Goal: Information Seeking & Learning: Learn about a topic

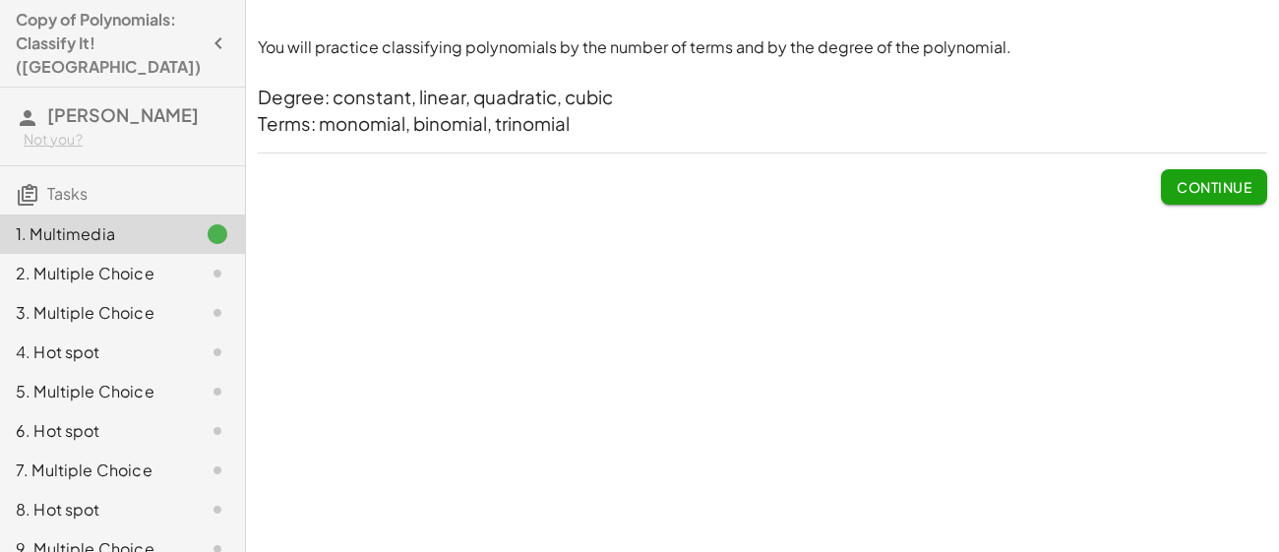
click at [1239, 196] on button "Continue" at bounding box center [1214, 186] width 106 height 35
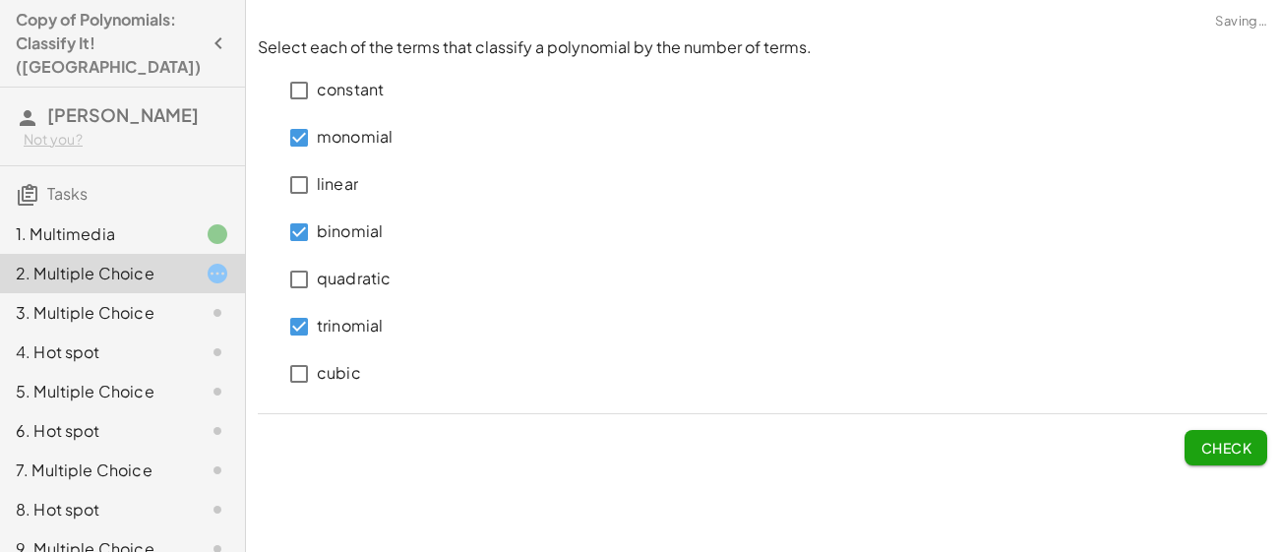
click at [1207, 451] on span "Check" at bounding box center [1226, 448] width 51 height 18
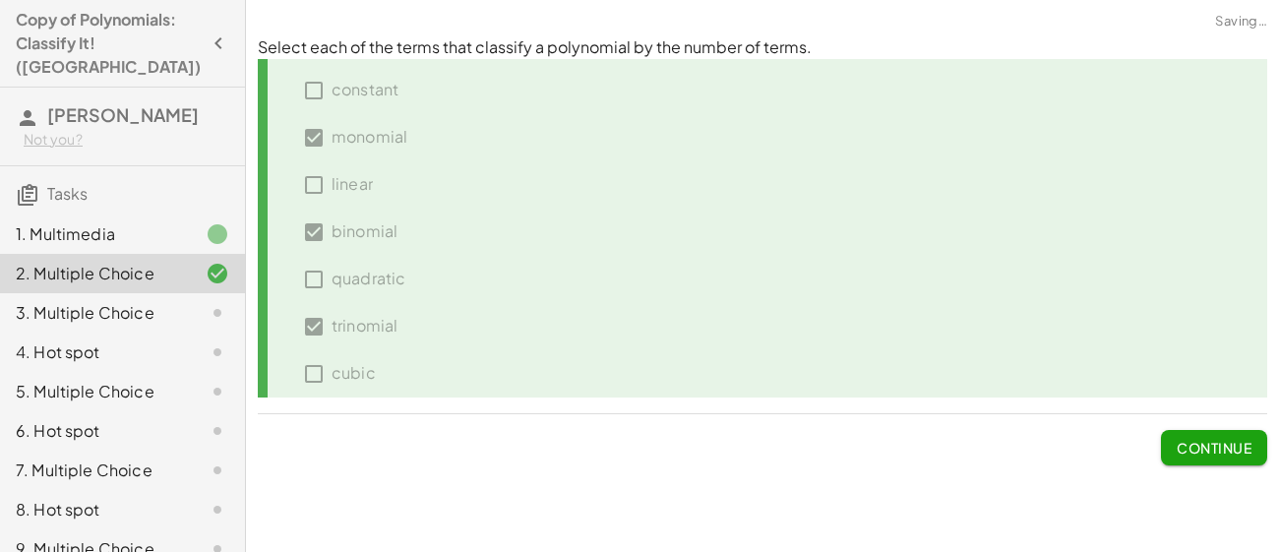
click at [1207, 451] on span "Continue" at bounding box center [1214, 448] width 75 height 18
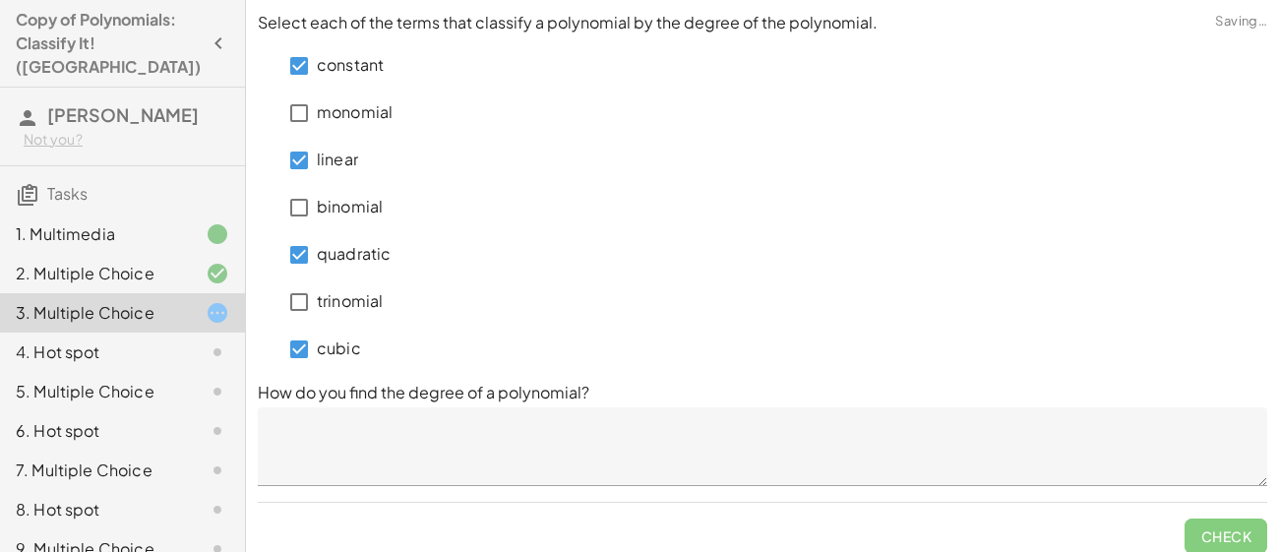
scroll to position [13, 0]
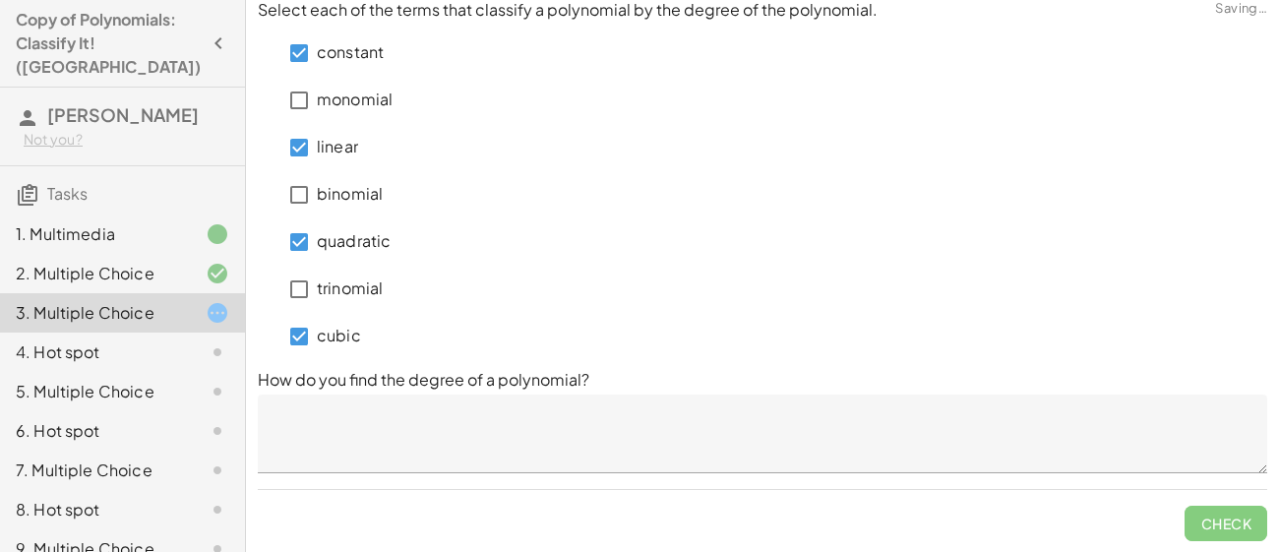
click at [765, 431] on textarea at bounding box center [763, 434] width 1010 height 79
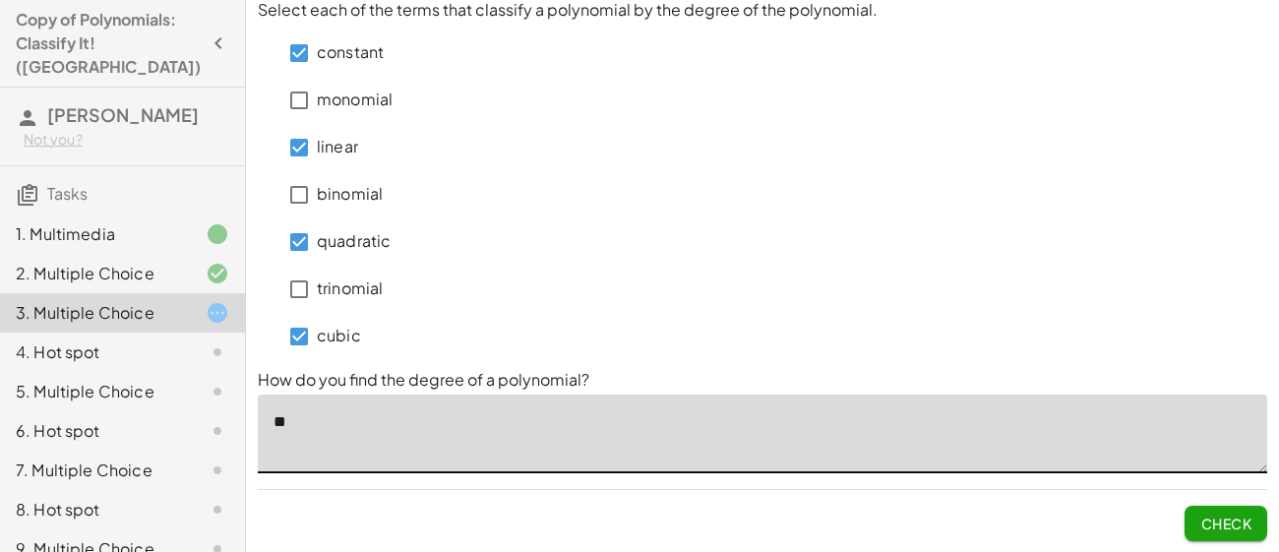
type textarea "*"
type textarea "**********"
click at [1225, 506] on button "Check" at bounding box center [1226, 523] width 83 height 35
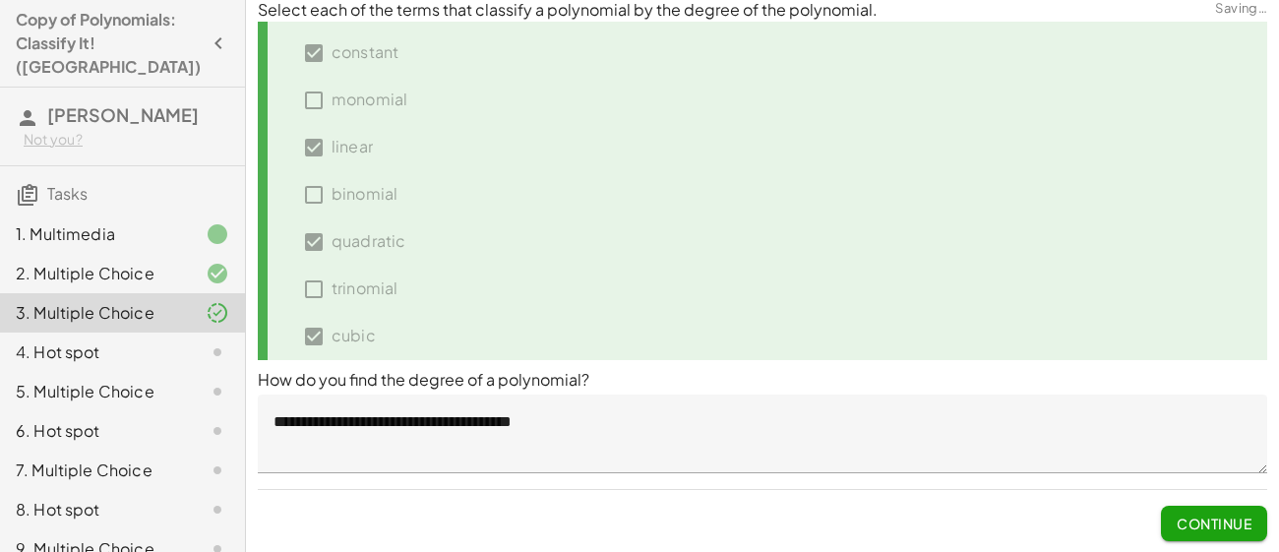
click at [1206, 528] on span "Continue" at bounding box center [1214, 524] width 75 height 18
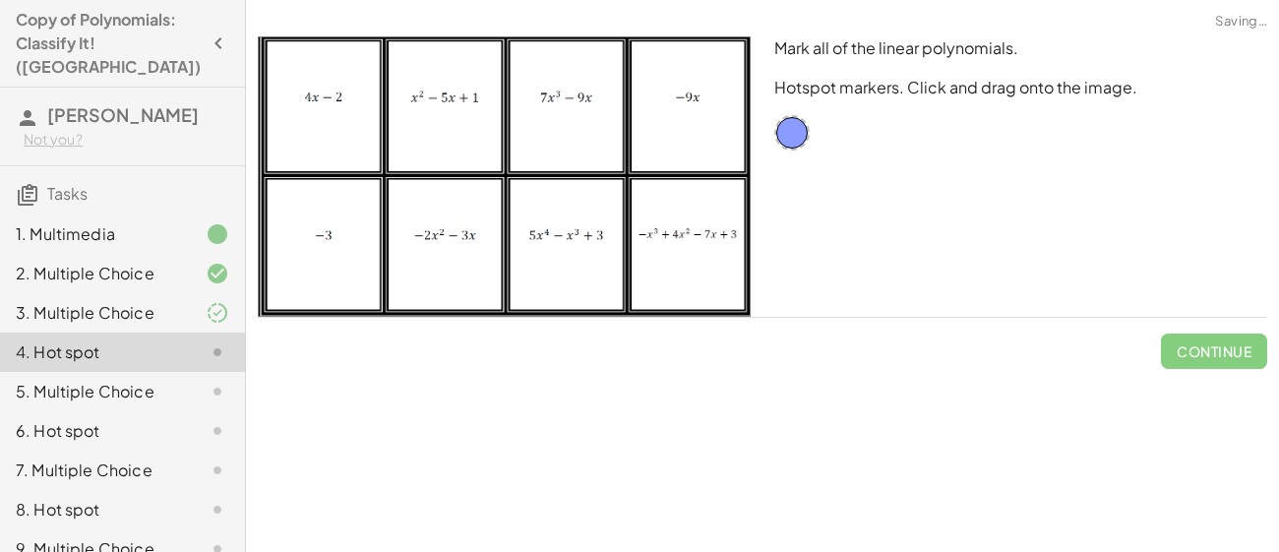
scroll to position [0, 0]
click at [338, 227] on div at bounding box center [327, 229] width 31 height 31
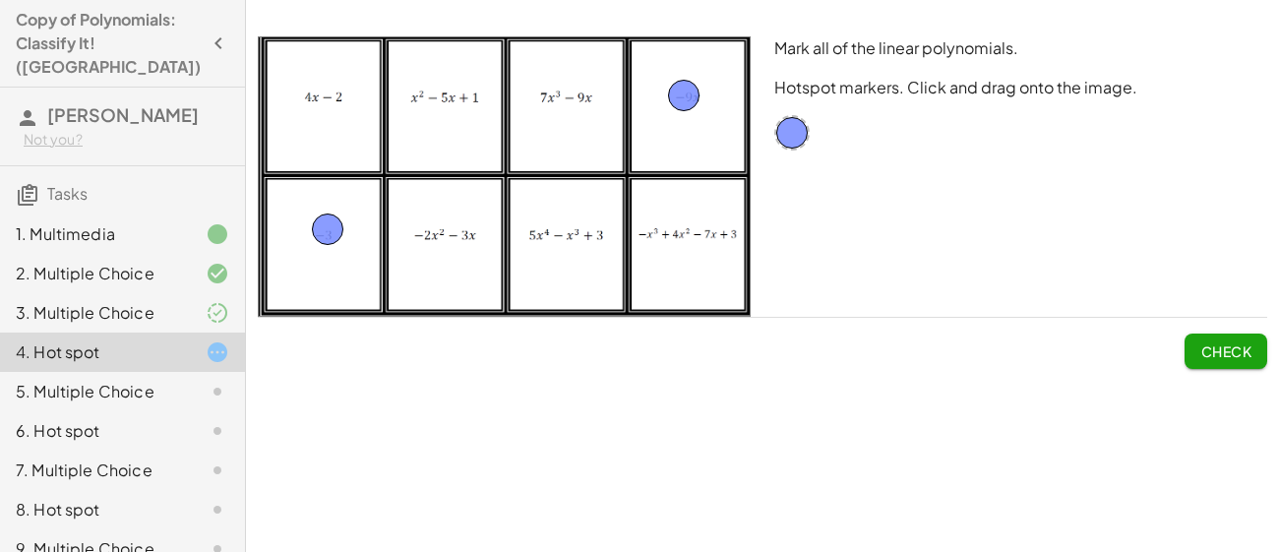
drag, startPoint x: 788, startPoint y: 134, endPoint x: 680, endPoint y: 98, distance: 113.9
click at [1214, 361] on button "Check" at bounding box center [1226, 351] width 83 height 35
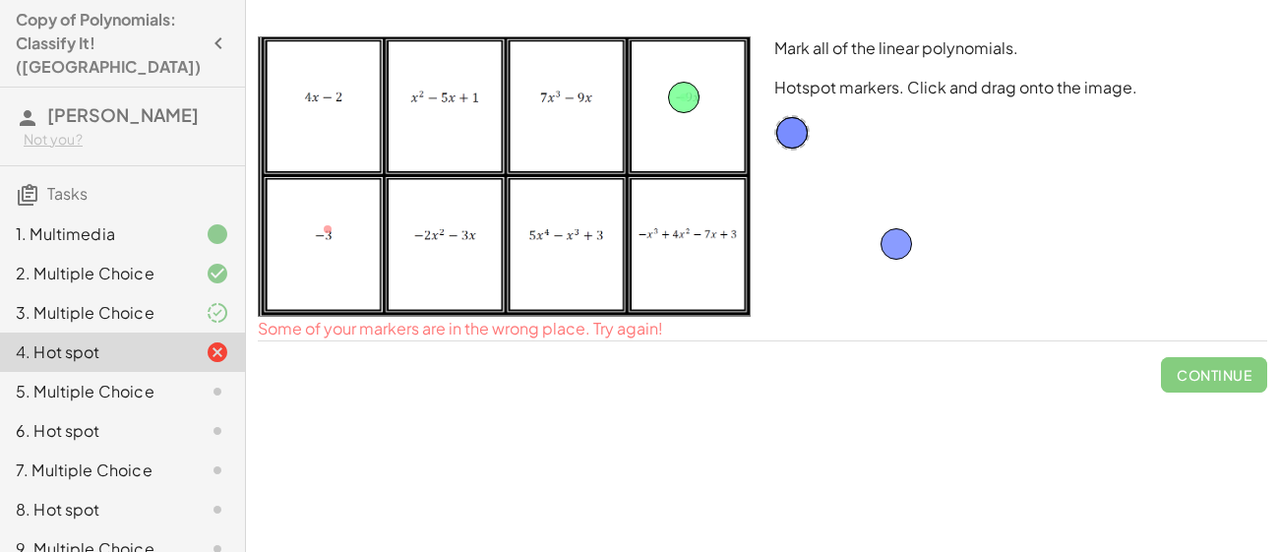
drag, startPoint x: 318, startPoint y: 226, endPoint x: 888, endPoint y: 240, distance: 569.9
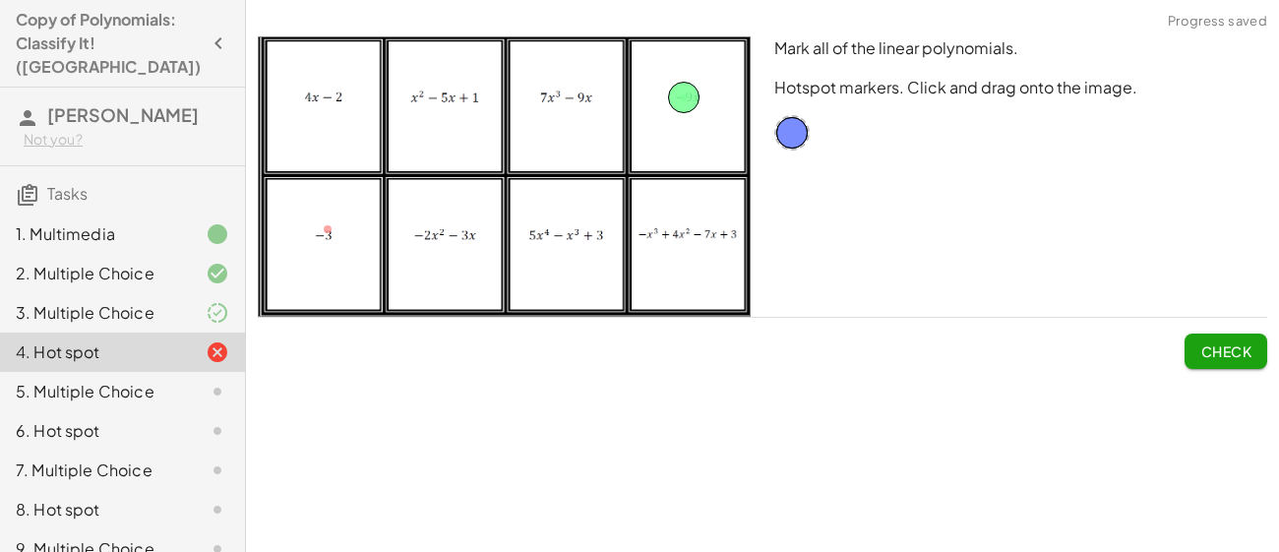
click at [1250, 364] on button "Check" at bounding box center [1226, 351] width 83 height 35
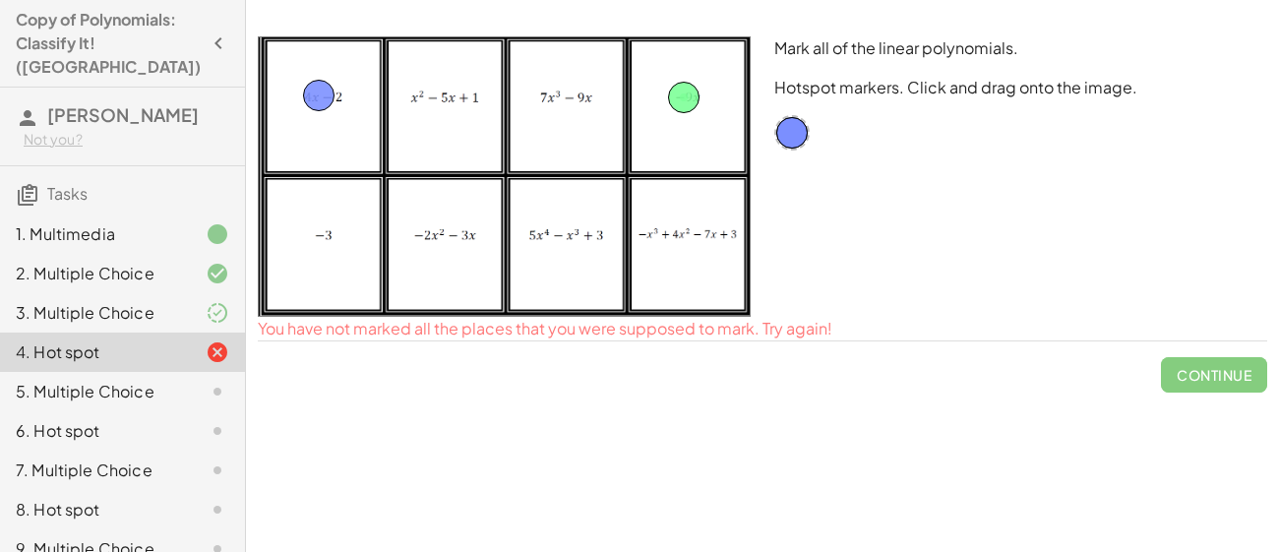
drag, startPoint x: 786, startPoint y: 132, endPoint x: 313, endPoint y: 94, distance: 474.8
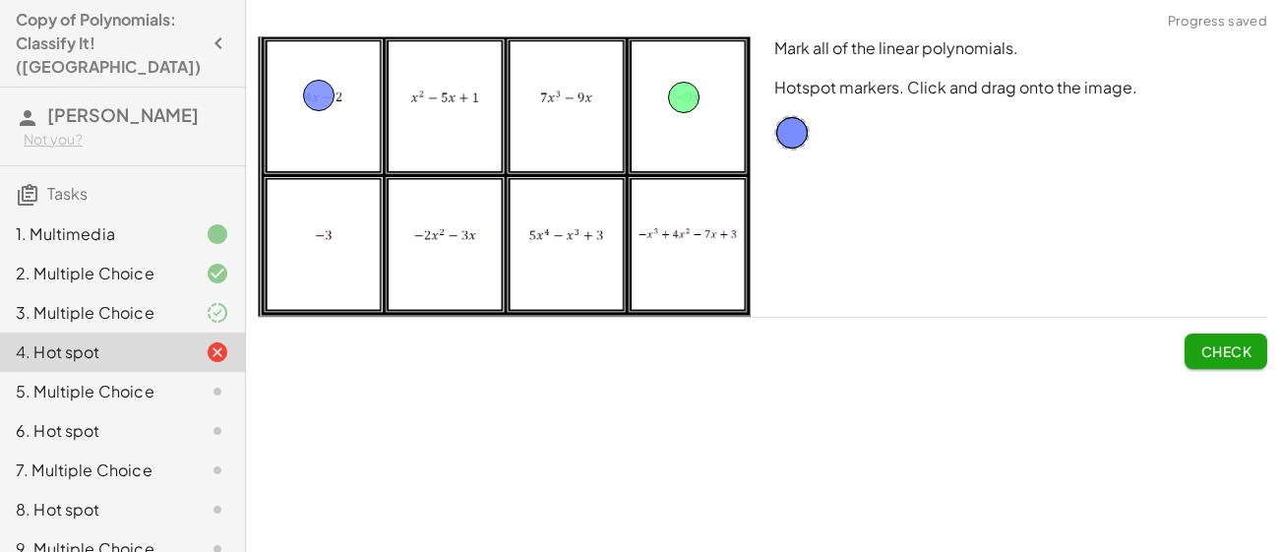
click at [1194, 340] on button "Check" at bounding box center [1226, 351] width 83 height 35
click at [1194, 340] on button "Continue" at bounding box center [1214, 351] width 106 height 35
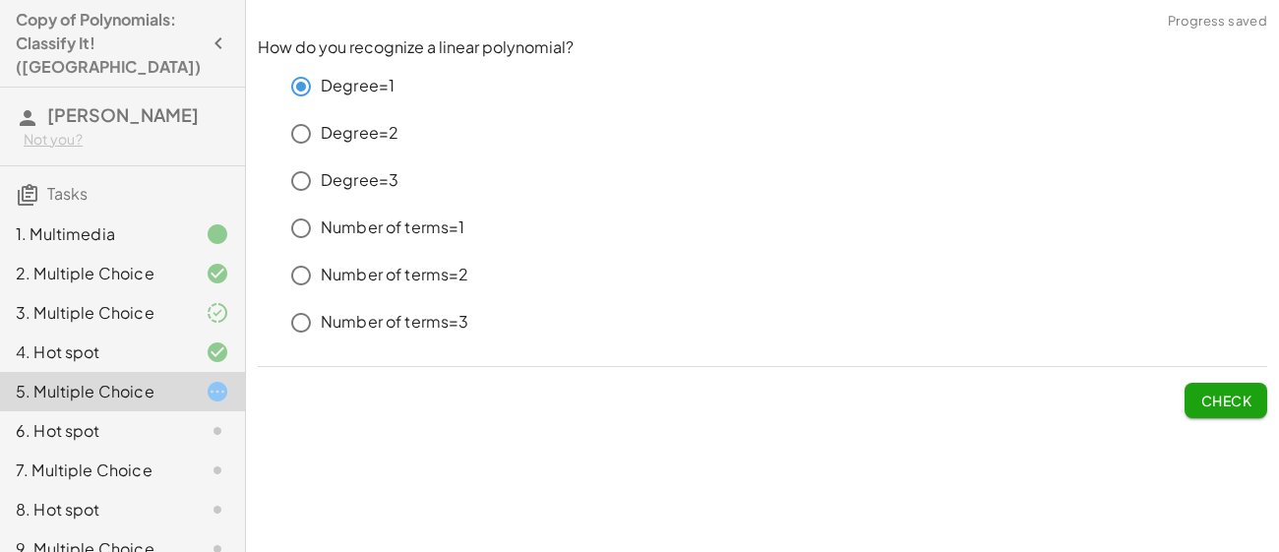
click at [1218, 399] on span "Check" at bounding box center [1226, 401] width 51 height 18
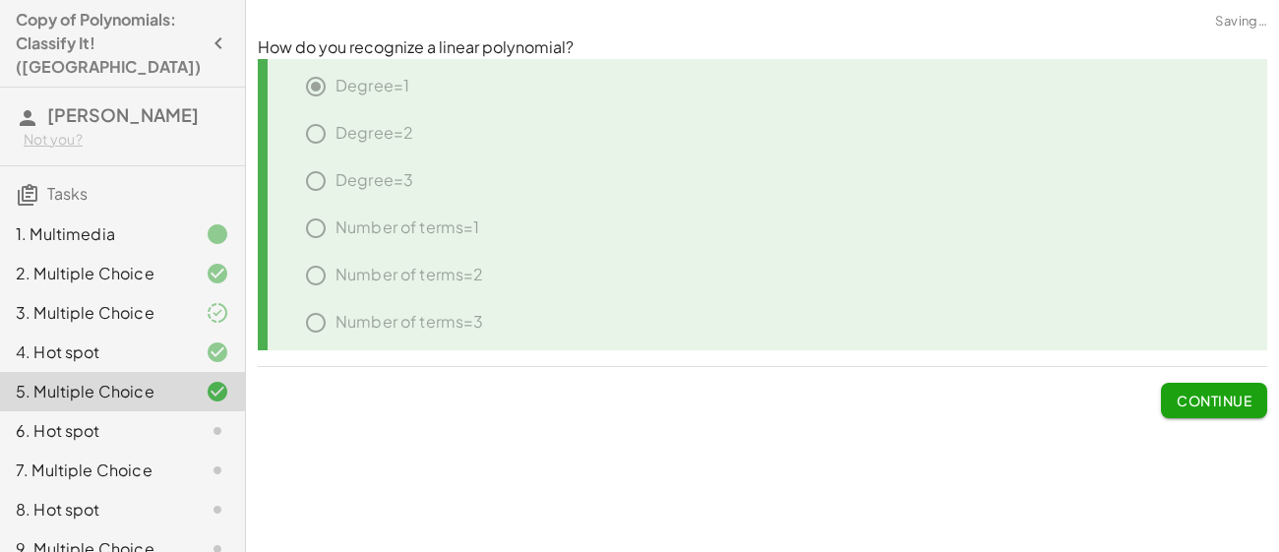
click at [1218, 399] on span "Continue" at bounding box center [1214, 401] width 75 height 18
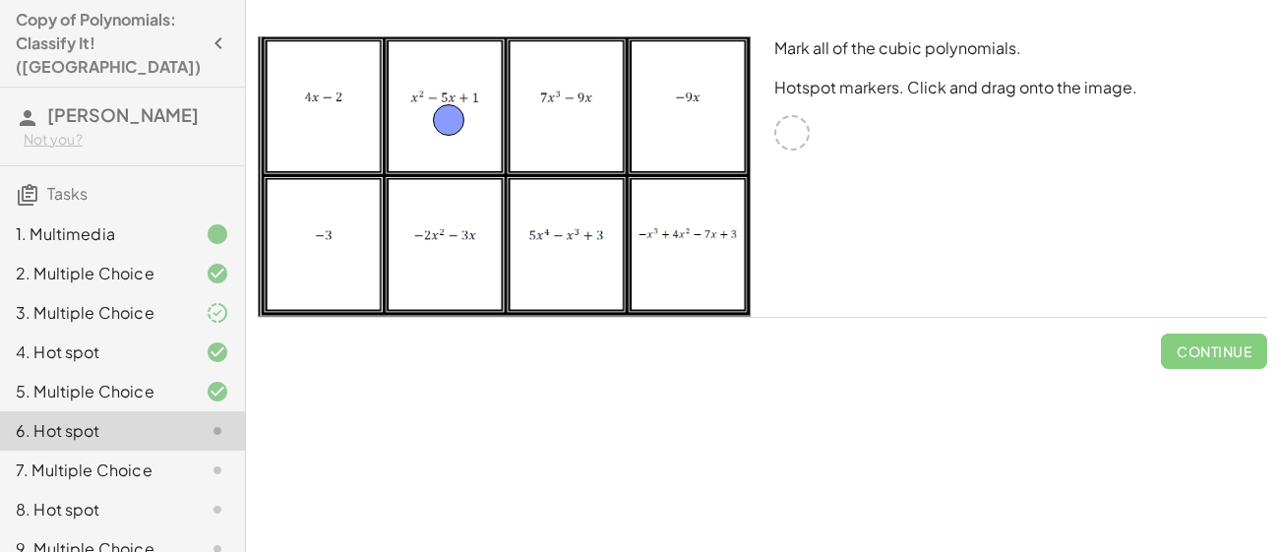
drag, startPoint x: 792, startPoint y: 136, endPoint x: 449, endPoint y: 123, distance: 343.7
drag, startPoint x: 794, startPoint y: 134, endPoint x: 552, endPoint y: 224, distance: 258.5
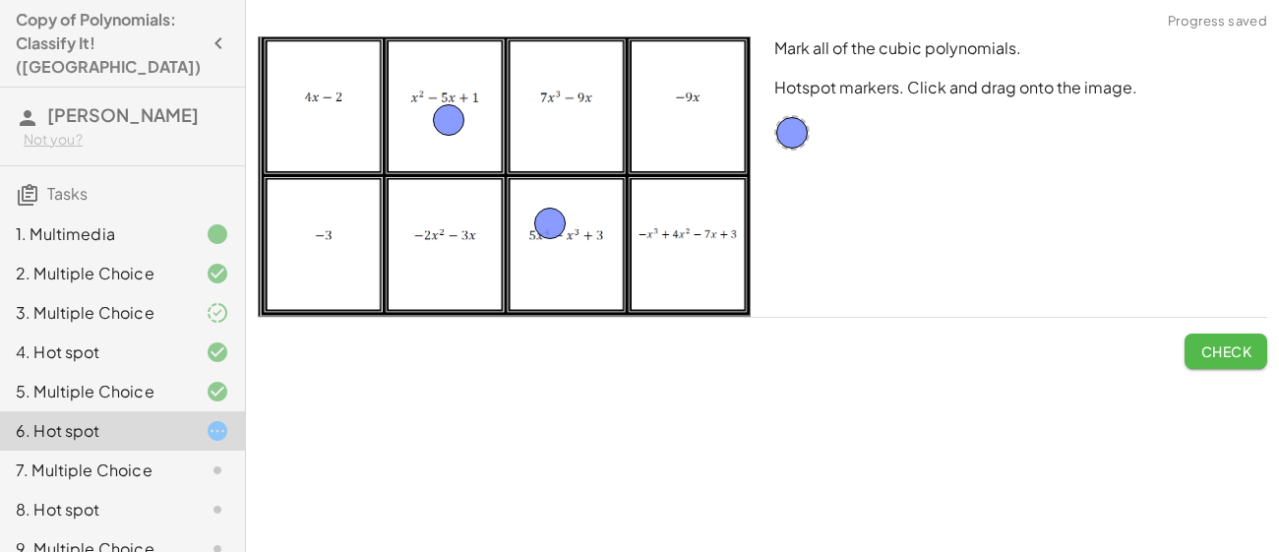
click at [1209, 342] on span "Check" at bounding box center [1226, 351] width 51 height 18
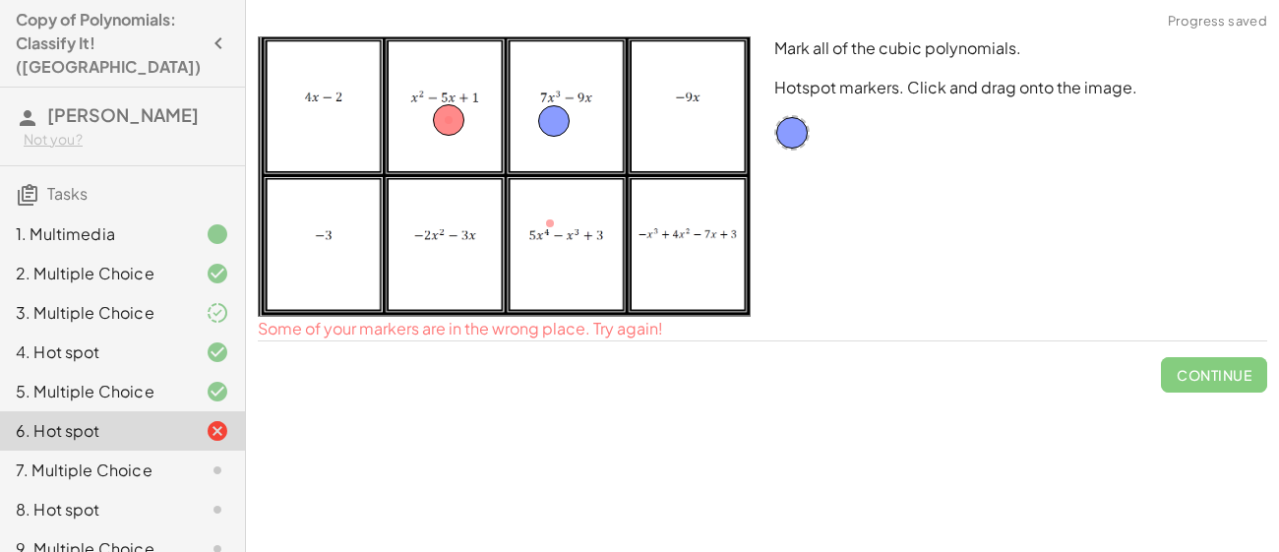
drag, startPoint x: 547, startPoint y: 212, endPoint x: 549, endPoint y: 102, distance: 109.3
click at [461, 138] on img at bounding box center [504, 176] width 493 height 280
drag, startPoint x: 452, startPoint y: 117, endPoint x: 445, endPoint y: 224, distance: 107.5
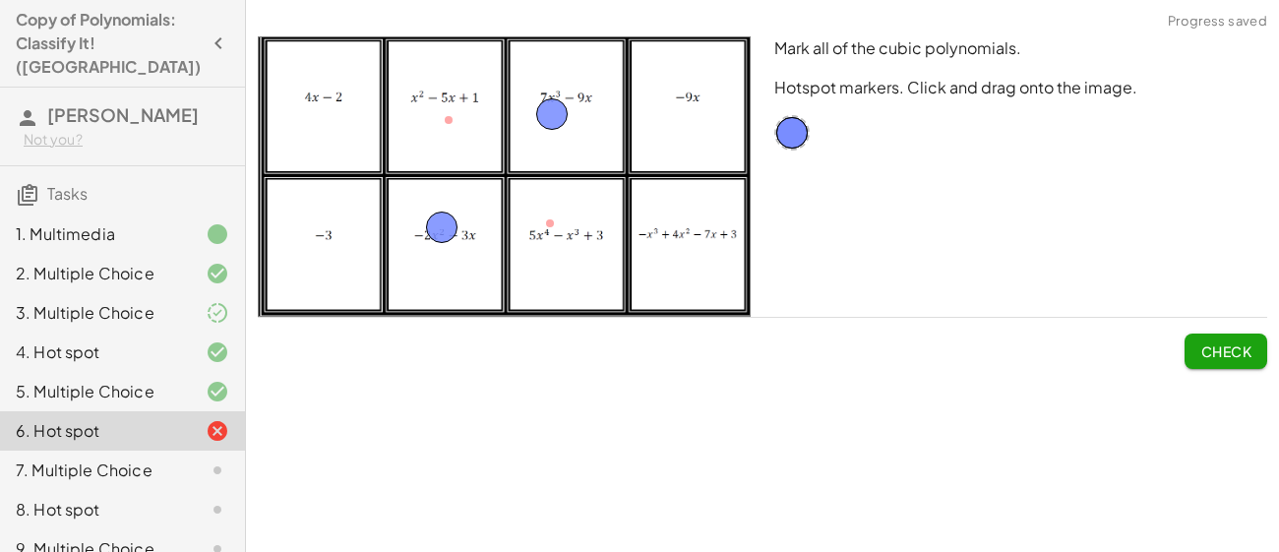
click at [1222, 336] on button "Check" at bounding box center [1226, 351] width 83 height 35
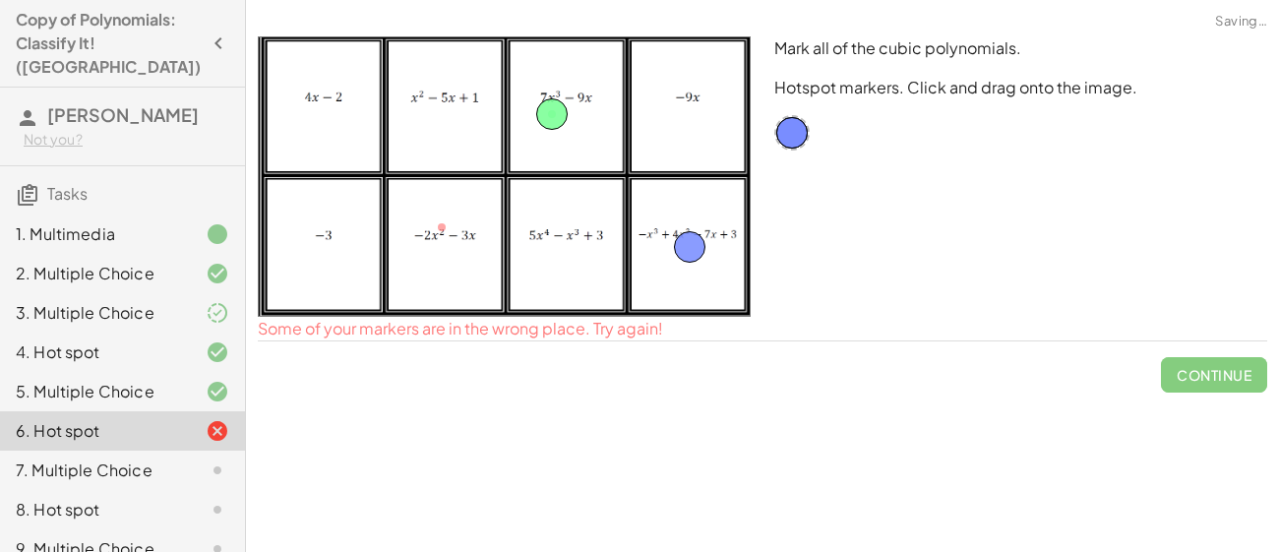
drag, startPoint x: 445, startPoint y: 225, endPoint x: 700, endPoint y: 246, distance: 255.7
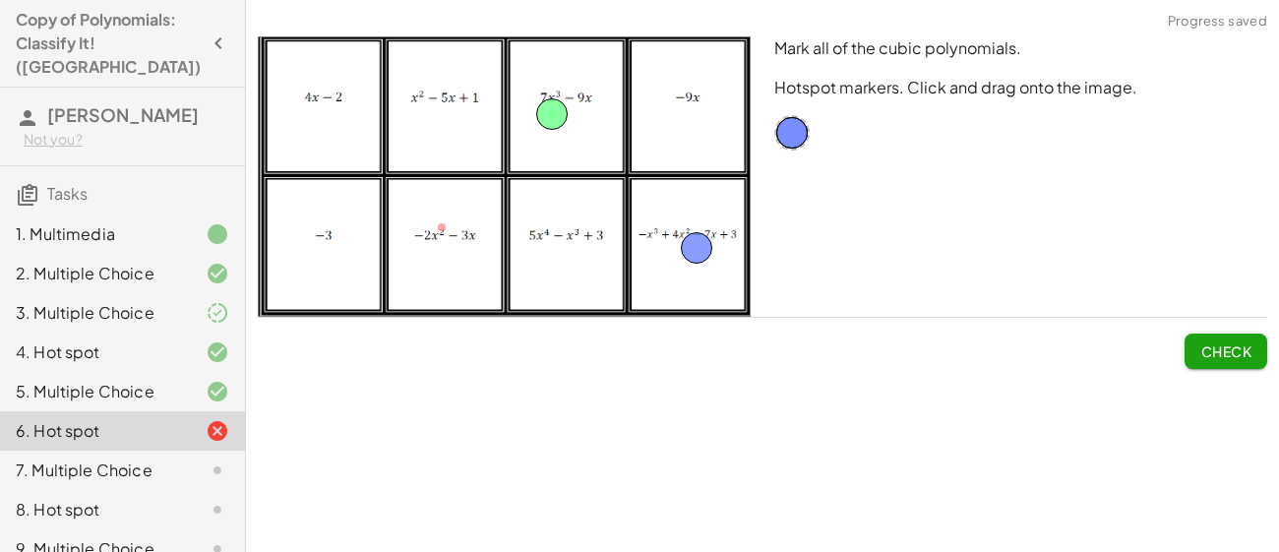
click at [1194, 348] on button "Check" at bounding box center [1226, 351] width 83 height 35
click at [1217, 347] on span "Continue" at bounding box center [1214, 351] width 75 height 18
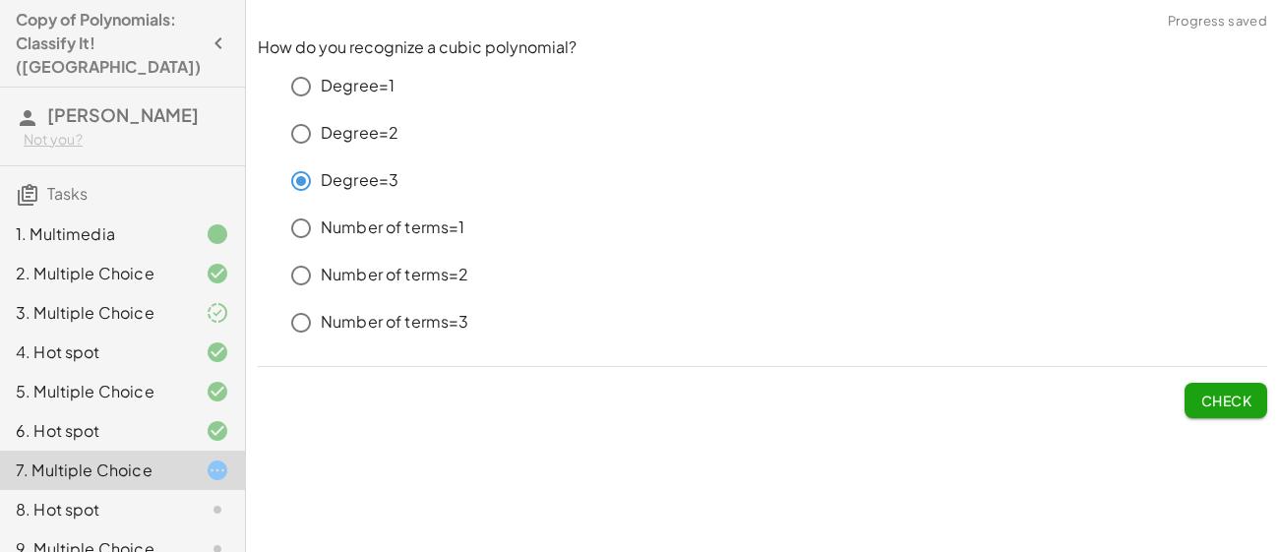
click at [1222, 413] on button "Check" at bounding box center [1226, 400] width 83 height 35
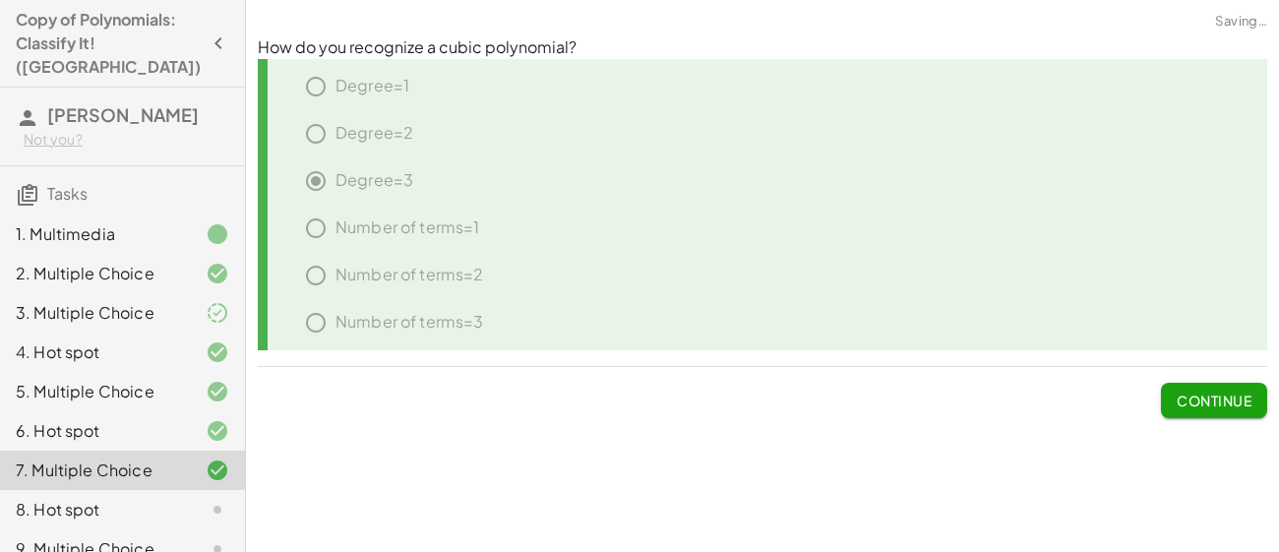
click at [1222, 413] on button "Continue" at bounding box center [1214, 400] width 106 height 35
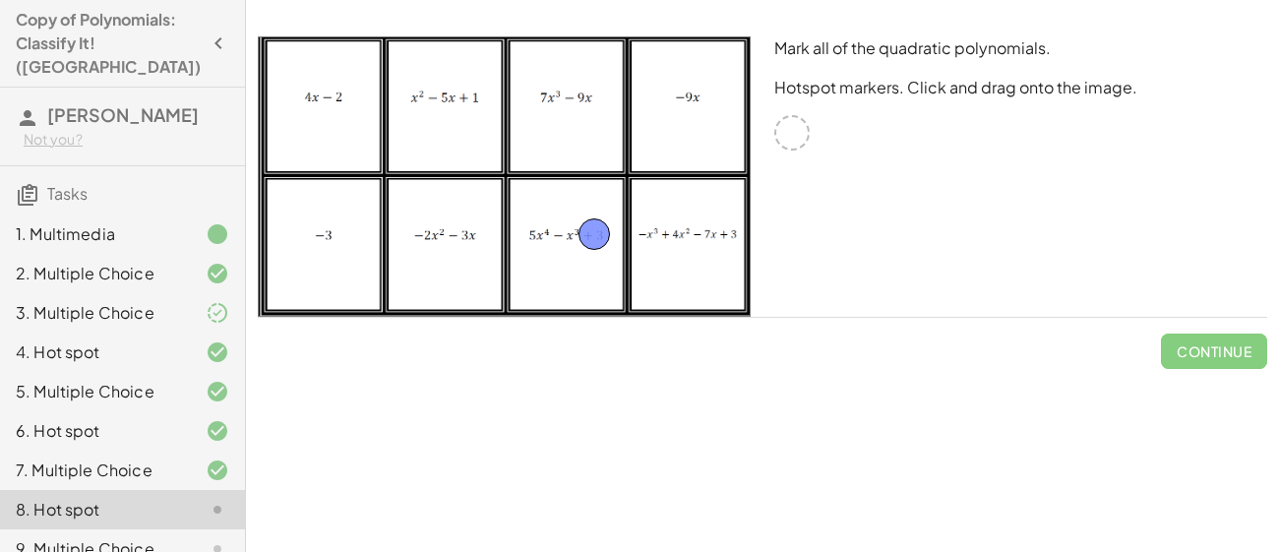
drag, startPoint x: 787, startPoint y: 140, endPoint x: 583, endPoint y: 240, distance: 228.0
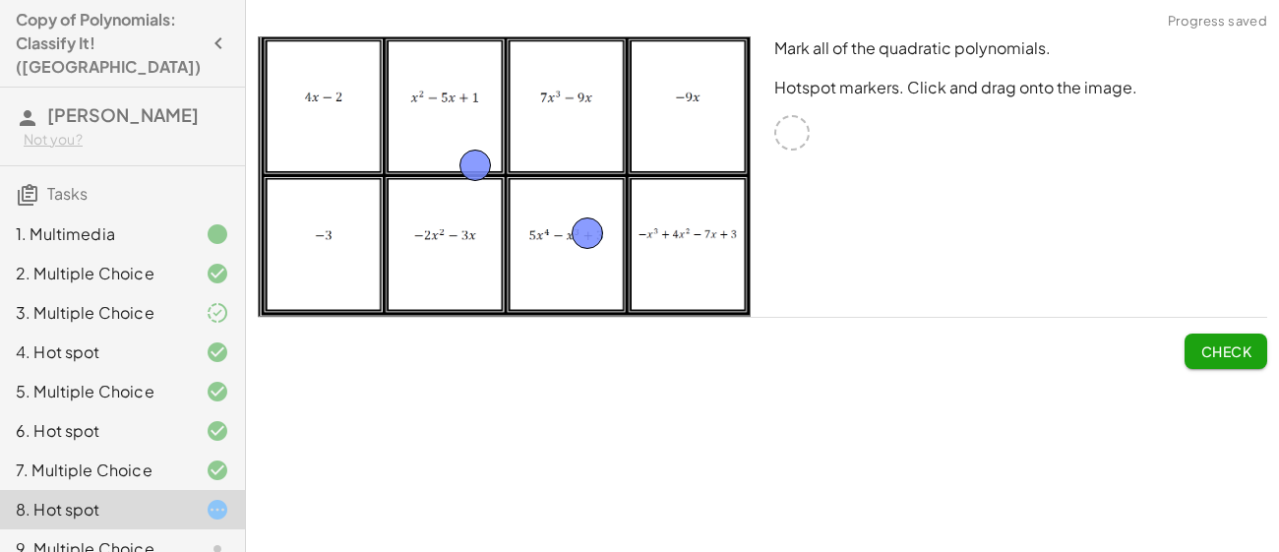
drag, startPoint x: 799, startPoint y: 138, endPoint x: 467, endPoint y: 131, distance: 331.7
click at [1212, 362] on button "Check" at bounding box center [1226, 351] width 83 height 35
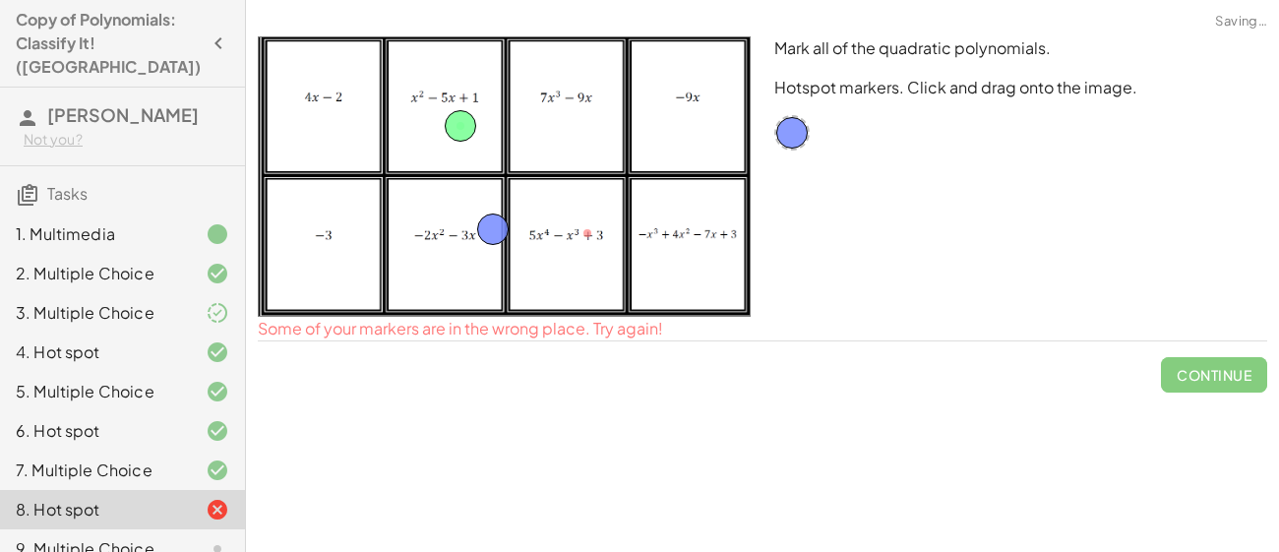
drag, startPoint x: 587, startPoint y: 222, endPoint x: 490, endPoint y: 219, distance: 97.5
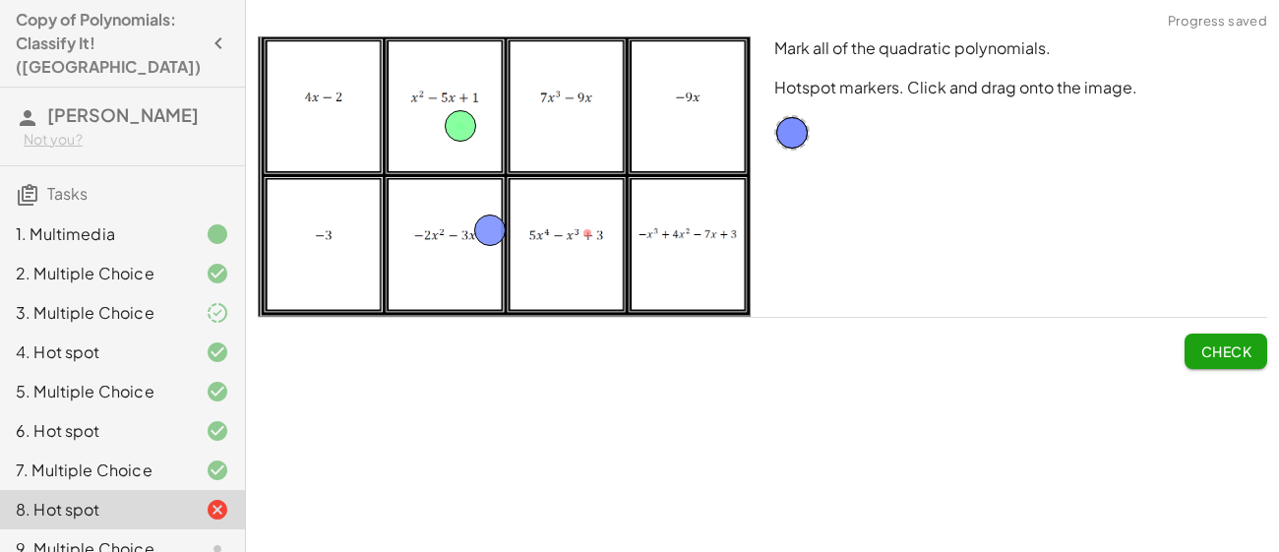
click at [1186, 343] on button "Check" at bounding box center [1226, 351] width 83 height 35
click at [1217, 346] on span "Continue" at bounding box center [1214, 351] width 75 height 18
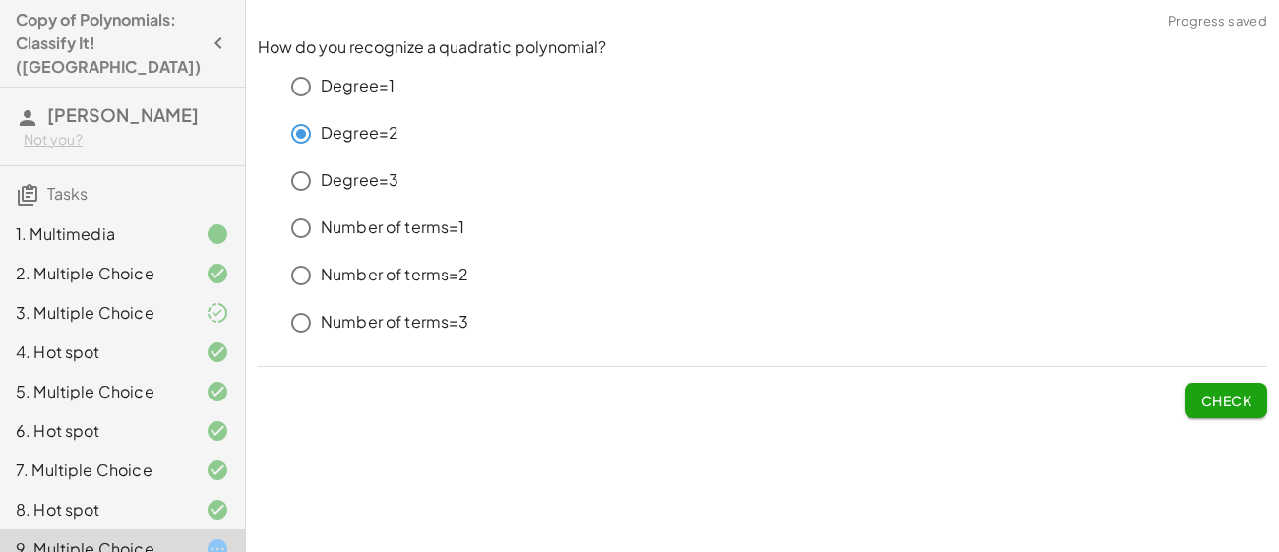
click at [1243, 400] on span "Check" at bounding box center [1226, 401] width 51 height 18
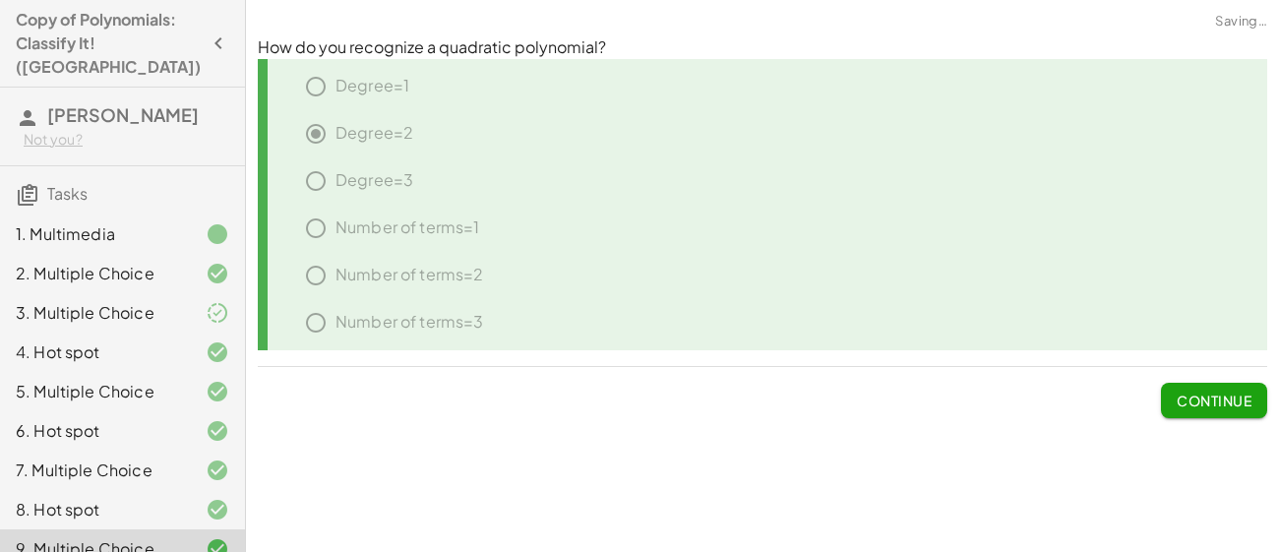
click at [1243, 400] on span "Continue" at bounding box center [1214, 401] width 75 height 18
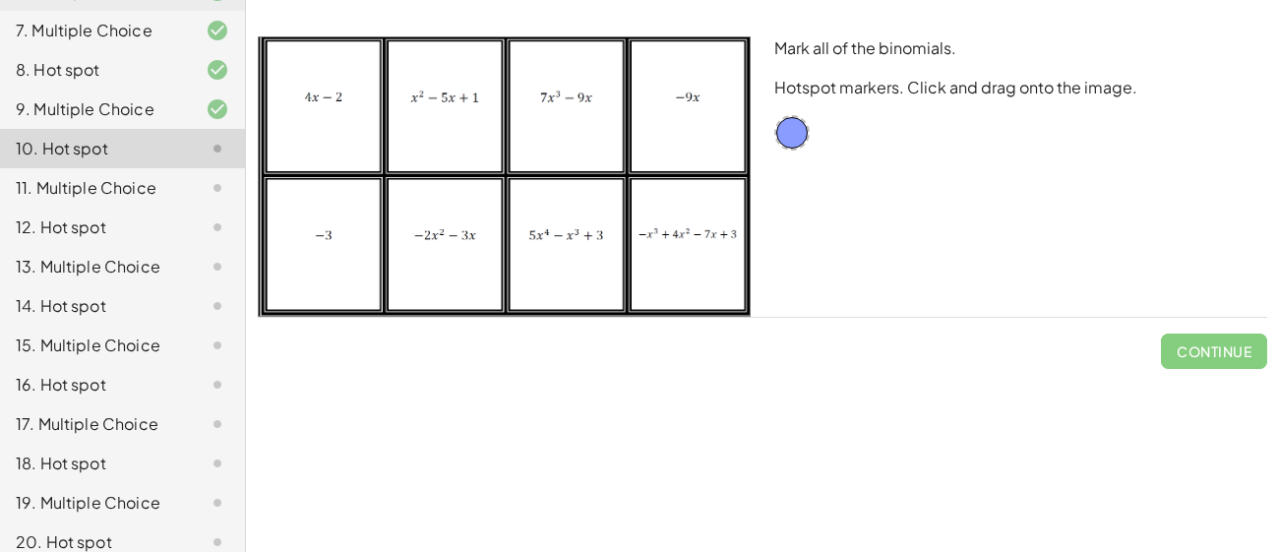
scroll to position [439, 0]
drag, startPoint x: 796, startPoint y: 134, endPoint x: 448, endPoint y: 235, distance: 362.8
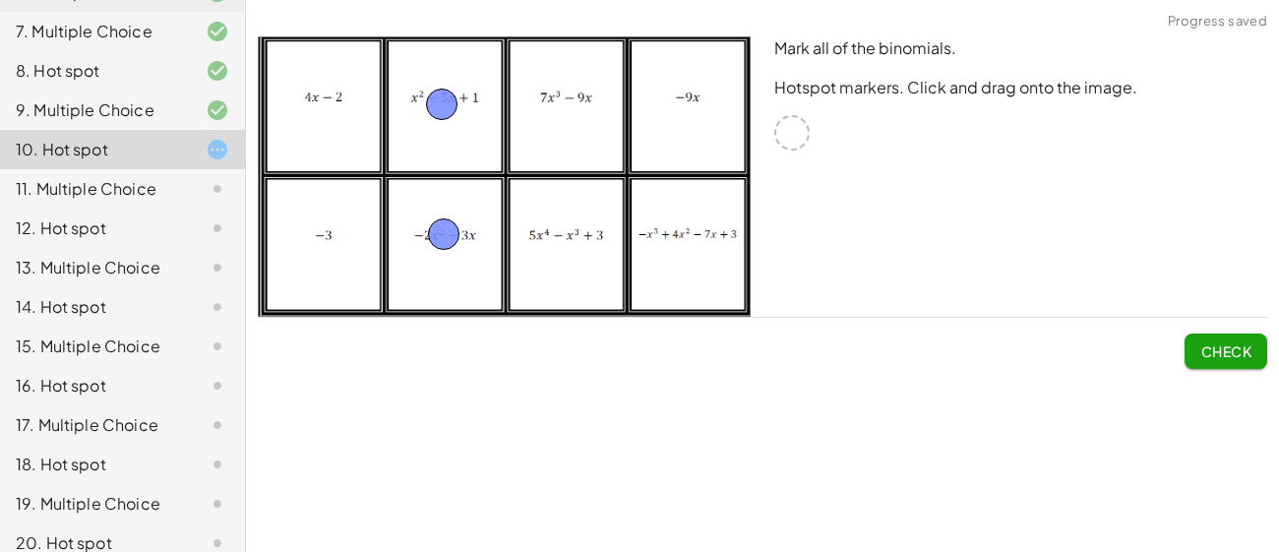
drag, startPoint x: 790, startPoint y: 139, endPoint x: 442, endPoint y: 116, distance: 349.1
click at [1234, 352] on span "Check" at bounding box center [1226, 351] width 51 height 18
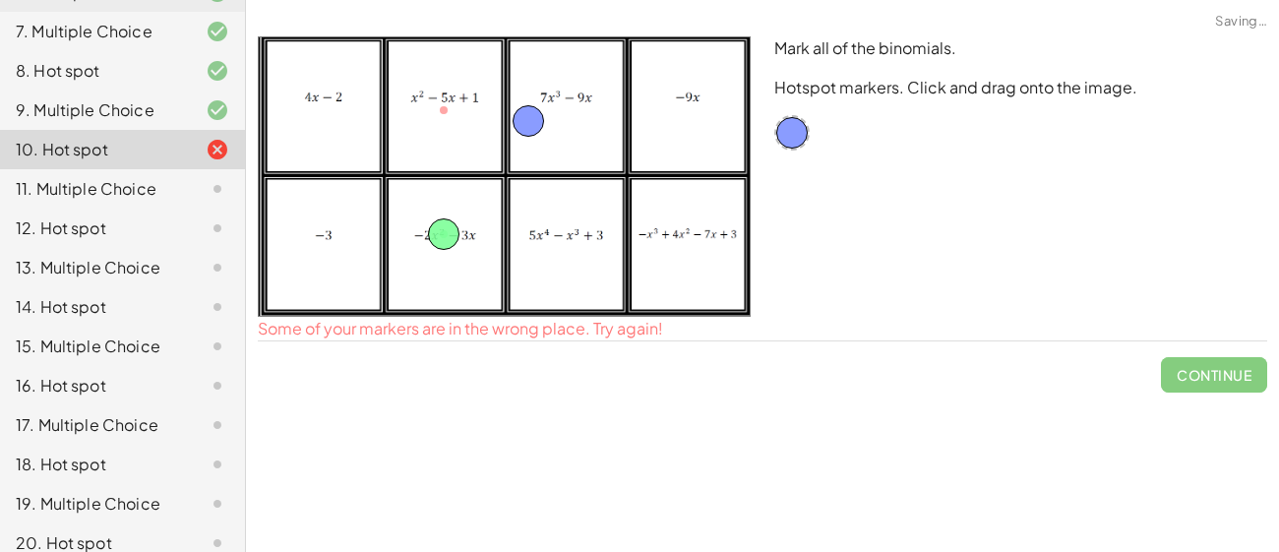
drag, startPoint x: 451, startPoint y: 106, endPoint x: 568, endPoint y: 131, distance: 119.7
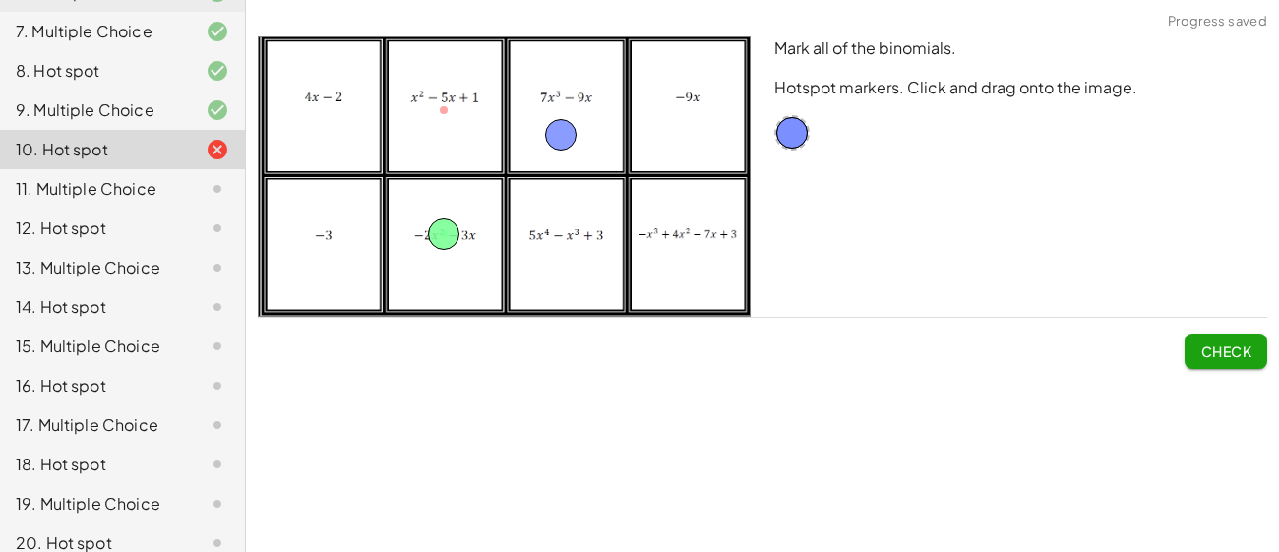
click at [1232, 337] on button "Check" at bounding box center [1226, 351] width 83 height 35
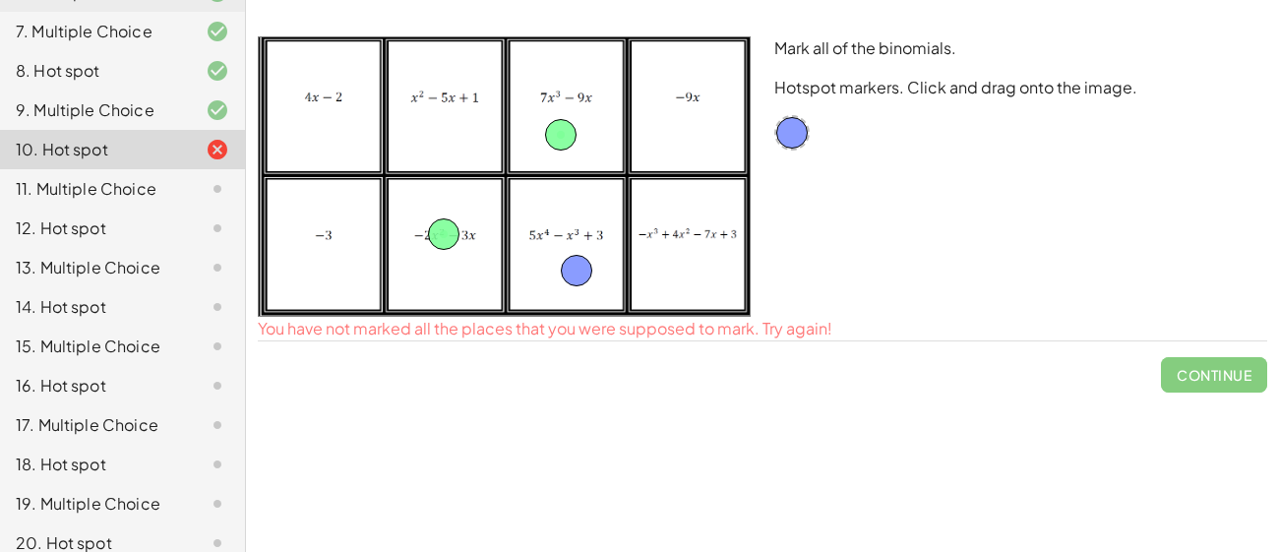
drag, startPoint x: 789, startPoint y: 137, endPoint x: 567, endPoint y: 279, distance: 264.2
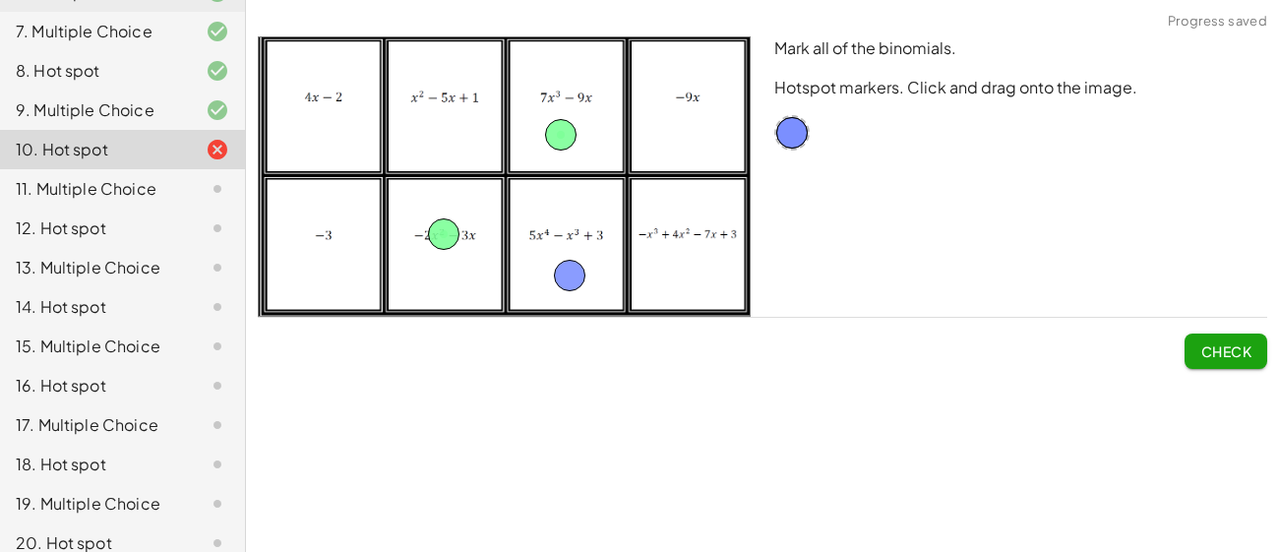
click at [1236, 353] on span "Check" at bounding box center [1226, 351] width 51 height 18
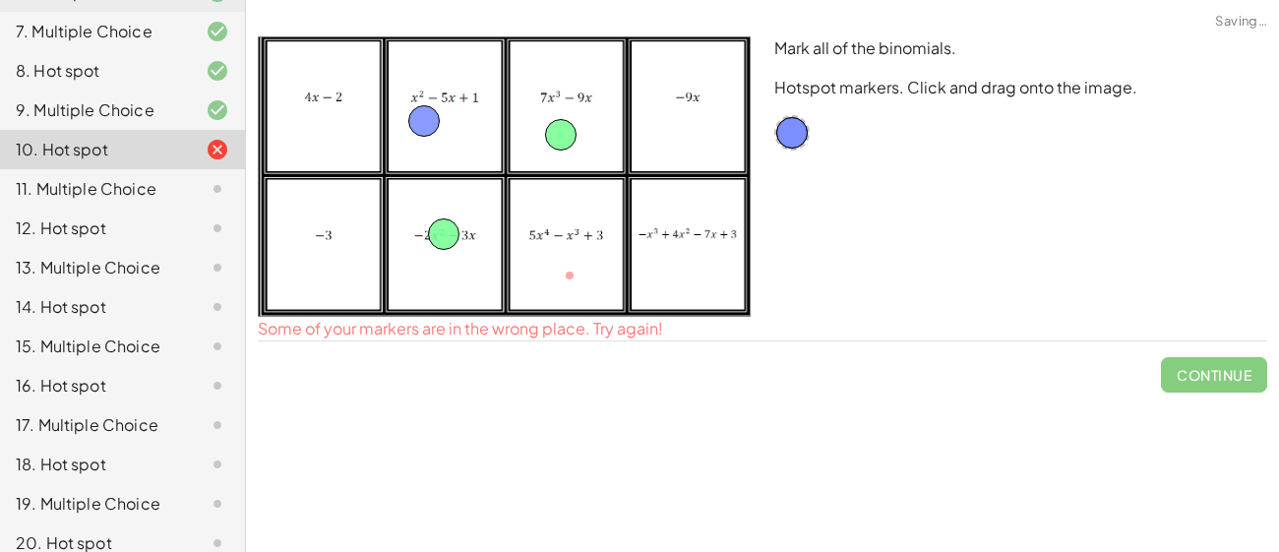
drag, startPoint x: 579, startPoint y: 278, endPoint x: 432, endPoint y: 124, distance: 213.0
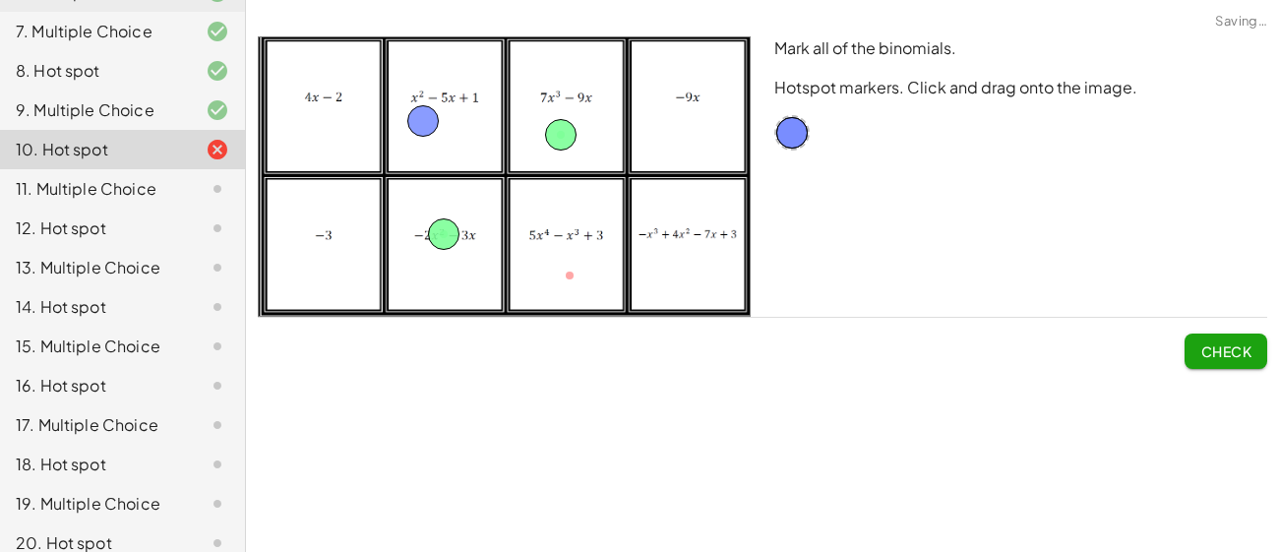
click at [1214, 367] on button "Check" at bounding box center [1226, 351] width 83 height 35
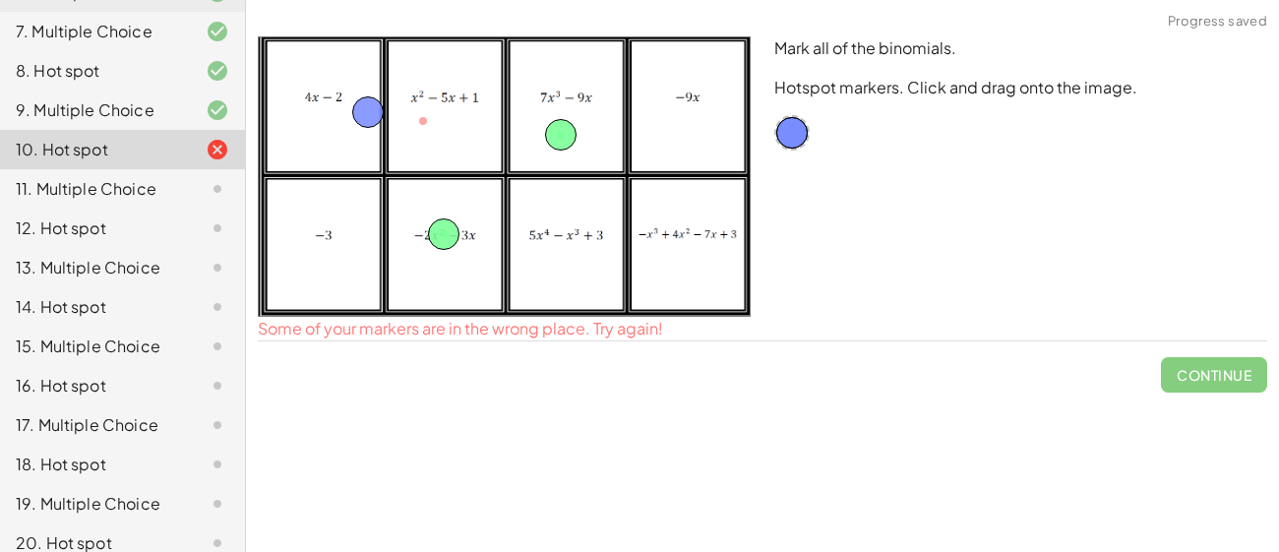
drag, startPoint x: 423, startPoint y: 123, endPoint x: 341, endPoint y: 114, distance: 82.2
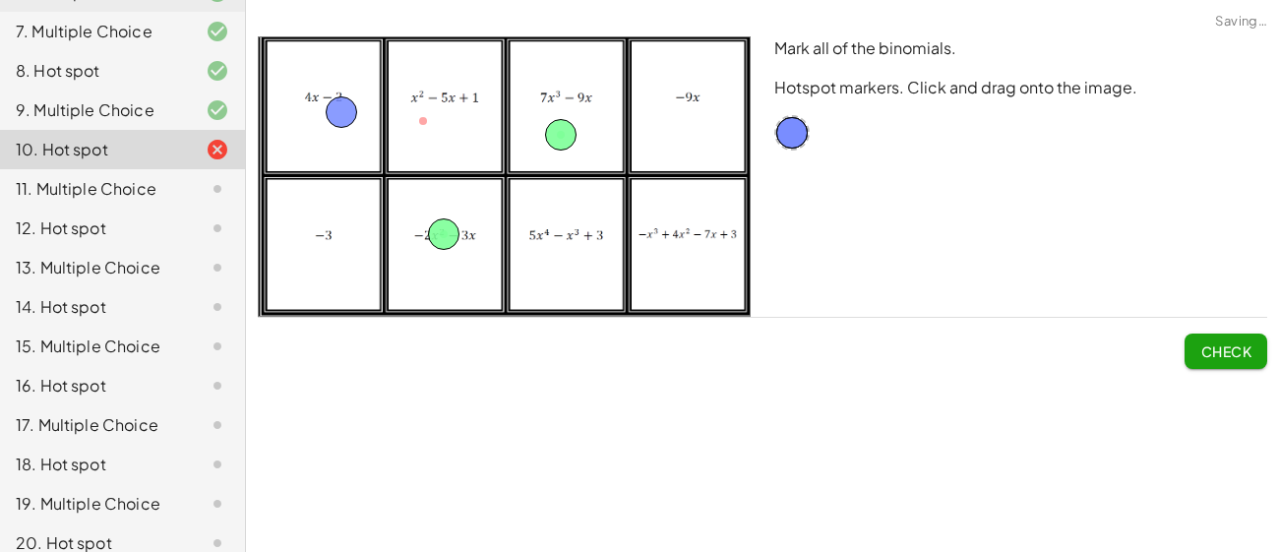
click at [1247, 362] on button "Check" at bounding box center [1226, 351] width 83 height 35
click at [1168, 346] on button "Continue" at bounding box center [1214, 351] width 106 height 35
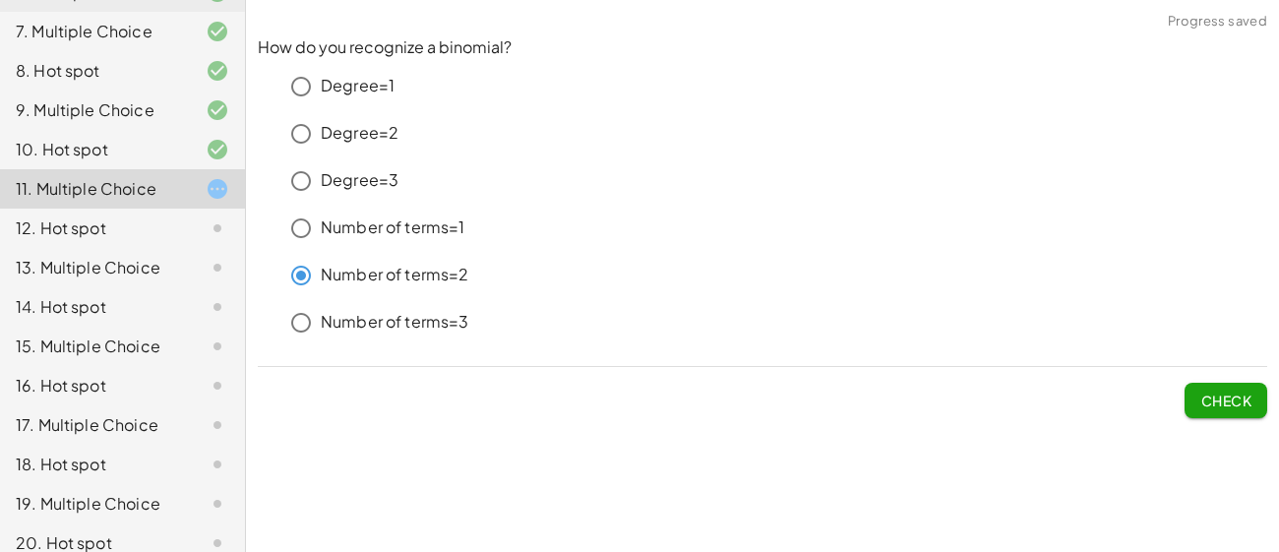
click at [1224, 406] on span "Check" at bounding box center [1226, 401] width 51 height 18
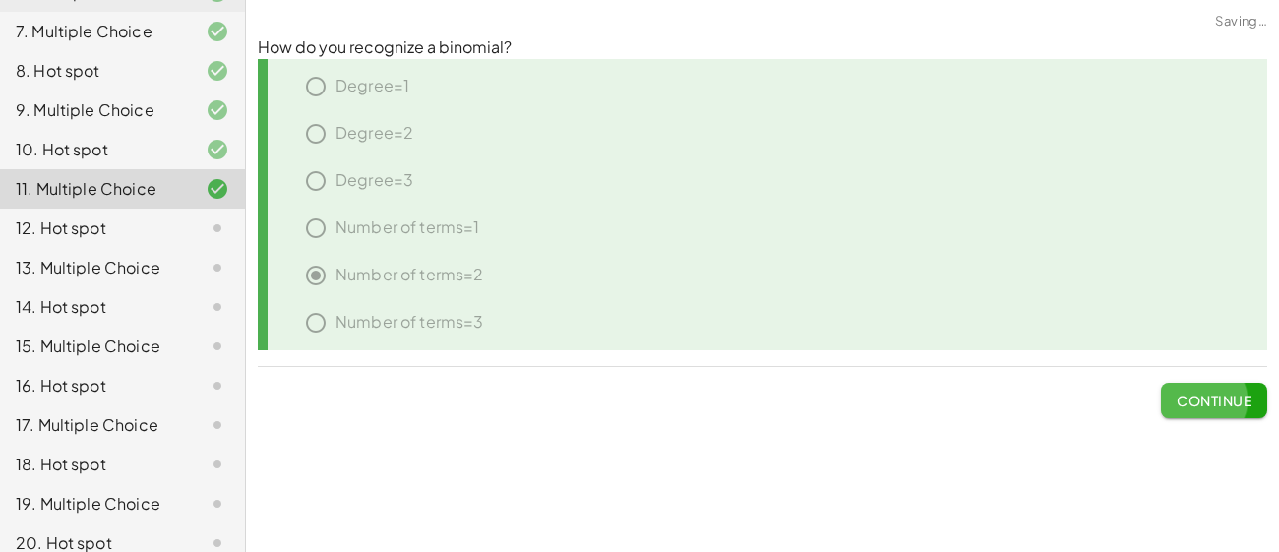
click at [1224, 406] on span "Continue" at bounding box center [1214, 401] width 75 height 18
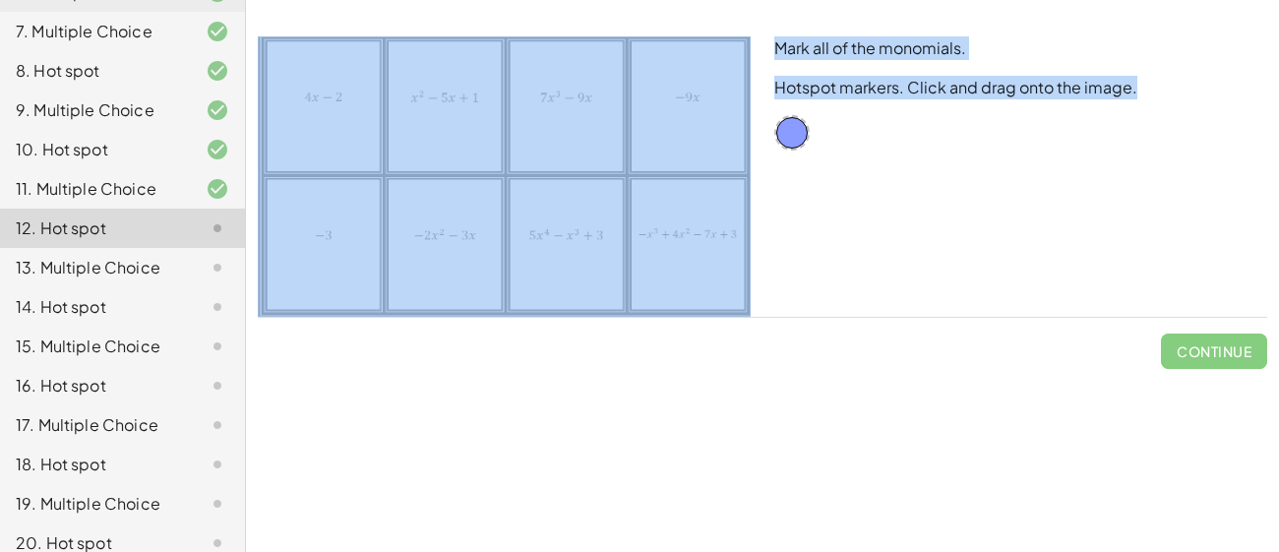
drag, startPoint x: 777, startPoint y: 122, endPoint x: 332, endPoint y: 207, distance: 453.7
click at [332, 207] on div "Mark all of the monomials. Hotspot markers. Click and drag onto the image." at bounding box center [762, 177] width 1033 height 304
click at [965, 228] on div "Mark all of the monomials. Hotspot markers. Click and drag onto the image." at bounding box center [1021, 177] width 517 height 304
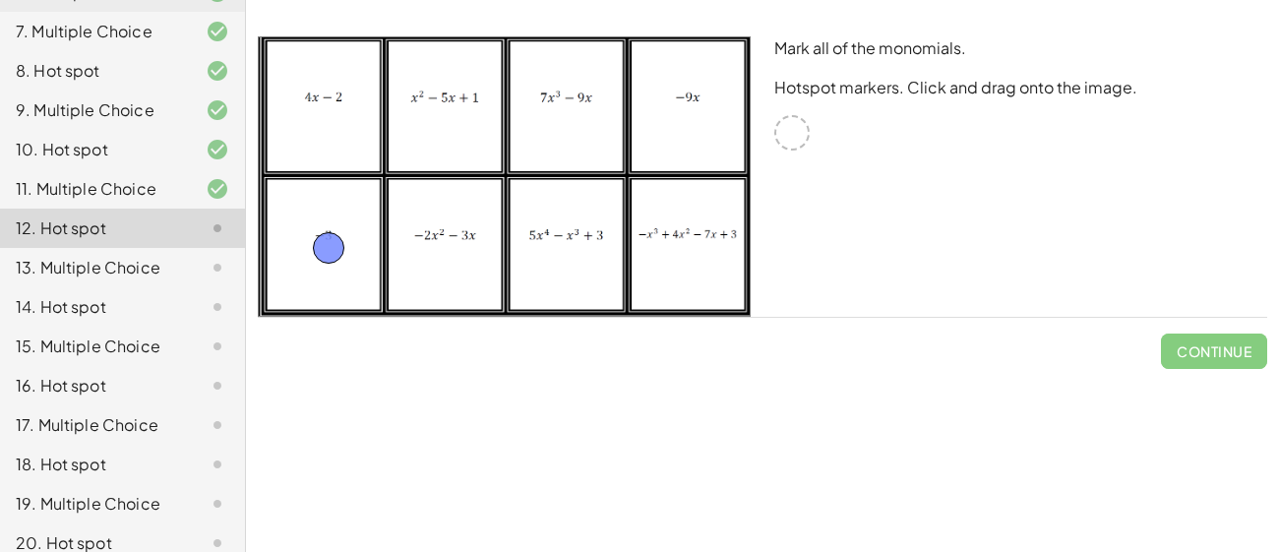
drag, startPoint x: 803, startPoint y: 134, endPoint x: 343, endPoint y: 249, distance: 473.8
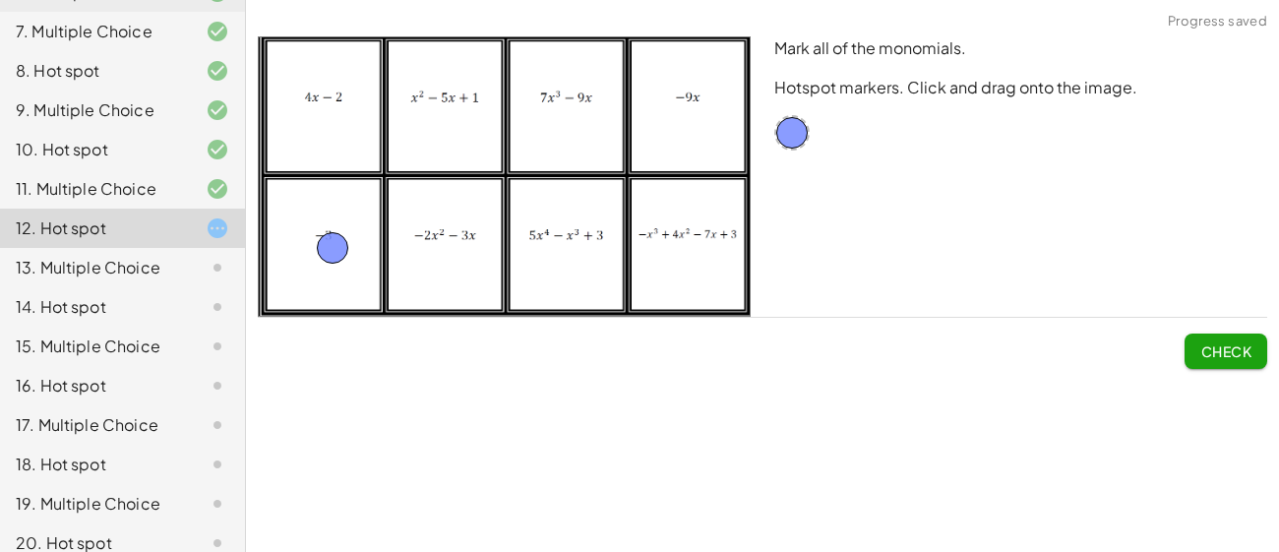
click at [1225, 354] on span "Check" at bounding box center [1226, 351] width 51 height 18
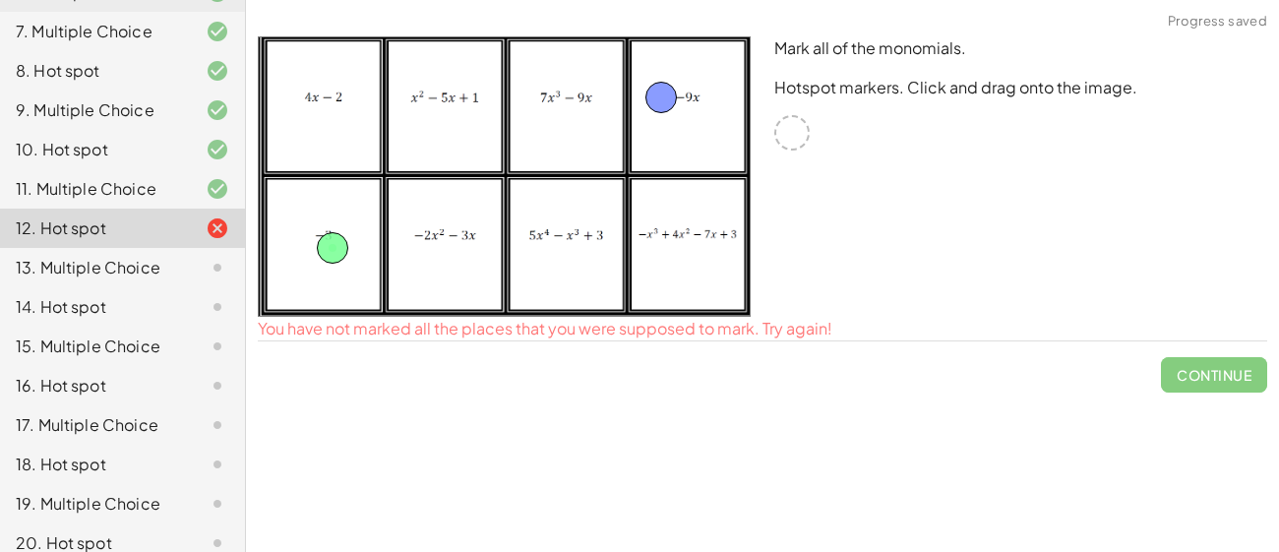
drag, startPoint x: 798, startPoint y: 143, endPoint x: 667, endPoint y: 107, distance: 135.6
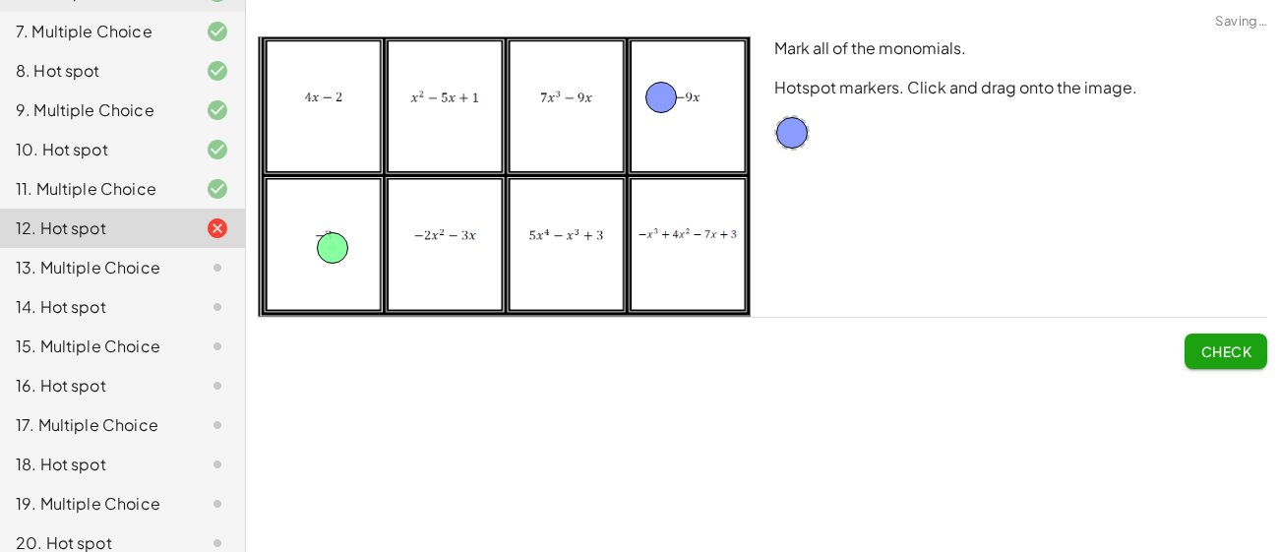
click at [1247, 360] on button "Check" at bounding box center [1226, 351] width 83 height 35
click at [1231, 357] on span "Continue" at bounding box center [1214, 351] width 75 height 18
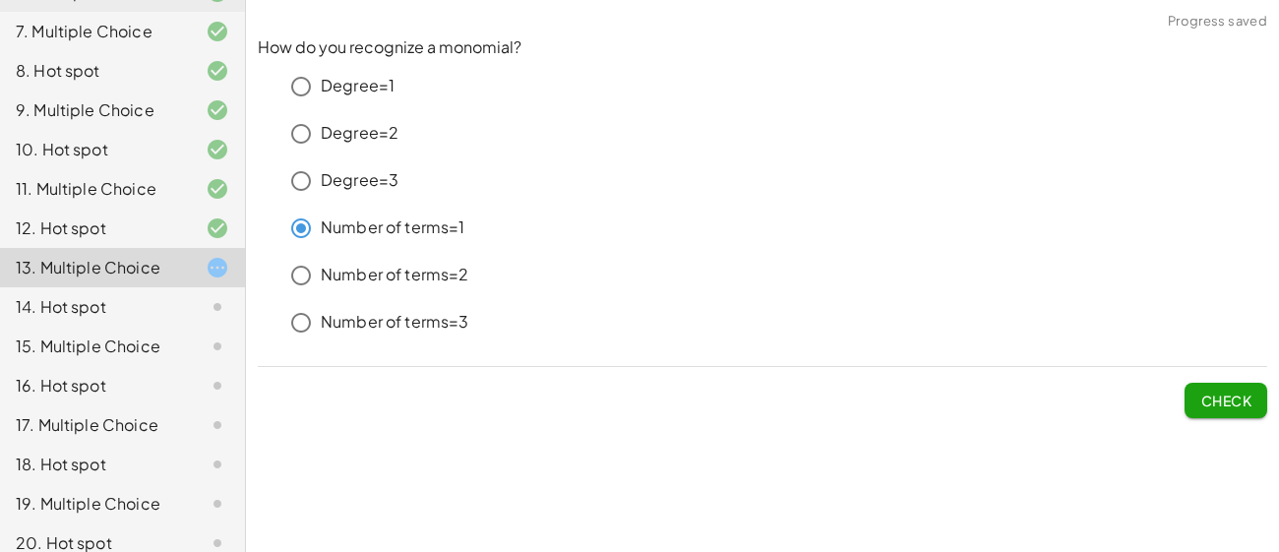
click at [1204, 396] on span "Check" at bounding box center [1226, 401] width 51 height 18
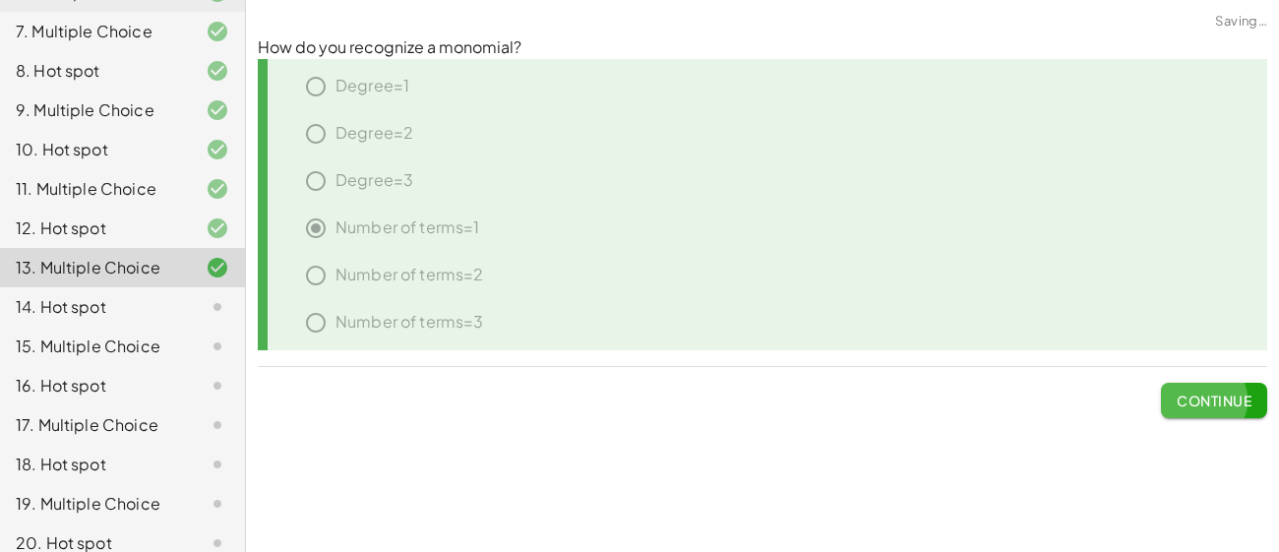
click at [1204, 396] on span "Continue" at bounding box center [1214, 401] width 75 height 18
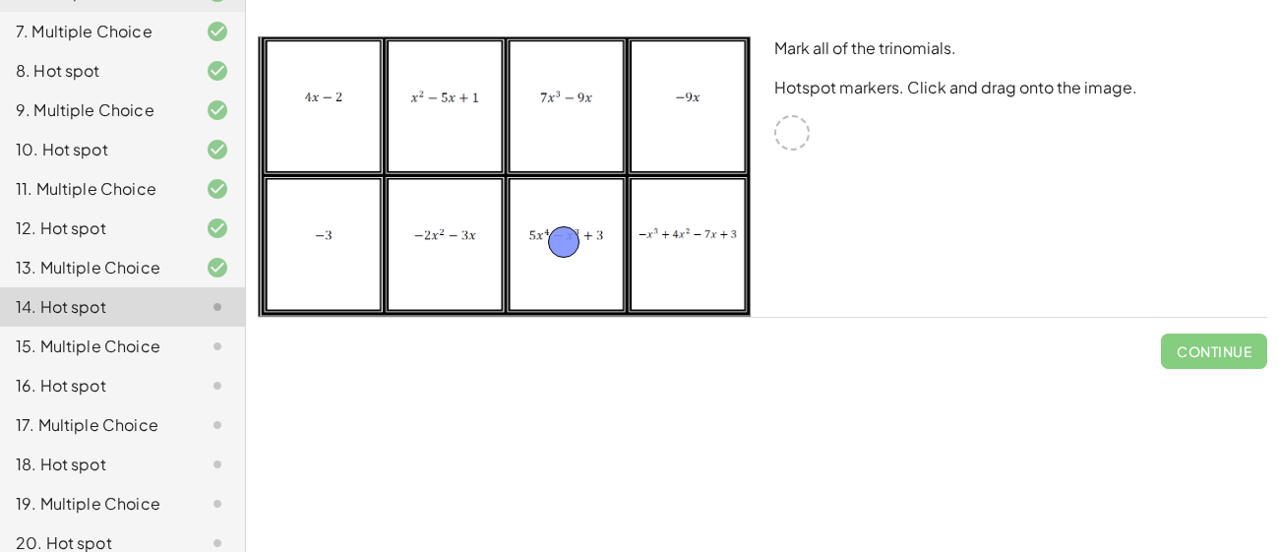
drag, startPoint x: 796, startPoint y: 135, endPoint x: 568, endPoint y: 244, distance: 253.1
drag, startPoint x: 787, startPoint y: 131, endPoint x: 446, endPoint y: 106, distance: 342.4
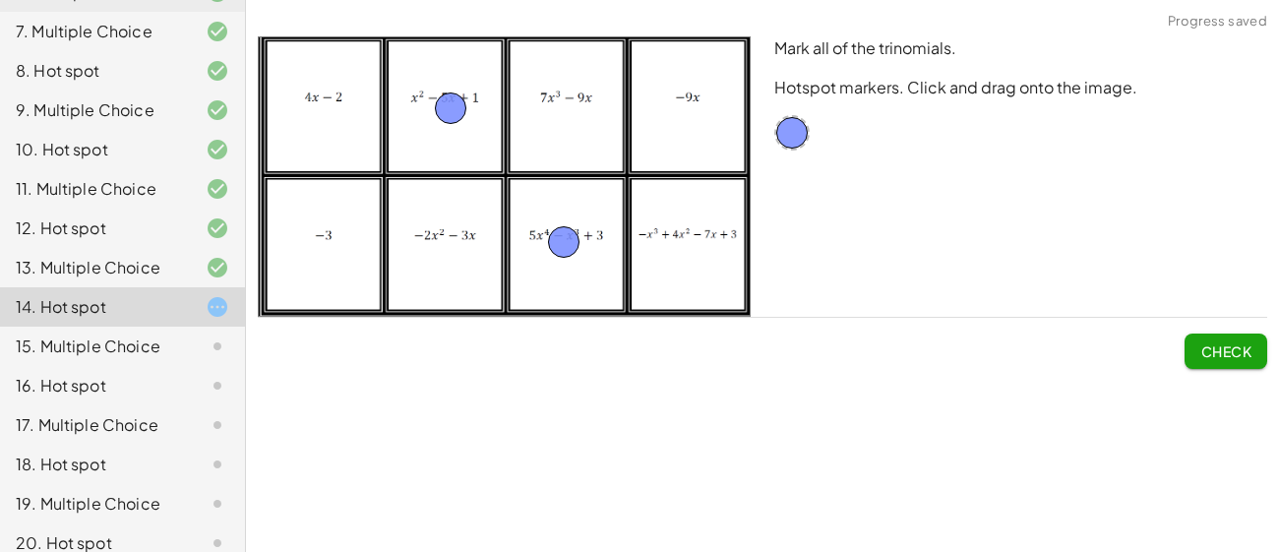
click at [1201, 343] on span "Check" at bounding box center [1226, 351] width 51 height 18
click at [1199, 343] on span "Continue" at bounding box center [1214, 351] width 75 height 18
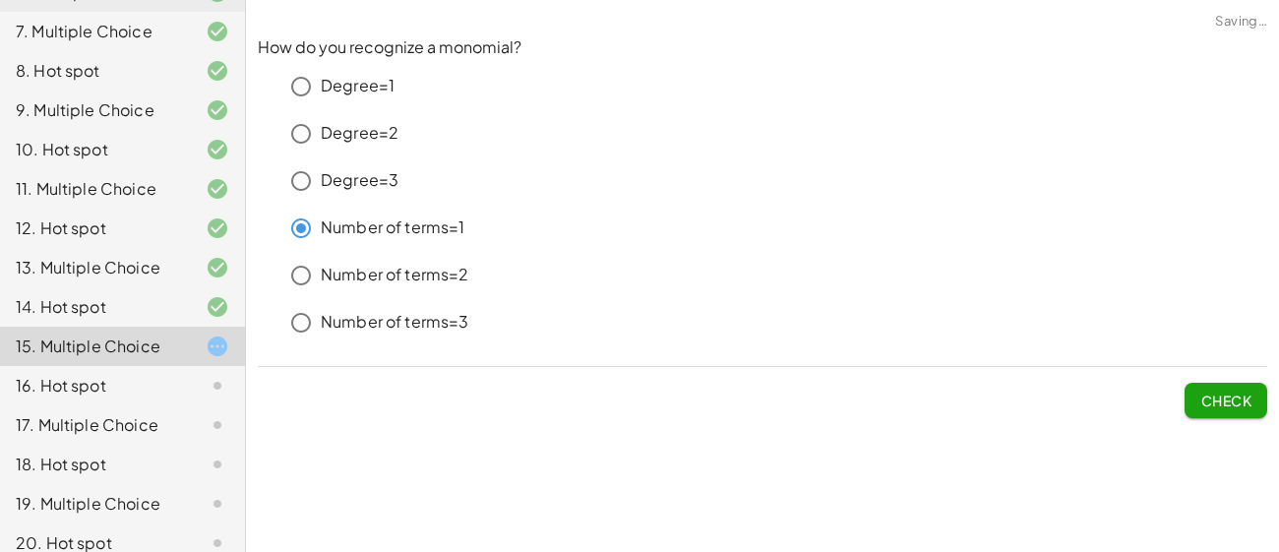
click at [1233, 398] on span "Check" at bounding box center [1226, 401] width 51 height 18
click at [1233, 398] on span "Check" at bounding box center [1226, 392] width 83 height 51
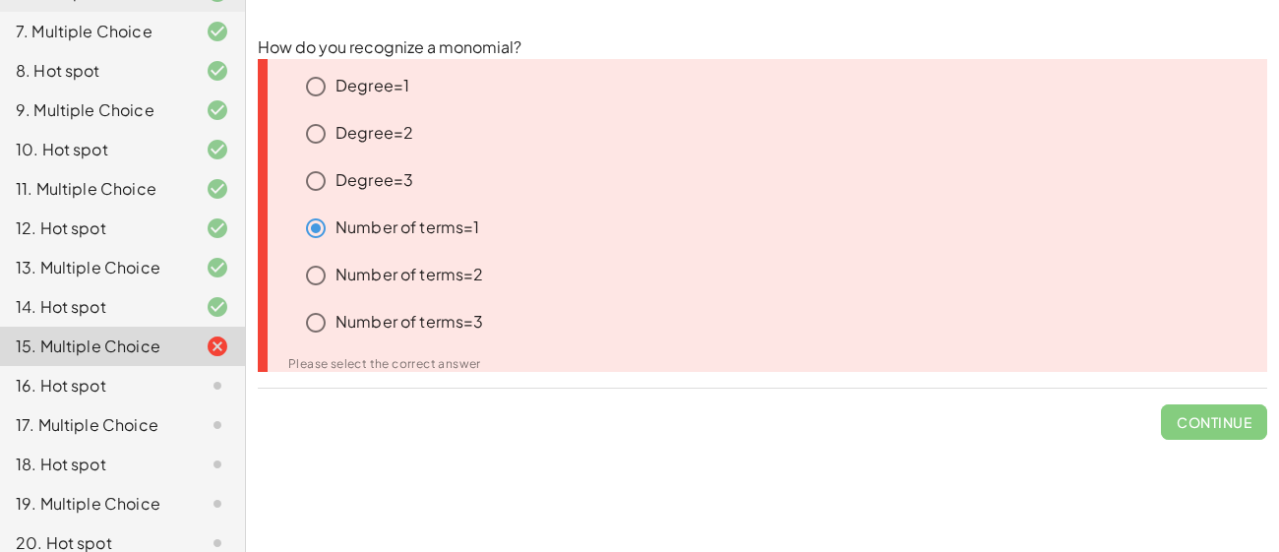
click at [1196, 417] on span "Continue" at bounding box center [1214, 414] width 106 height 51
click at [1190, 430] on span "Continue" at bounding box center [1214, 414] width 106 height 51
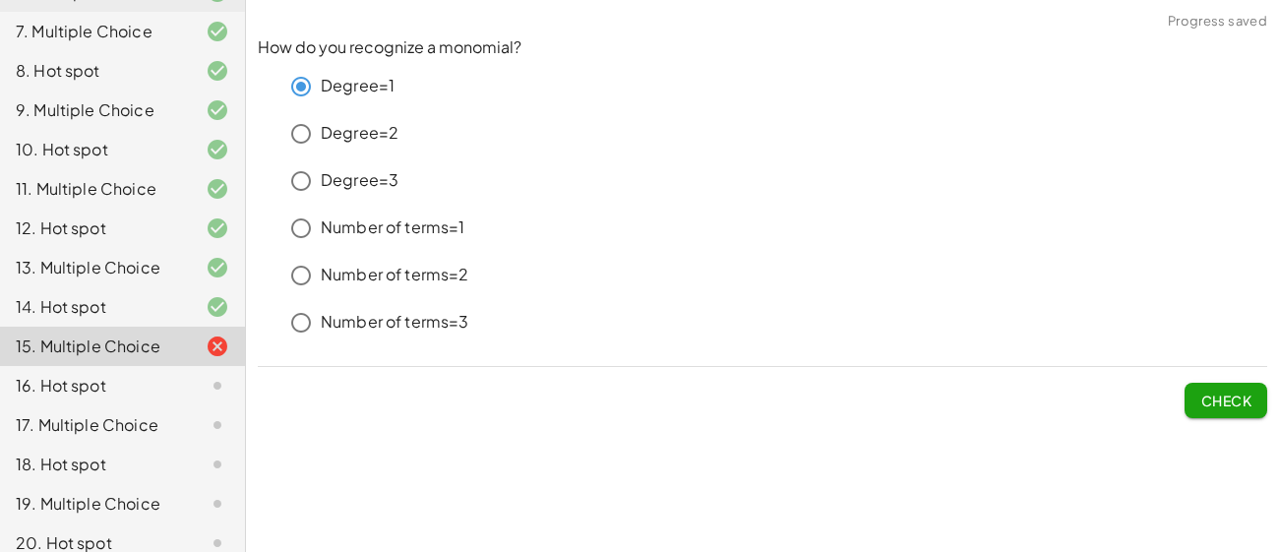
click at [1209, 401] on span "Check" at bounding box center [1226, 401] width 51 height 18
click at [1223, 408] on button "Check" at bounding box center [1226, 400] width 83 height 35
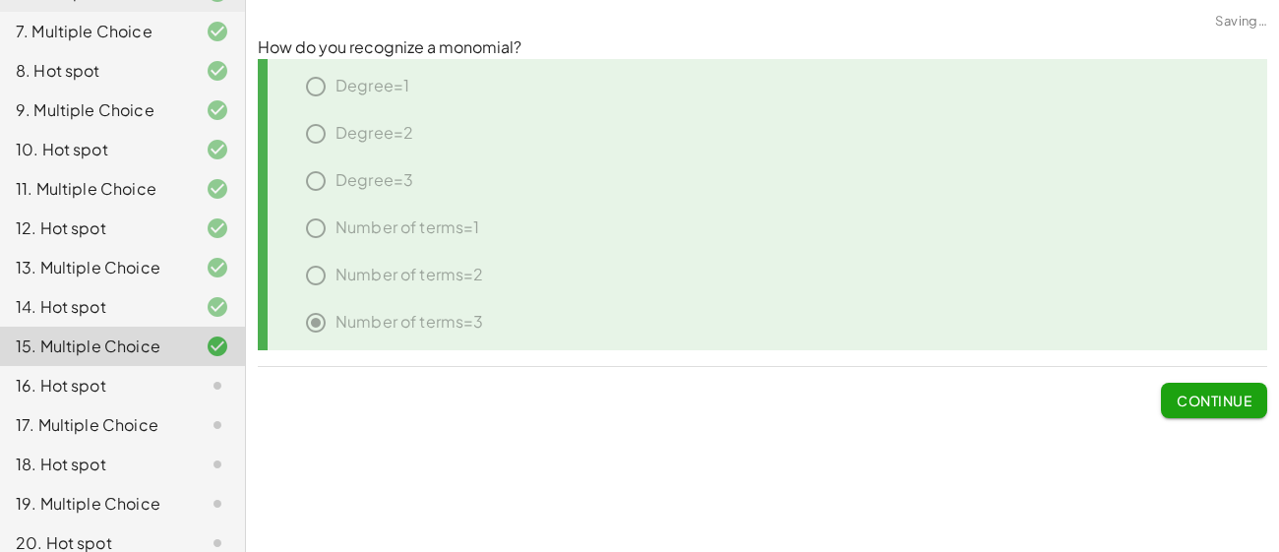
click at [1223, 408] on button "Continue" at bounding box center [1214, 400] width 106 height 35
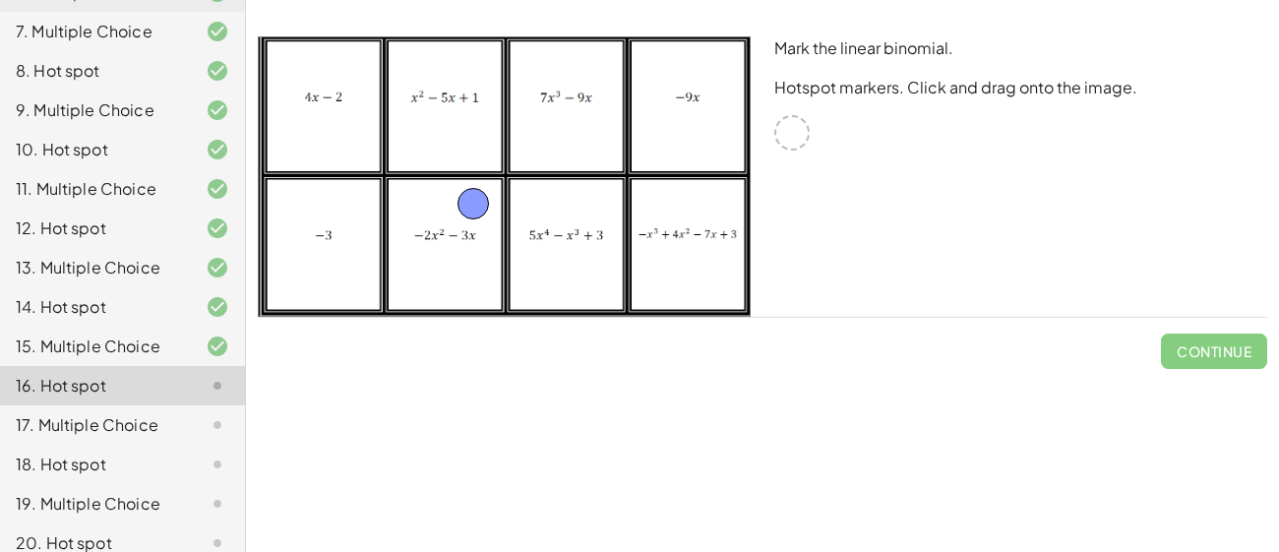
drag, startPoint x: 793, startPoint y: 134, endPoint x: 467, endPoint y: 219, distance: 336.8
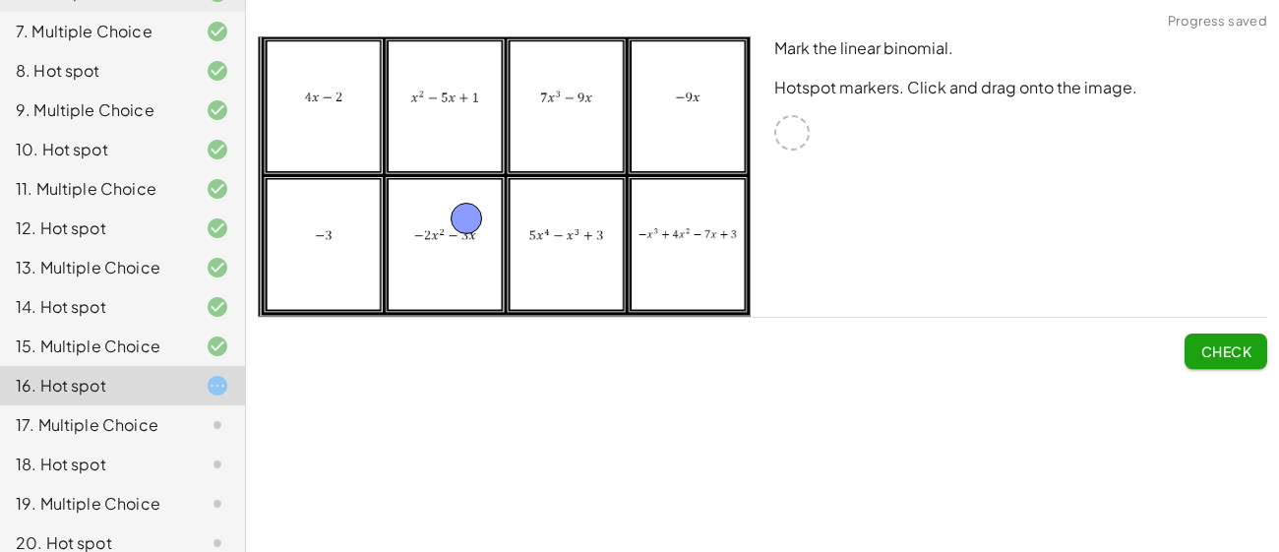
click at [1262, 359] on button "Check" at bounding box center [1226, 351] width 83 height 35
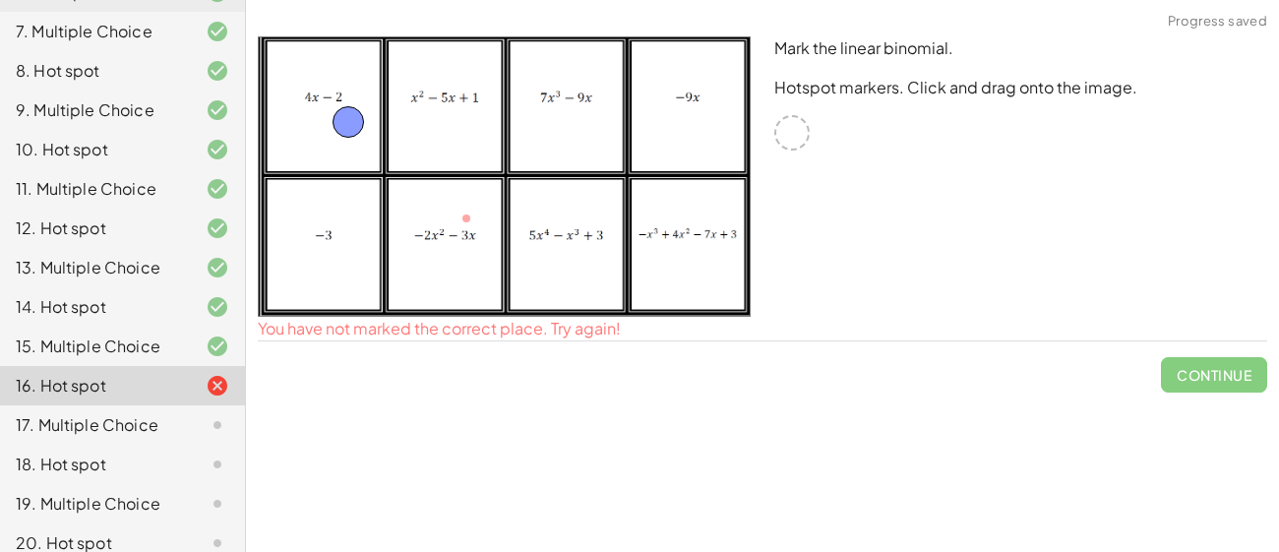
drag, startPoint x: 465, startPoint y: 225, endPoint x: 347, endPoint y: 129, distance: 152.5
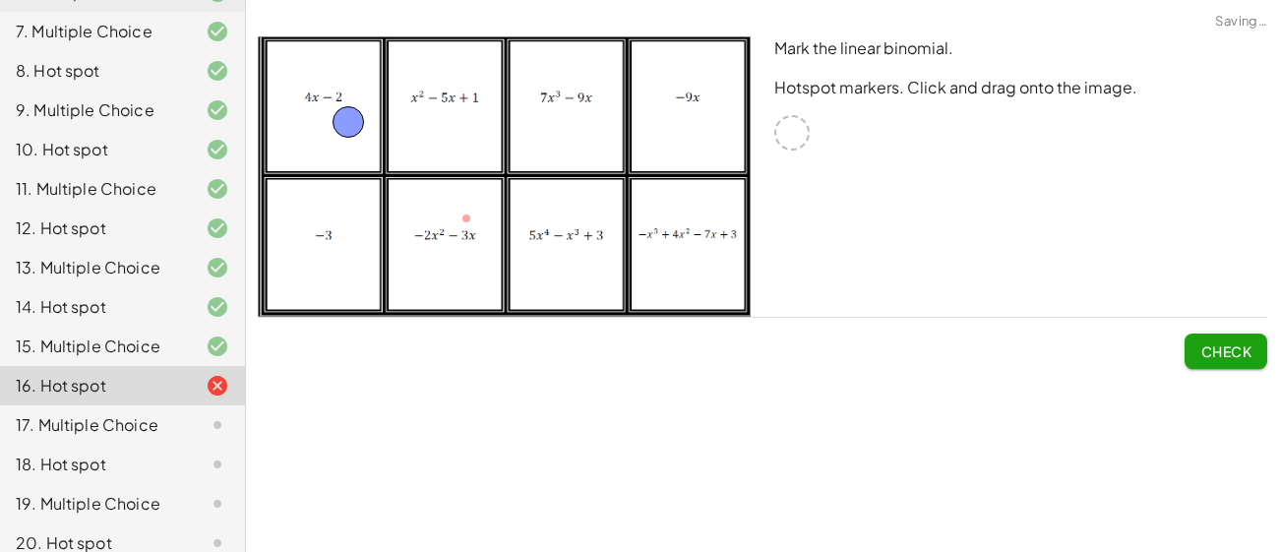
click at [1233, 354] on span "Check" at bounding box center [1226, 351] width 51 height 18
click at [1232, 357] on span "Continue" at bounding box center [1214, 351] width 75 height 18
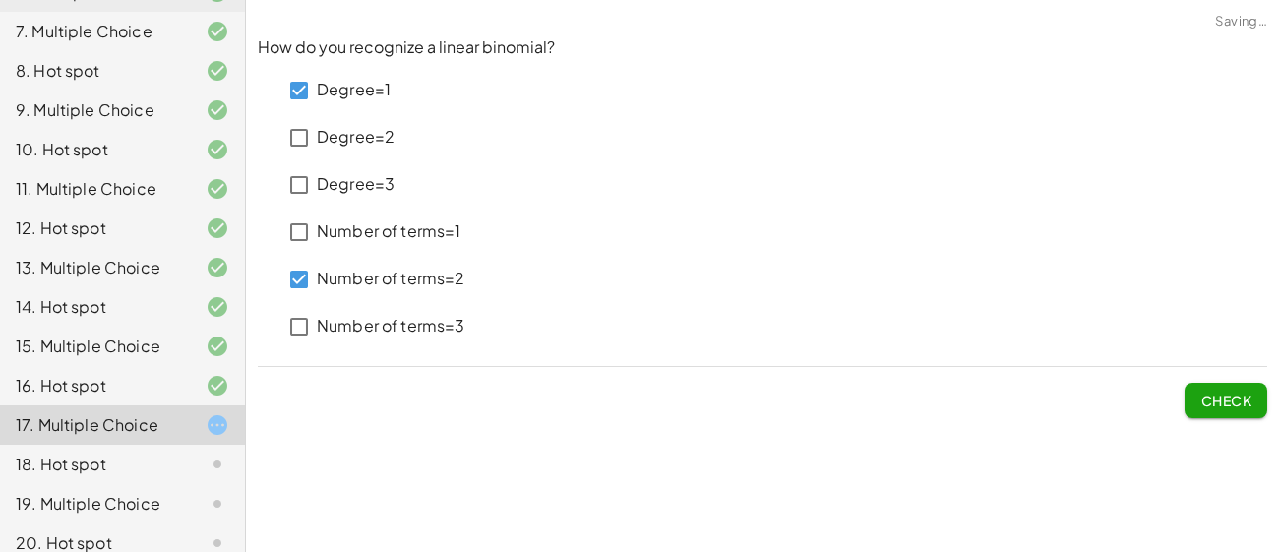
click at [1220, 406] on span "Check" at bounding box center [1226, 401] width 51 height 18
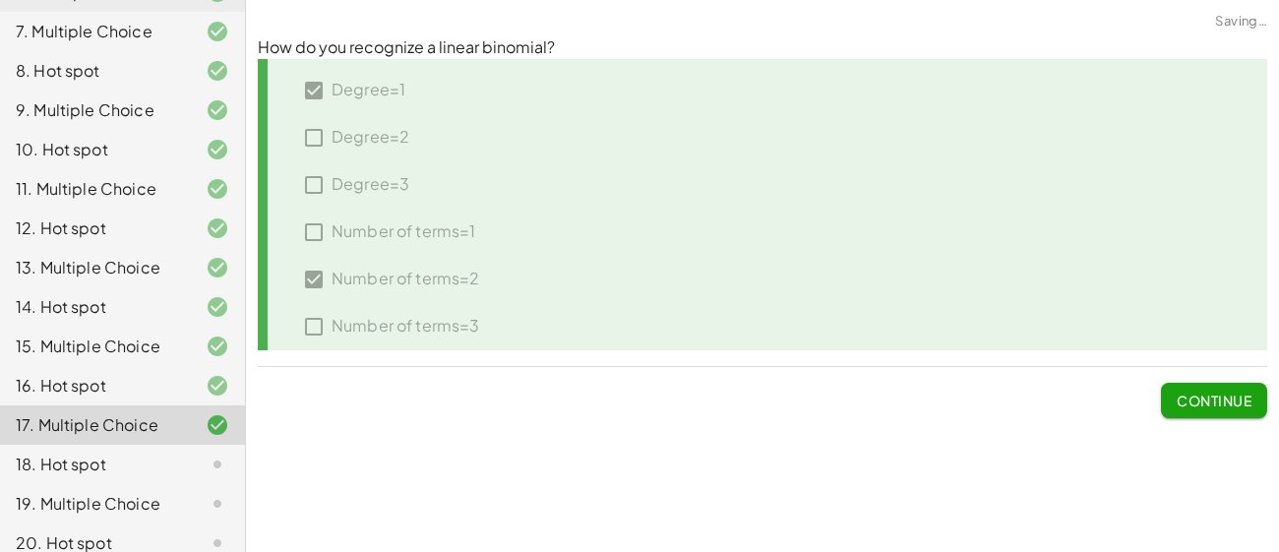
click at [1220, 406] on span "Continue" at bounding box center [1214, 401] width 75 height 18
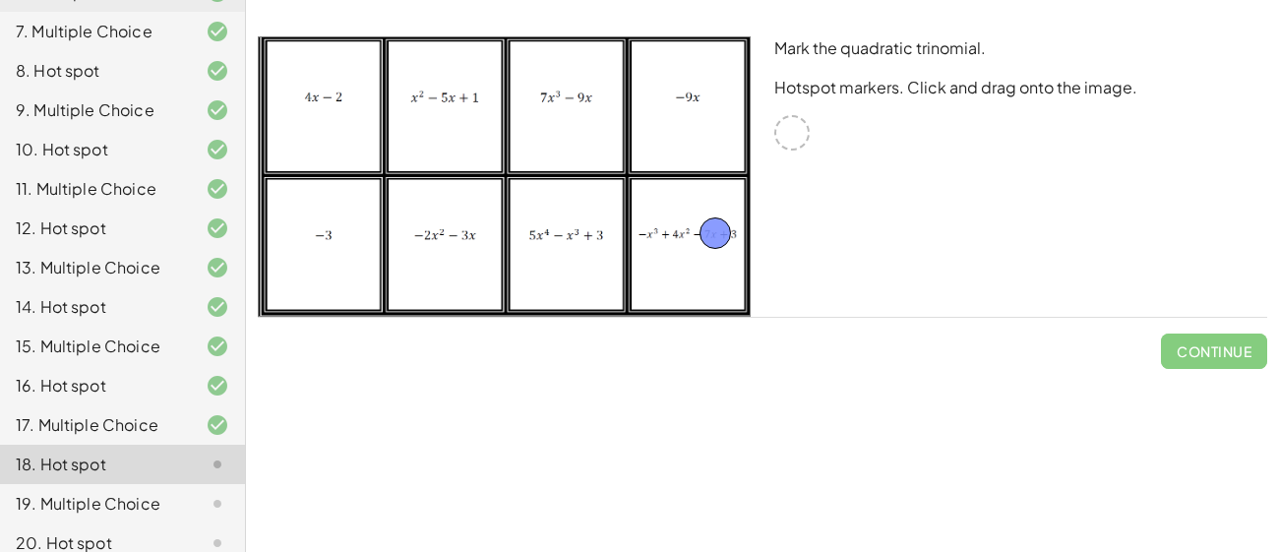
drag, startPoint x: 799, startPoint y: 134, endPoint x: 722, endPoint y: 234, distance: 126.4
click at [1203, 336] on button "Check" at bounding box center [1226, 351] width 83 height 35
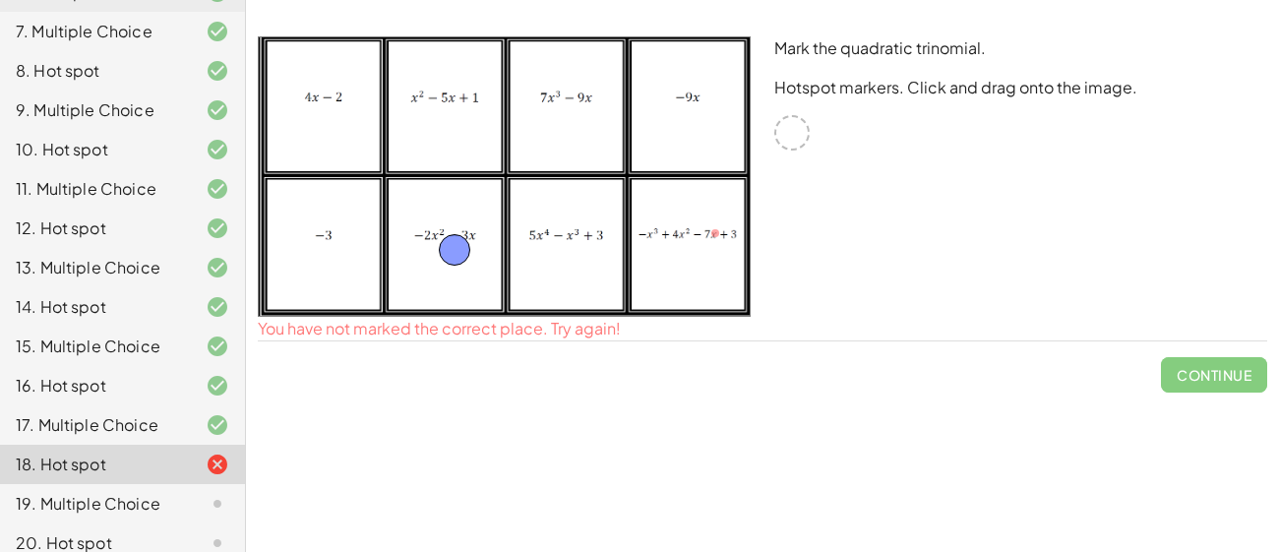
drag, startPoint x: 717, startPoint y: 223, endPoint x: 451, endPoint y: 240, distance: 267.2
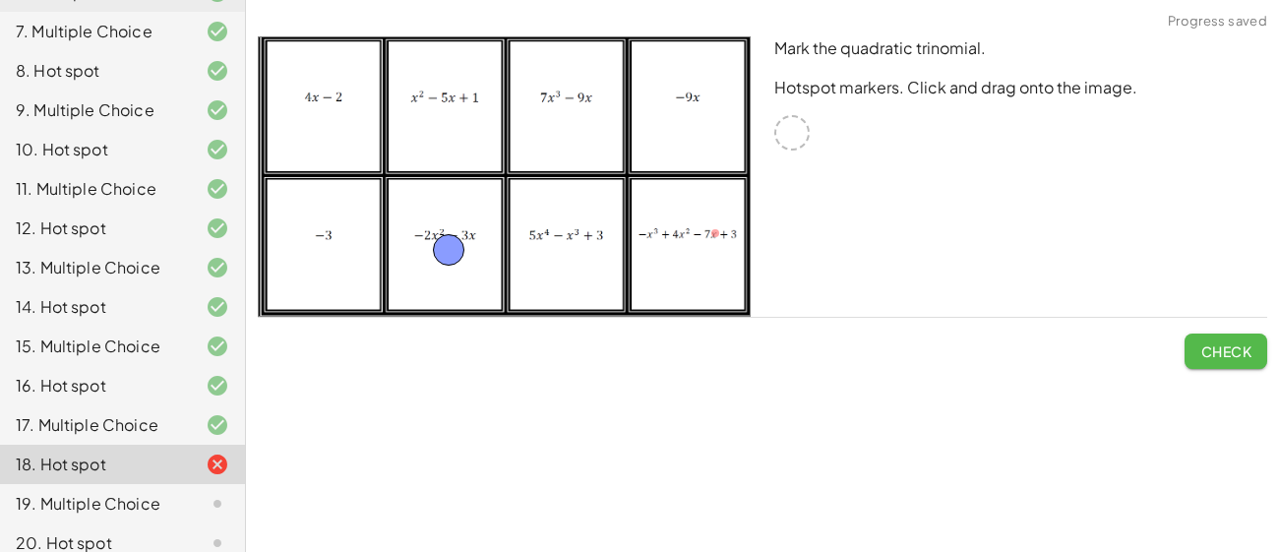
click at [1219, 351] on span "Check" at bounding box center [1226, 351] width 51 height 18
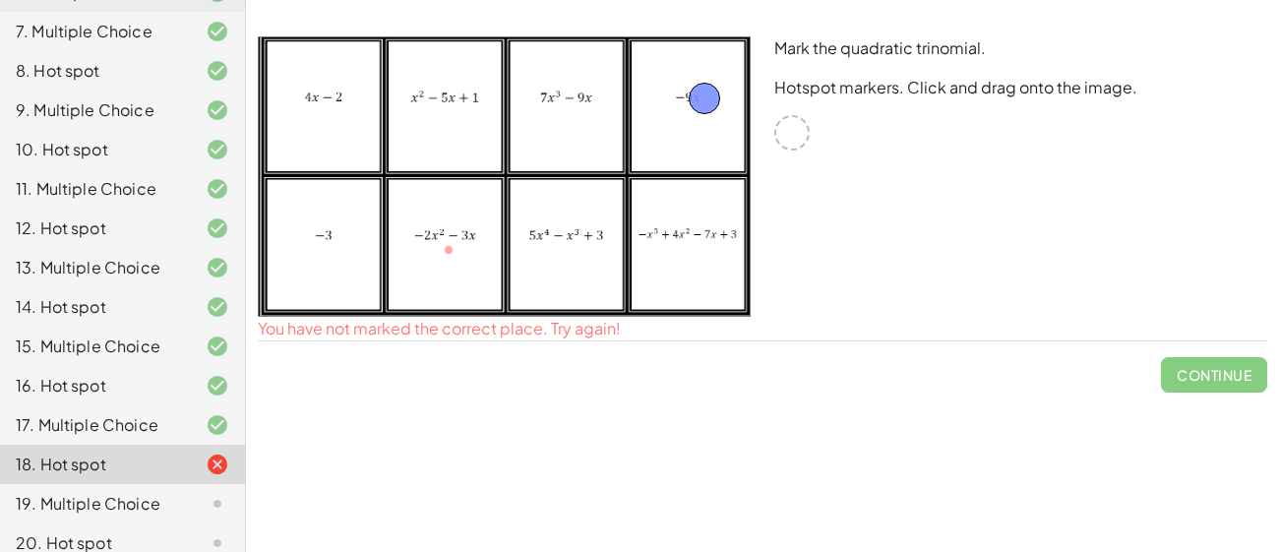
drag, startPoint x: 453, startPoint y: 250, endPoint x: 698, endPoint y: 96, distance: 289.2
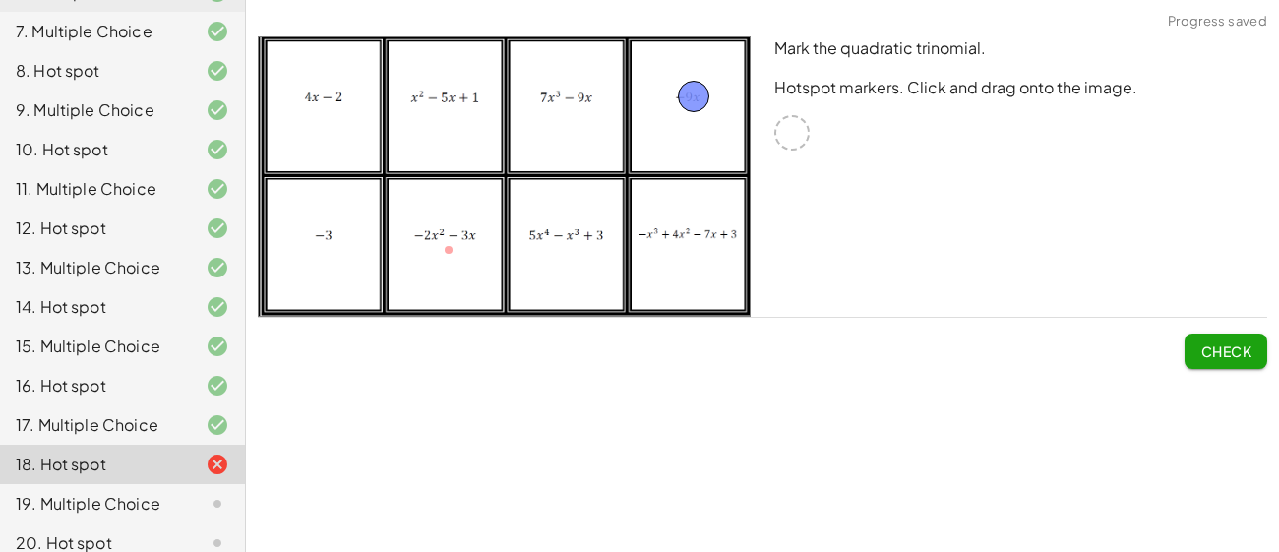
click at [1245, 365] on button "Check" at bounding box center [1226, 351] width 83 height 35
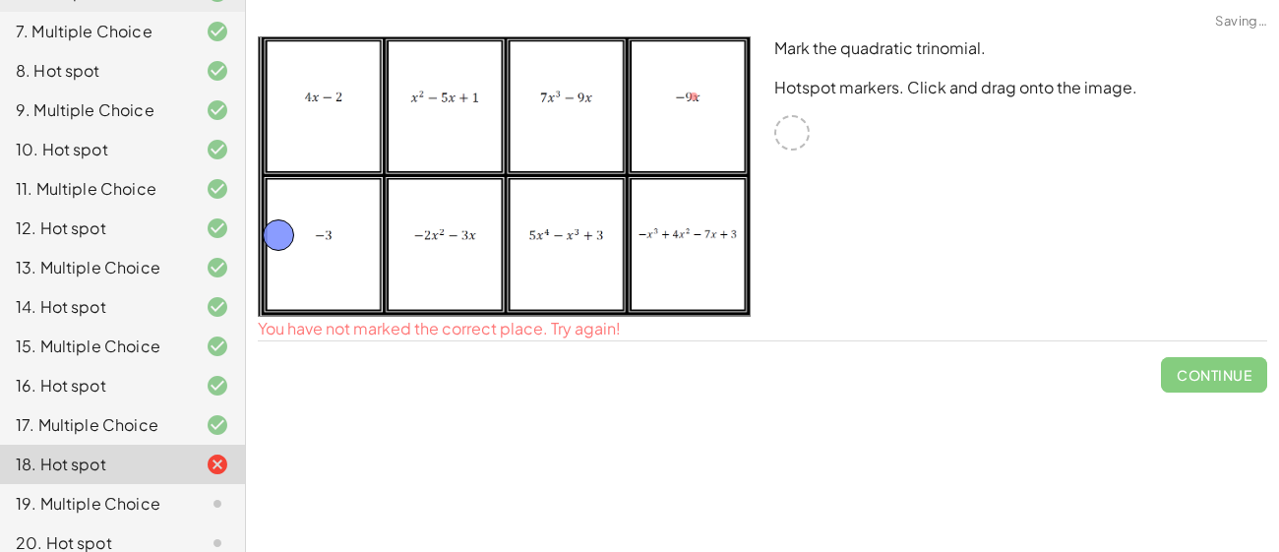
drag, startPoint x: 703, startPoint y: 82, endPoint x: 301, endPoint y: 217, distance: 423.8
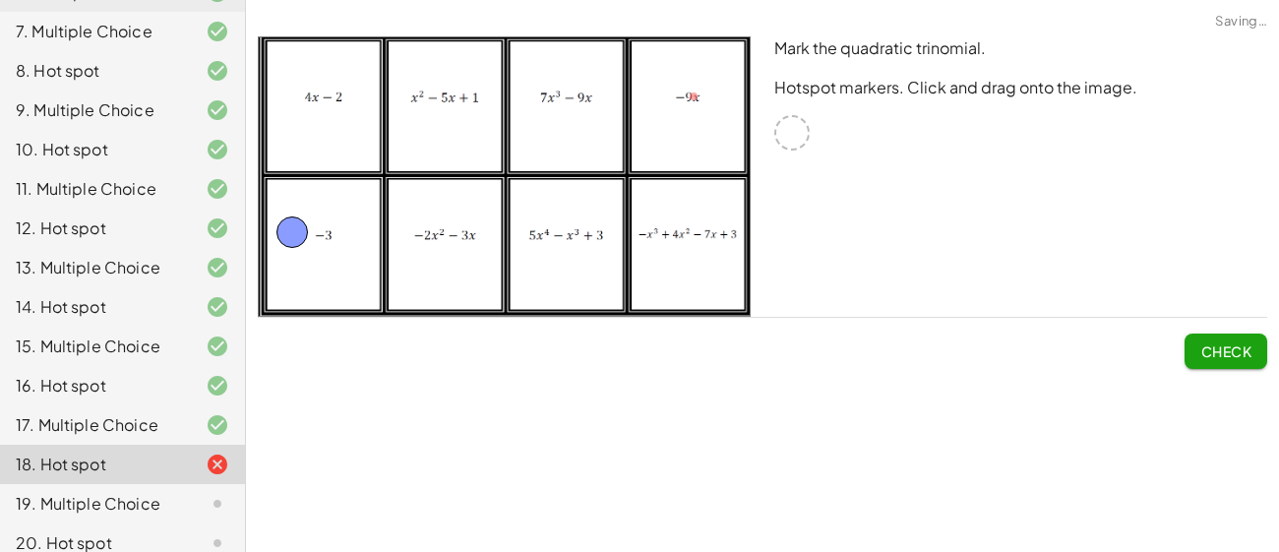
click at [1209, 365] on button "Check" at bounding box center [1226, 351] width 83 height 35
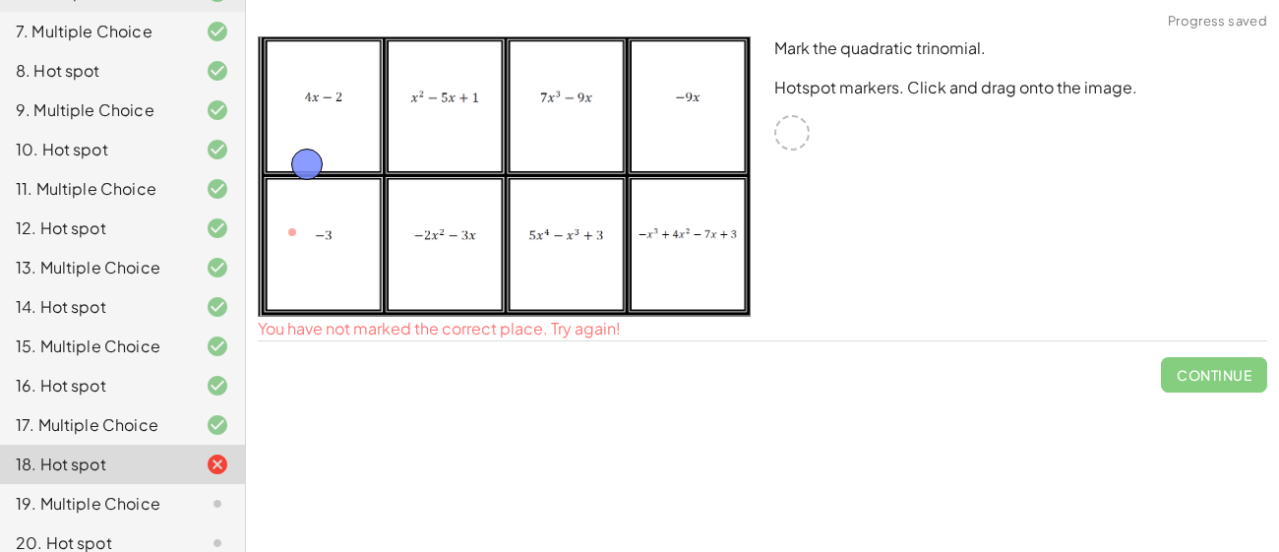
drag, startPoint x: 295, startPoint y: 216, endPoint x: 317, endPoint y: 115, distance: 103.6
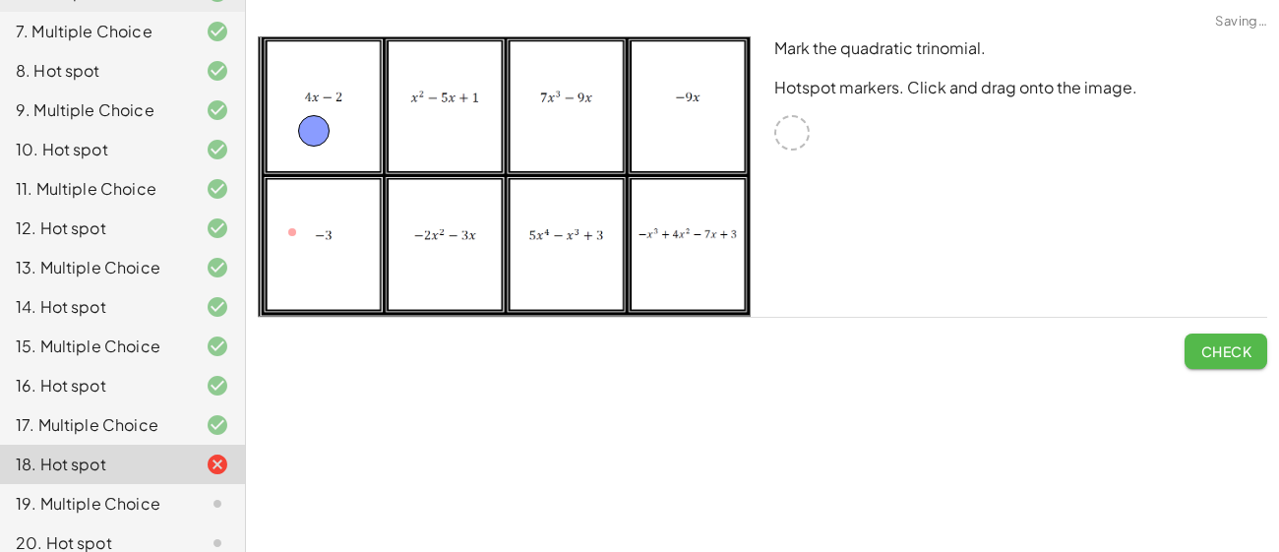
click at [1210, 366] on button "Check" at bounding box center [1226, 351] width 83 height 35
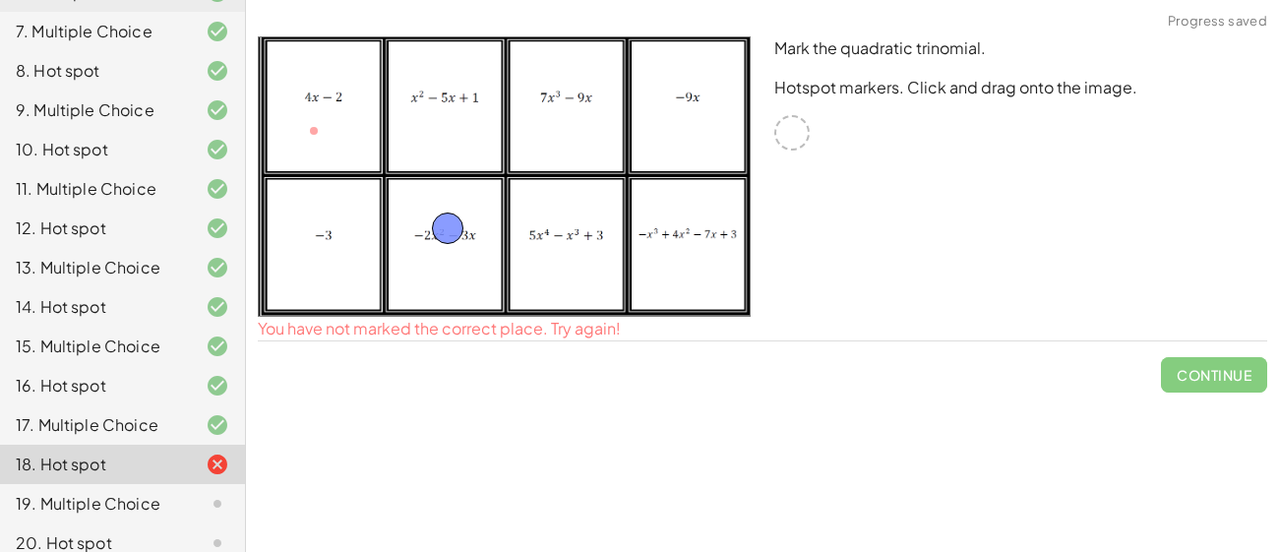
drag, startPoint x: 325, startPoint y: 139, endPoint x: 471, endPoint y: 253, distance: 185.8
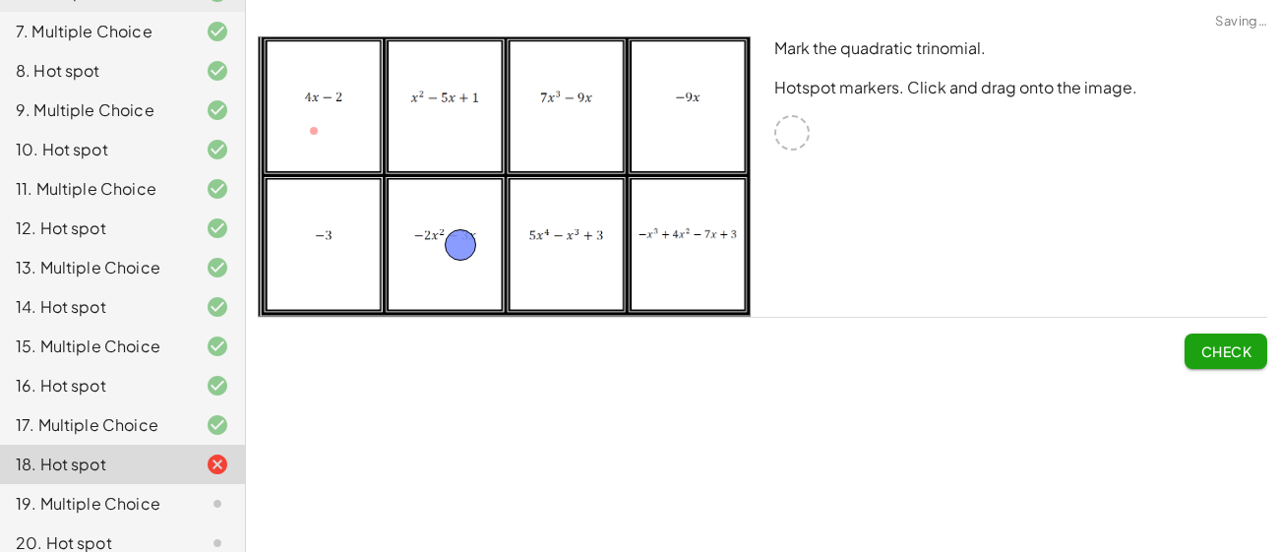
click at [1214, 356] on span "Check" at bounding box center [1226, 351] width 51 height 18
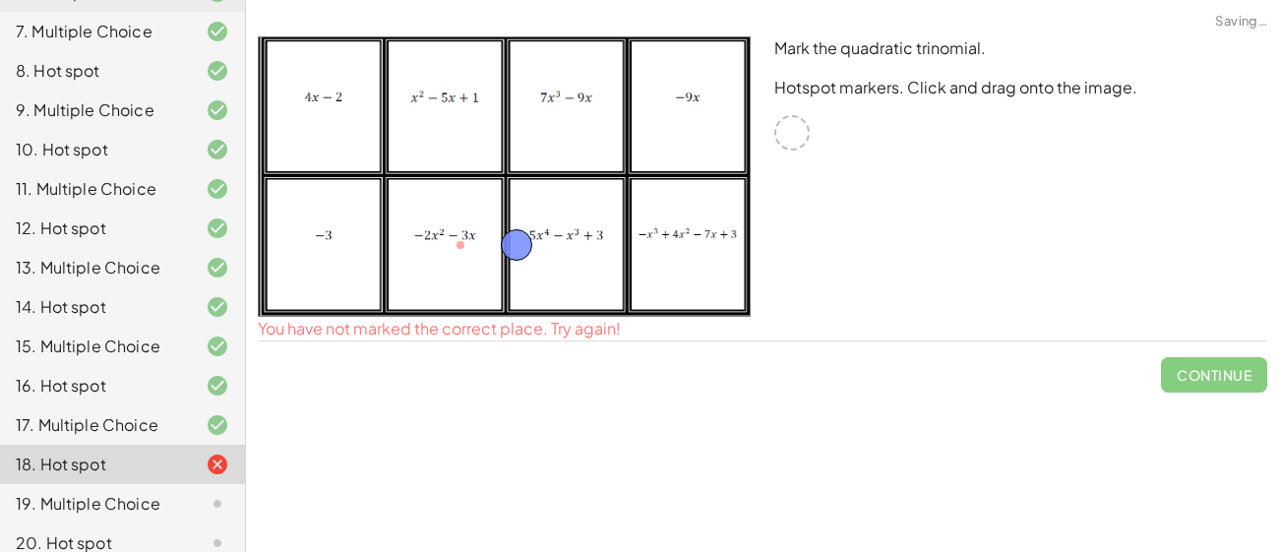
drag, startPoint x: 460, startPoint y: 228, endPoint x: 540, endPoint y: 233, distance: 80.8
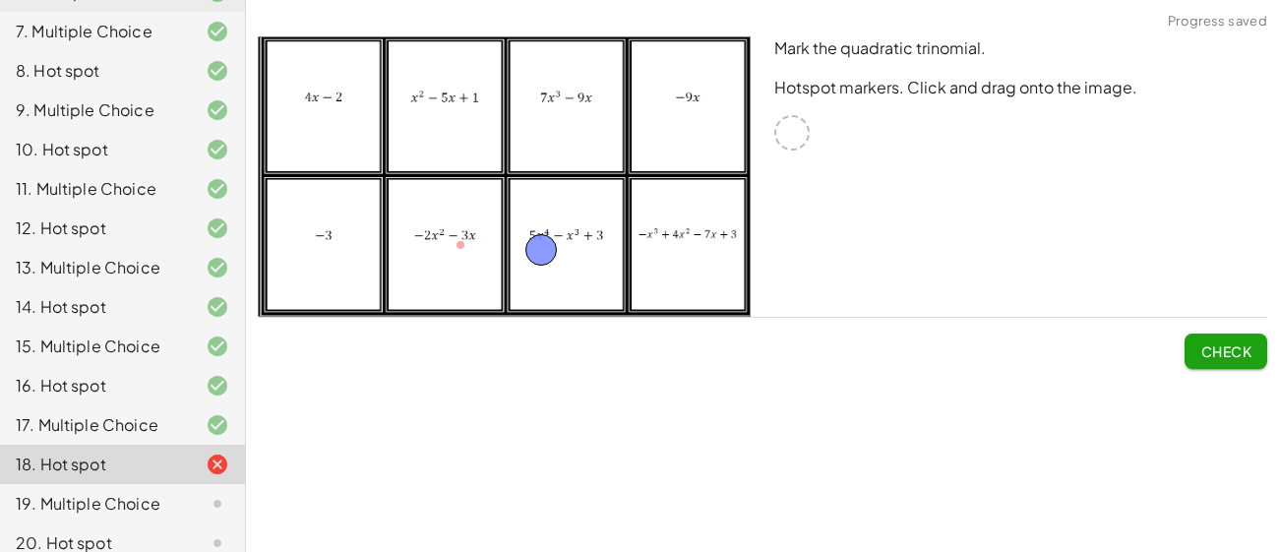
click at [1197, 345] on button "Check" at bounding box center [1226, 351] width 83 height 35
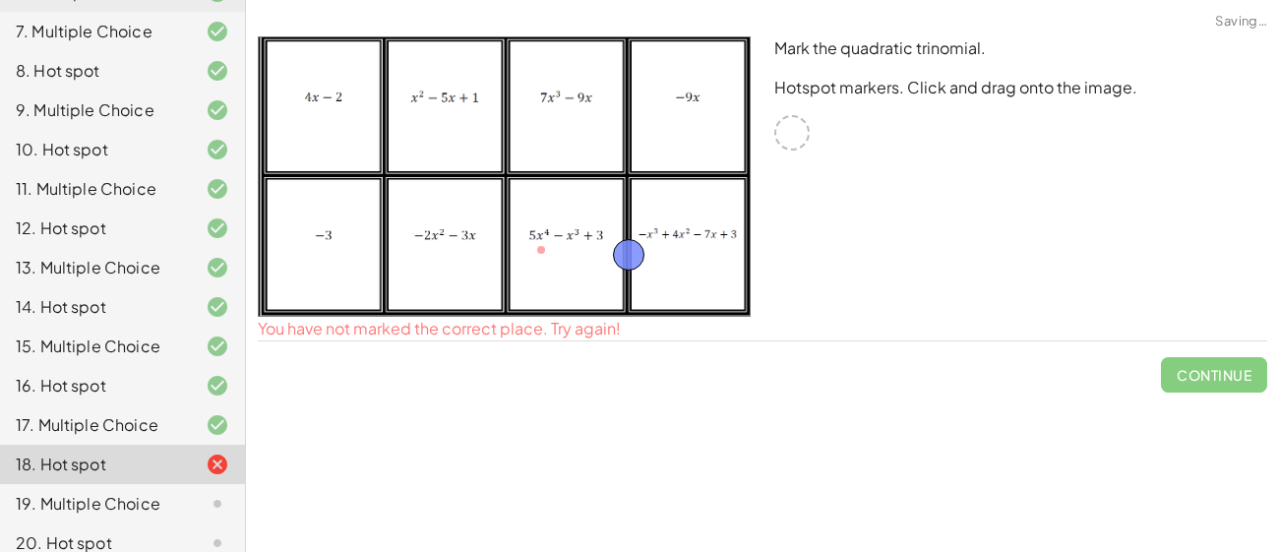
drag, startPoint x: 542, startPoint y: 248, endPoint x: 680, endPoint y: 256, distance: 138.0
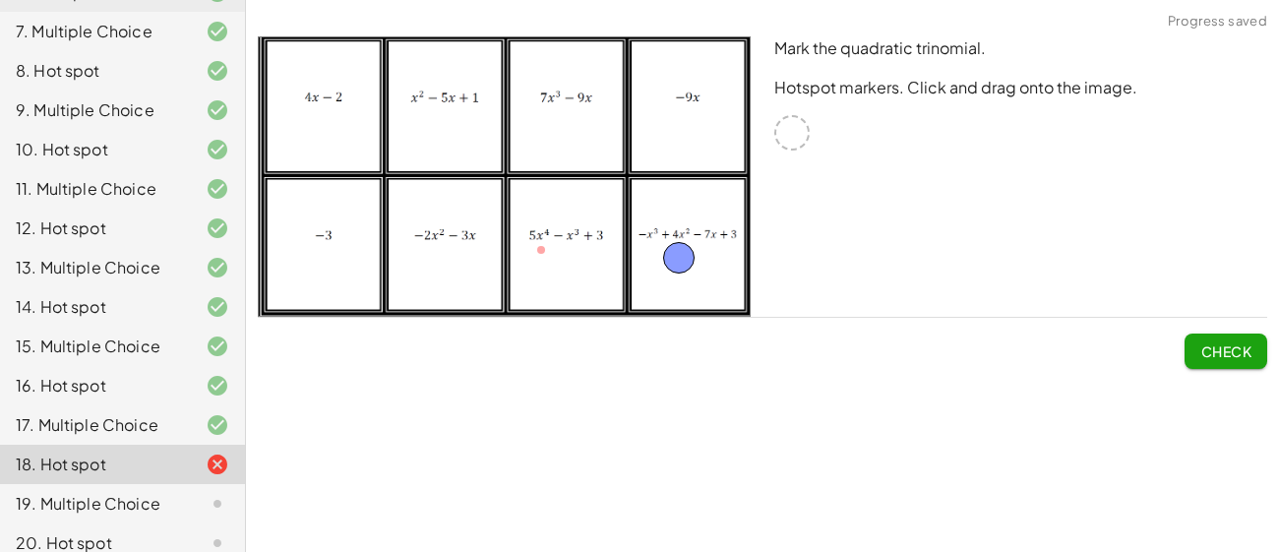
click at [1226, 353] on span "Check" at bounding box center [1226, 351] width 51 height 18
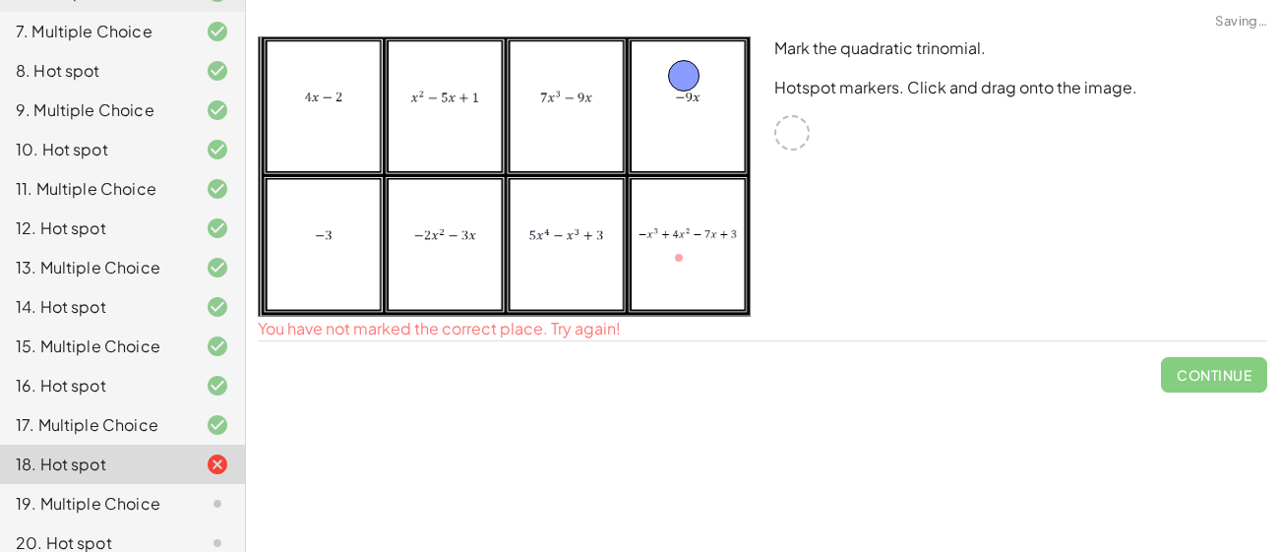
drag, startPoint x: 690, startPoint y: 263, endPoint x: 694, endPoint y: 70, distance: 192.9
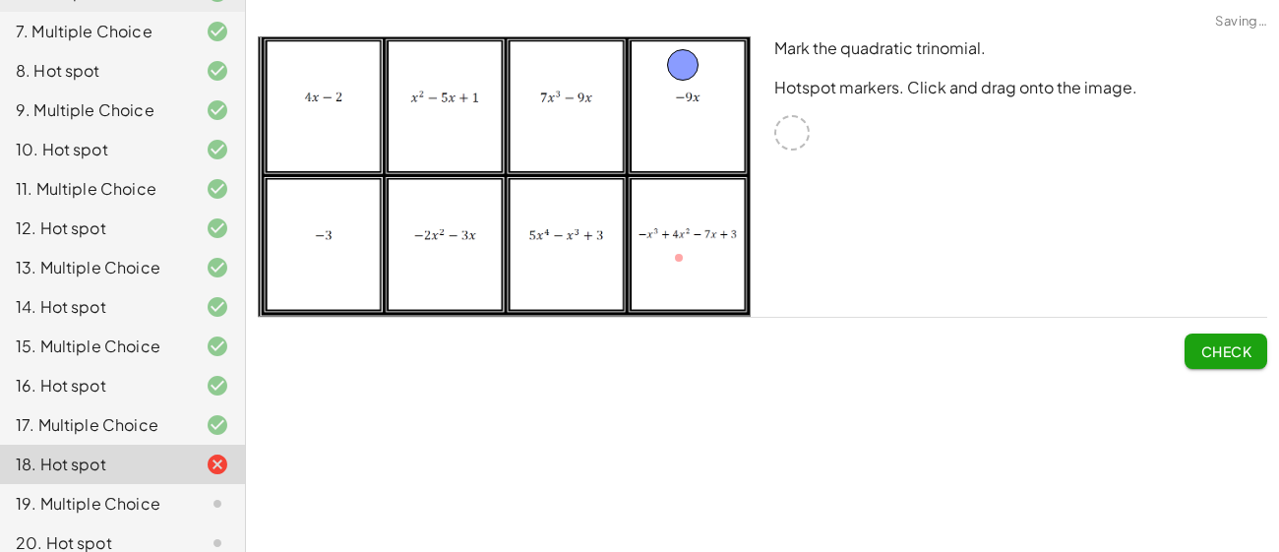
click at [1189, 351] on button "Check" at bounding box center [1226, 351] width 83 height 35
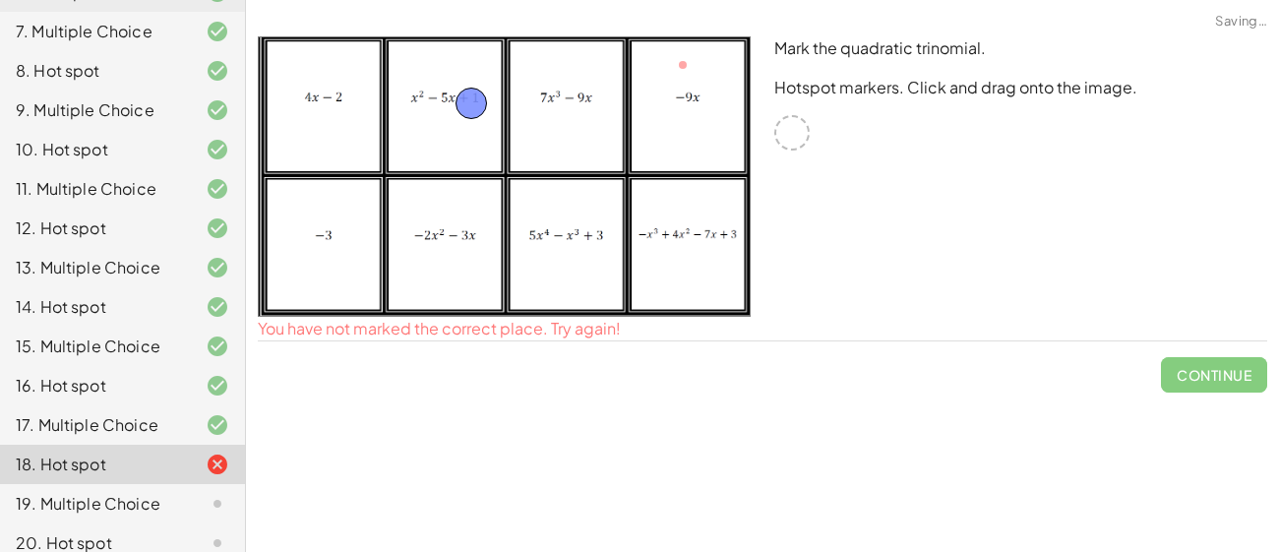
drag, startPoint x: 693, startPoint y: 54, endPoint x: 480, endPoint y: 93, distance: 216.0
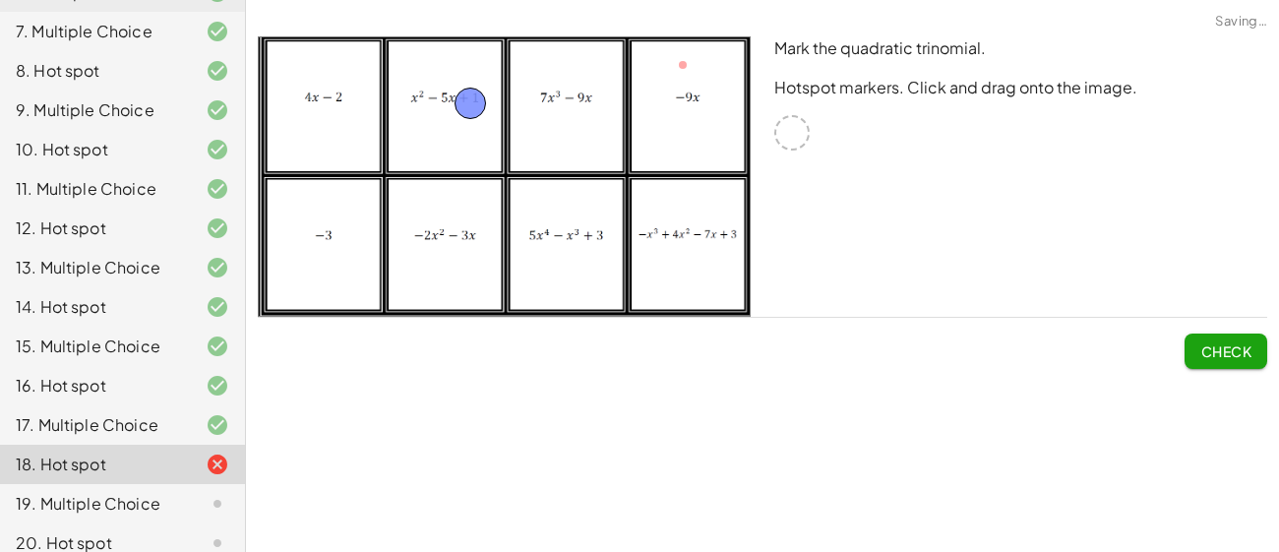
click at [1244, 350] on span "Check" at bounding box center [1226, 351] width 51 height 18
click at [1232, 351] on span "Continue" at bounding box center [1214, 351] width 75 height 18
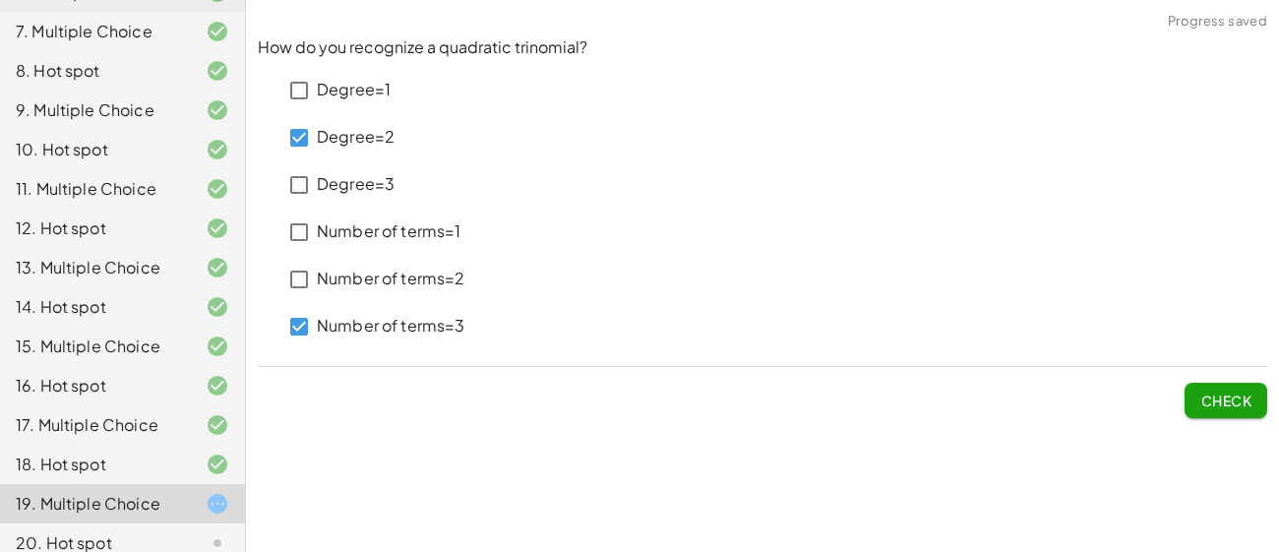
click at [1241, 418] on div "How do you recognize a quadratic trinomial? Degree=1 Degree=2 Degree=3 Number o…" at bounding box center [762, 227] width 1033 height 405
click at [1210, 392] on span "Check" at bounding box center [1226, 401] width 51 height 18
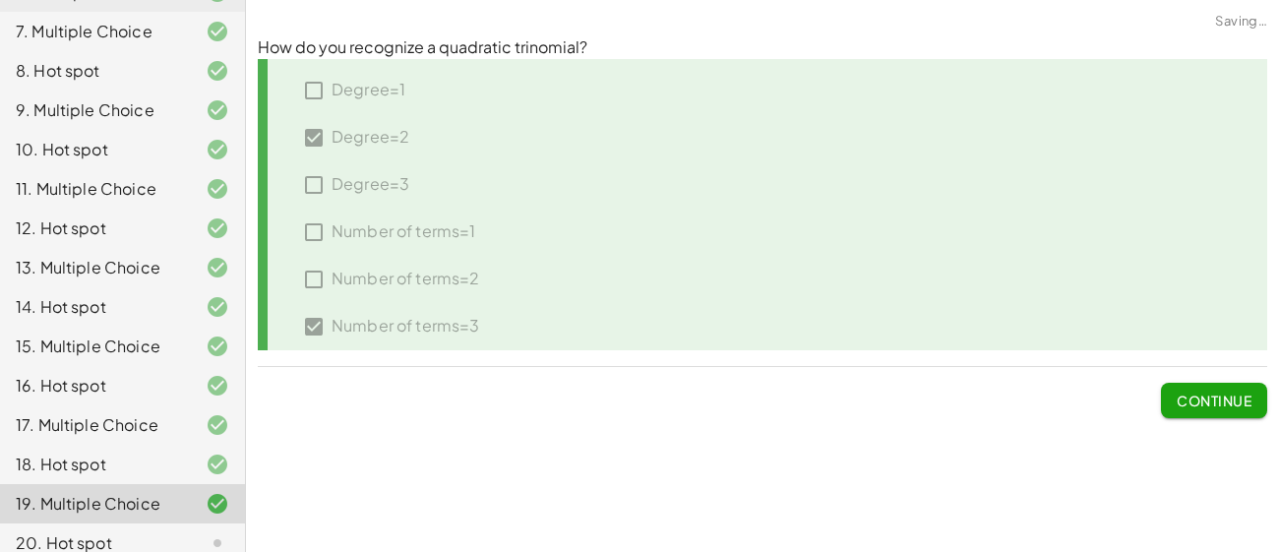
click at [1210, 392] on span "Continue" at bounding box center [1214, 401] width 75 height 18
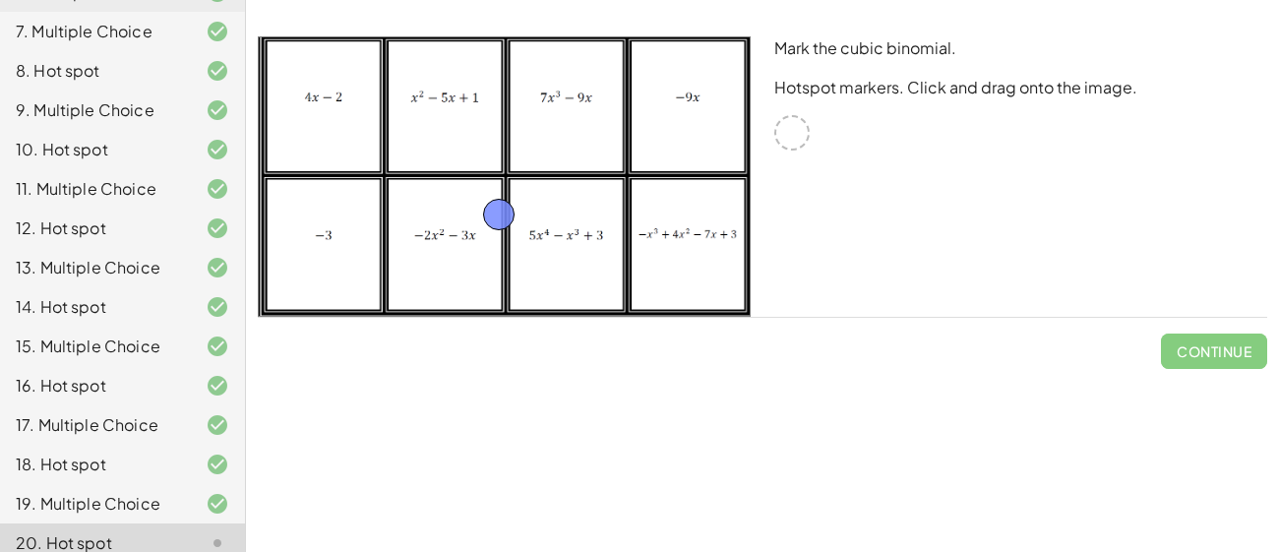
drag, startPoint x: 800, startPoint y: 133, endPoint x: 469, endPoint y: 243, distance: 348.5
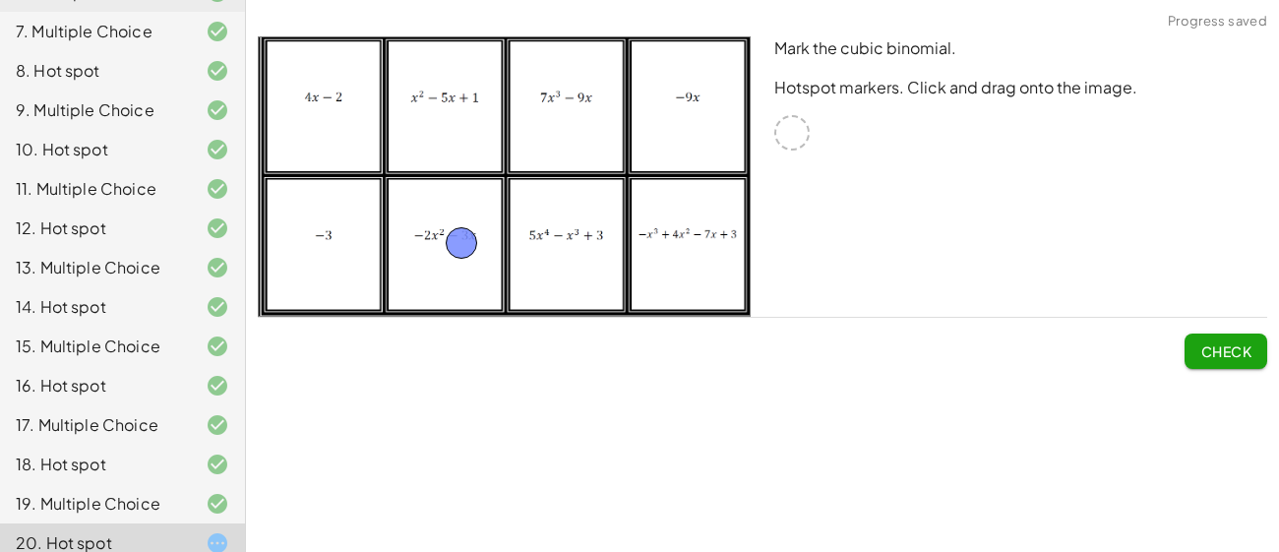
click at [1204, 342] on span "Check" at bounding box center [1226, 351] width 51 height 18
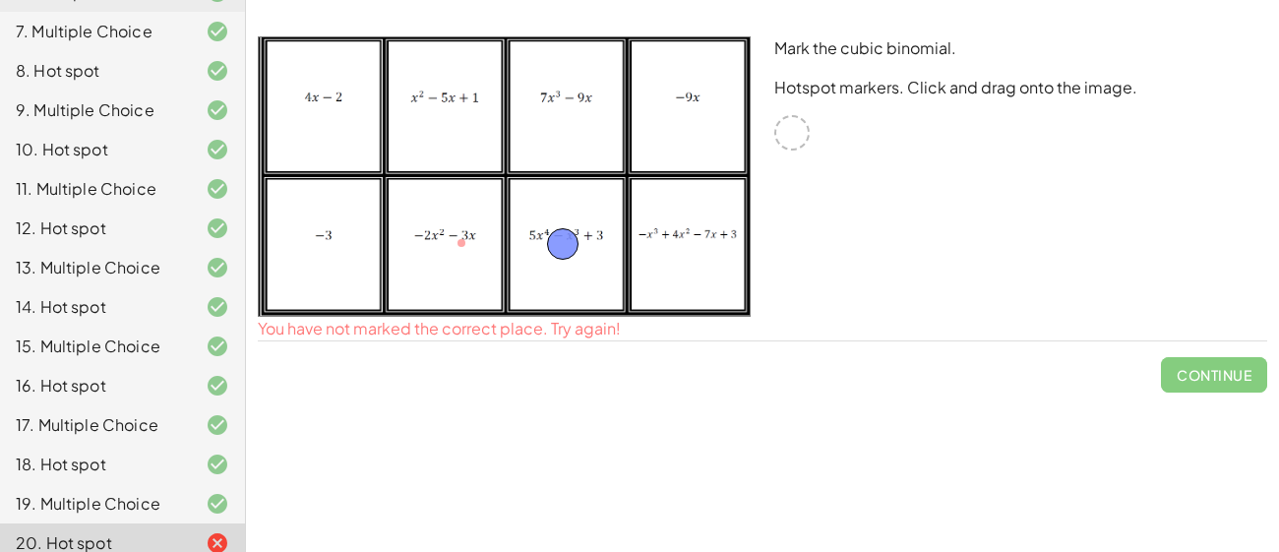
drag, startPoint x: 454, startPoint y: 239, endPoint x: 555, endPoint y: 240, distance: 101.4
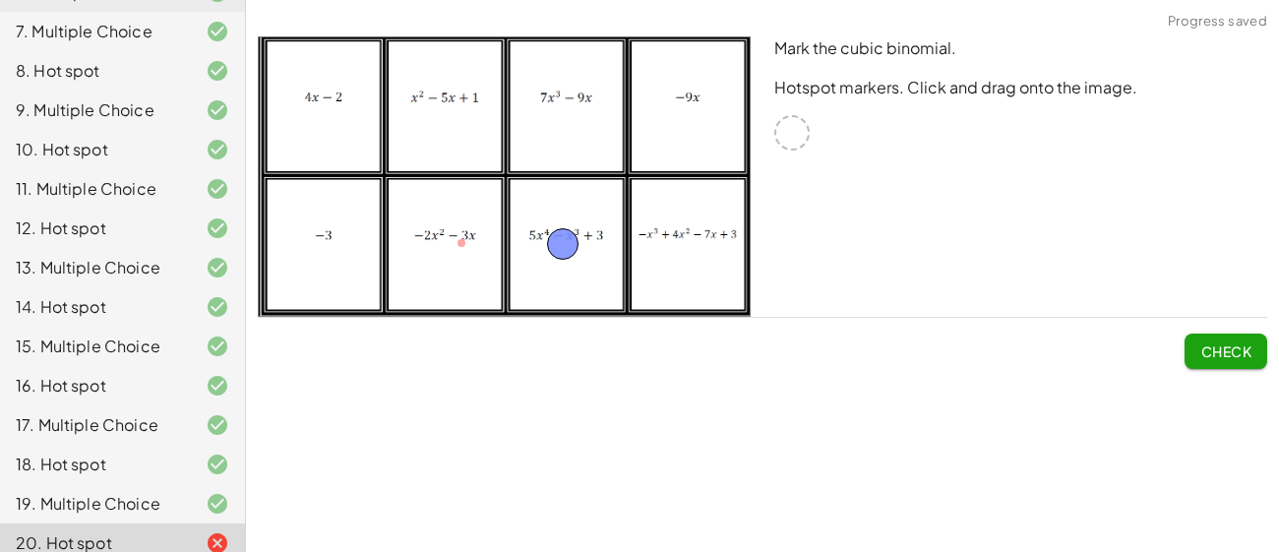
click at [1217, 361] on button "Check" at bounding box center [1226, 351] width 83 height 35
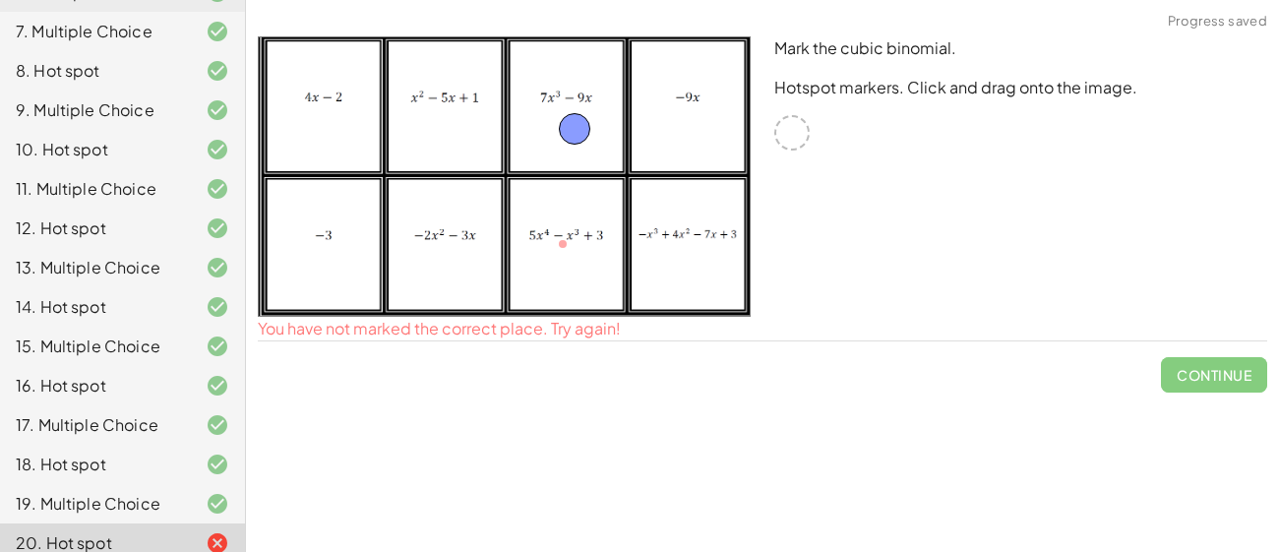
drag, startPoint x: 566, startPoint y: 232, endPoint x: 578, endPoint y: 117, distance: 115.7
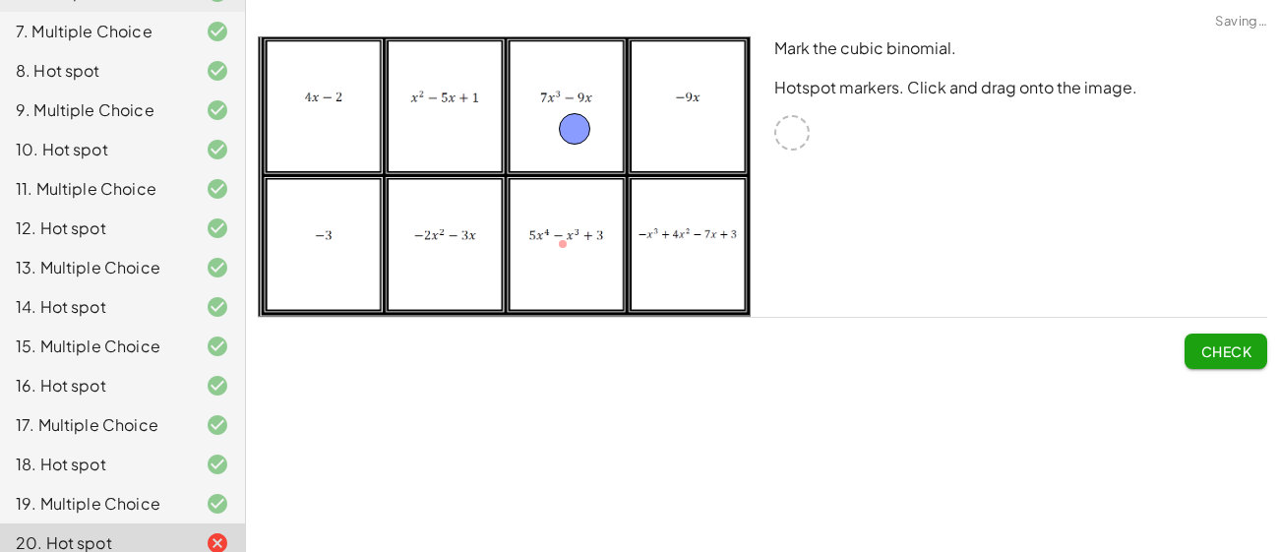
click at [1229, 356] on span "Check" at bounding box center [1226, 351] width 51 height 18
click at [1198, 344] on span "Continue" at bounding box center [1214, 351] width 75 height 18
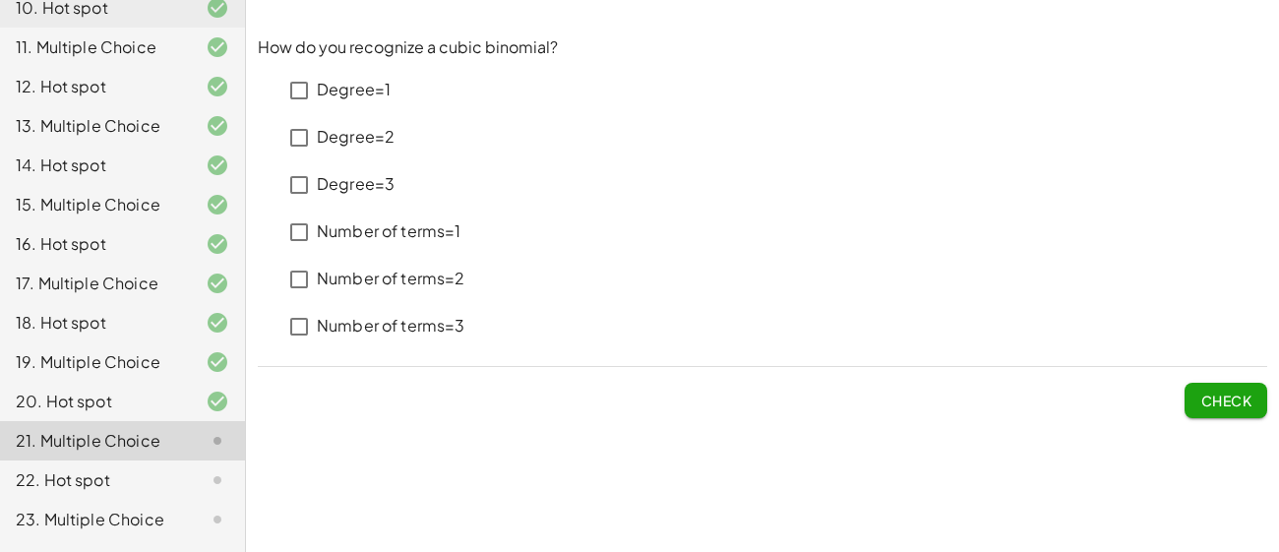
scroll to position [589, 0]
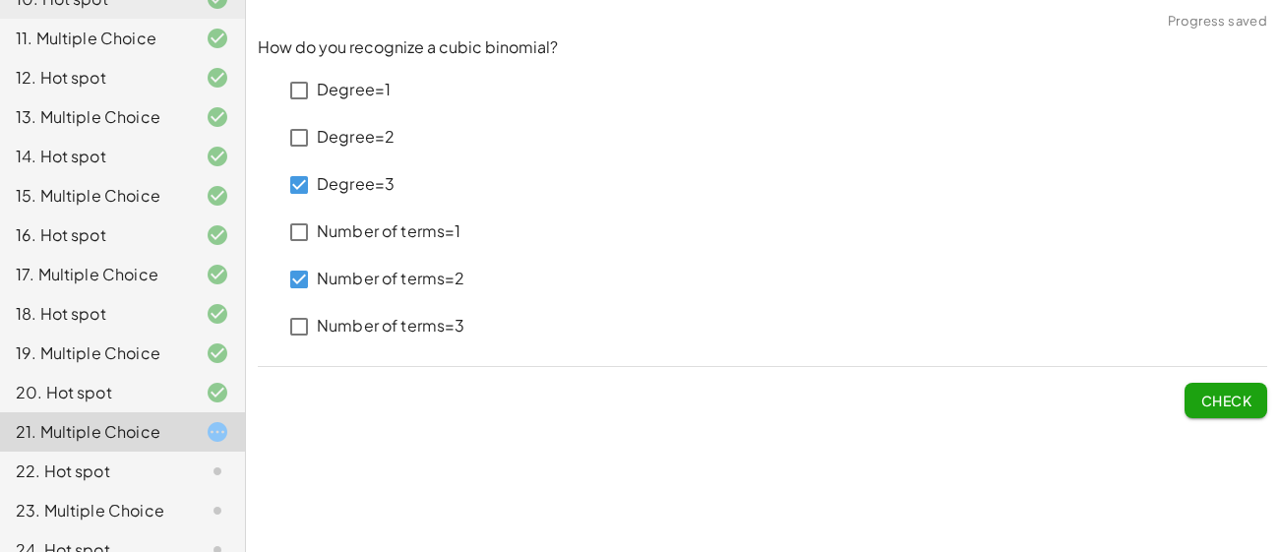
click at [1235, 394] on span "Check" at bounding box center [1226, 401] width 51 height 18
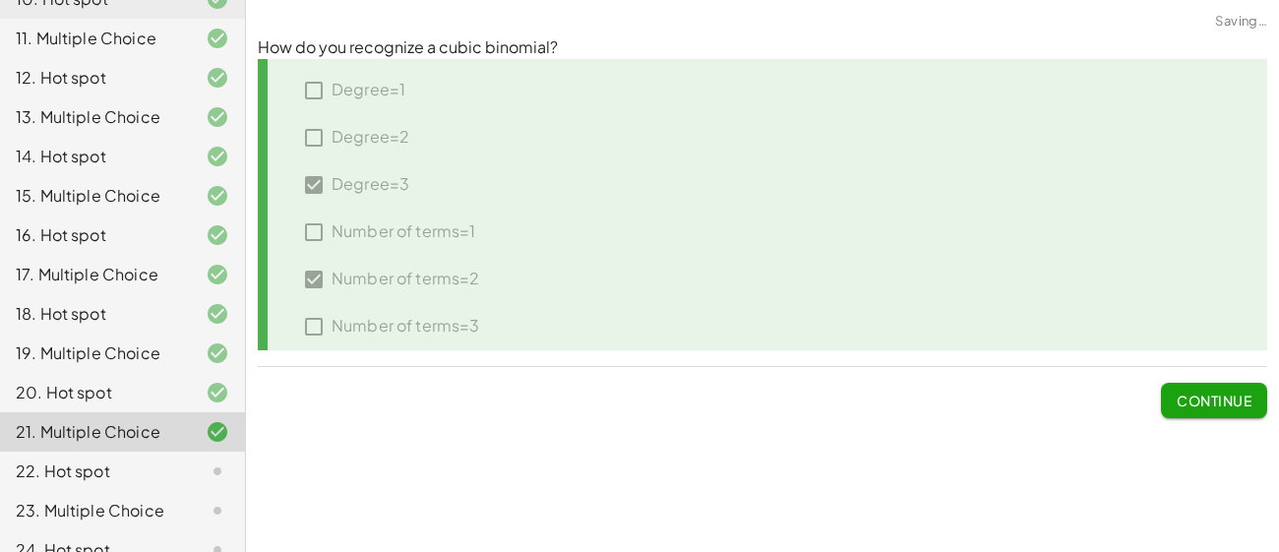
click at [1235, 394] on span "Continue" at bounding box center [1214, 401] width 75 height 18
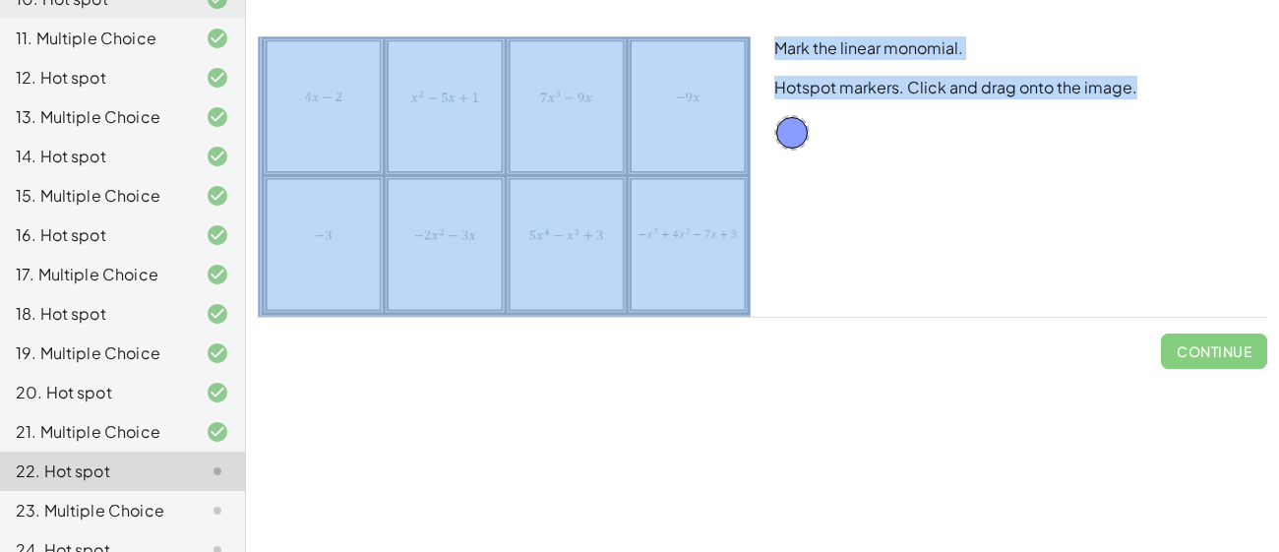
drag, startPoint x: 799, startPoint y: 147, endPoint x: 704, endPoint y: 139, distance: 95.8
click at [704, 139] on div "Mark the linear monomial. Hotspot markers. Click and drag onto the image." at bounding box center [762, 177] width 1033 height 304
drag, startPoint x: 802, startPoint y: 138, endPoint x: 713, endPoint y: 121, distance: 90.1
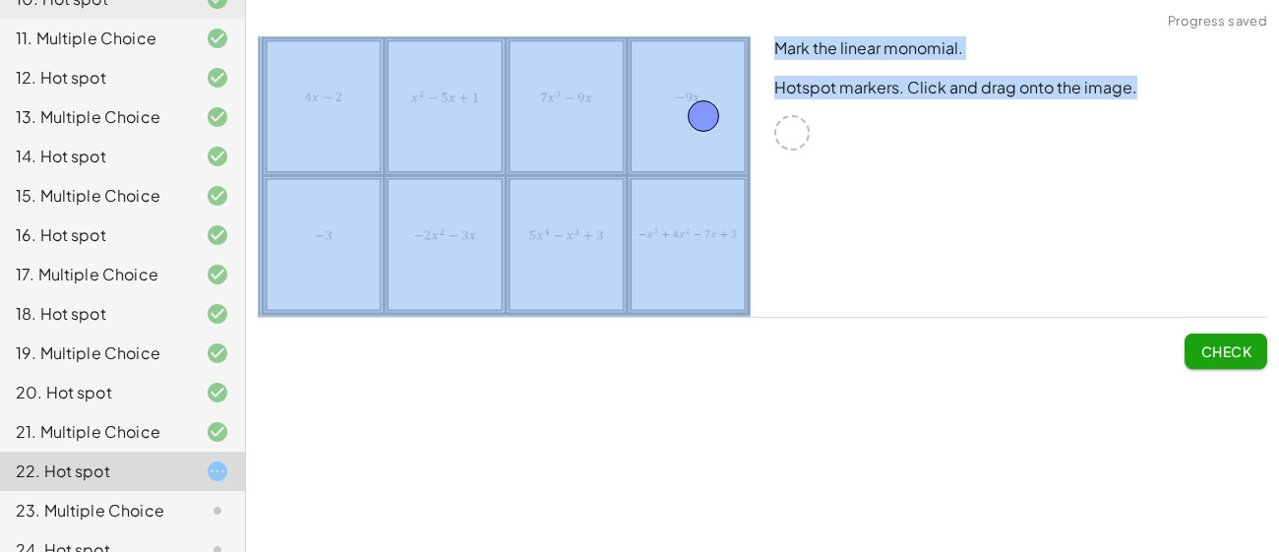
click at [1203, 344] on span "Check" at bounding box center [1226, 351] width 51 height 18
click at [1186, 343] on span "Continue" at bounding box center [1214, 351] width 75 height 18
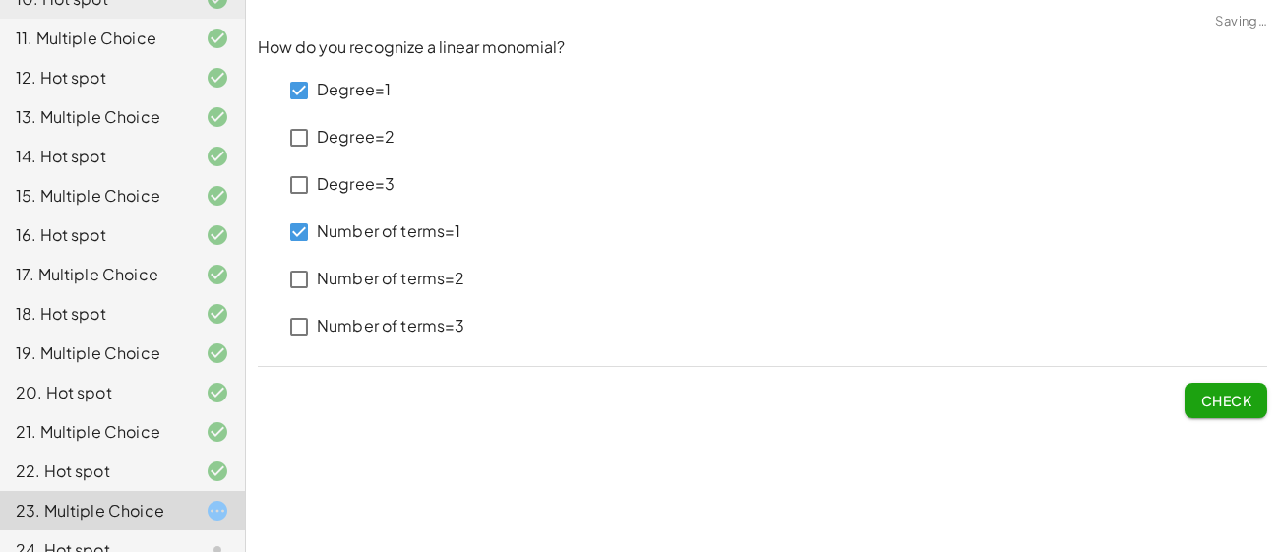
click at [1225, 428] on div "How do you recognize a linear monomial? Degree=1 Degree=2 Degree=3 Number of te…" at bounding box center [762, 227] width 1033 height 405
click at [1230, 402] on span "Check" at bounding box center [1226, 401] width 51 height 18
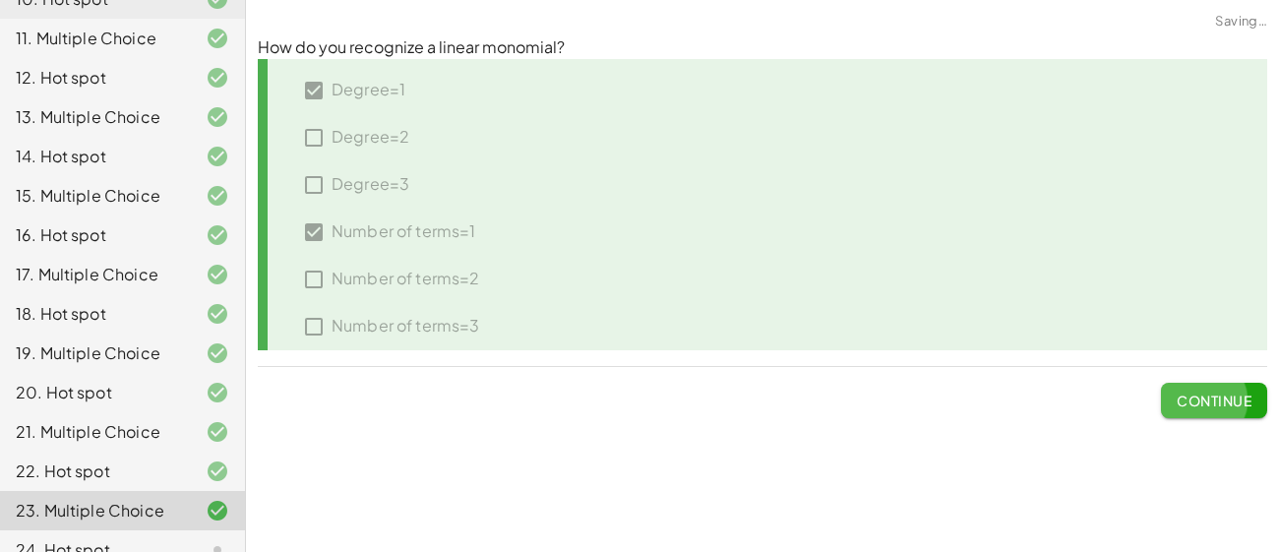
click at [1230, 402] on span "Continue" at bounding box center [1214, 401] width 75 height 18
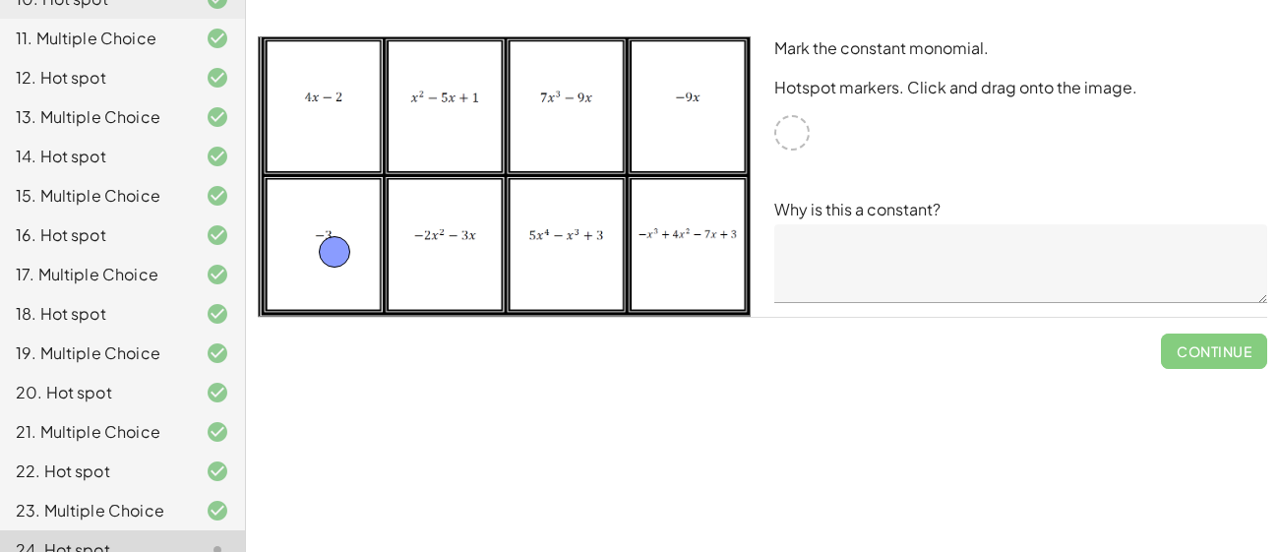
drag, startPoint x: 787, startPoint y: 133, endPoint x: 328, endPoint y: 251, distance: 474.5
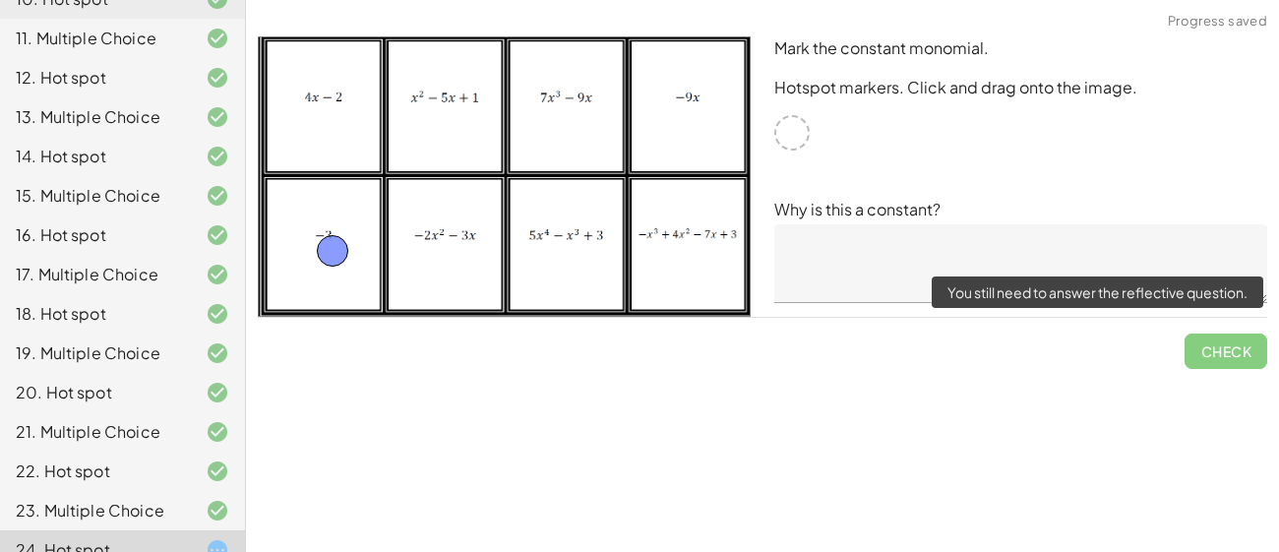
click at [1223, 354] on span "Check" at bounding box center [1226, 343] width 83 height 51
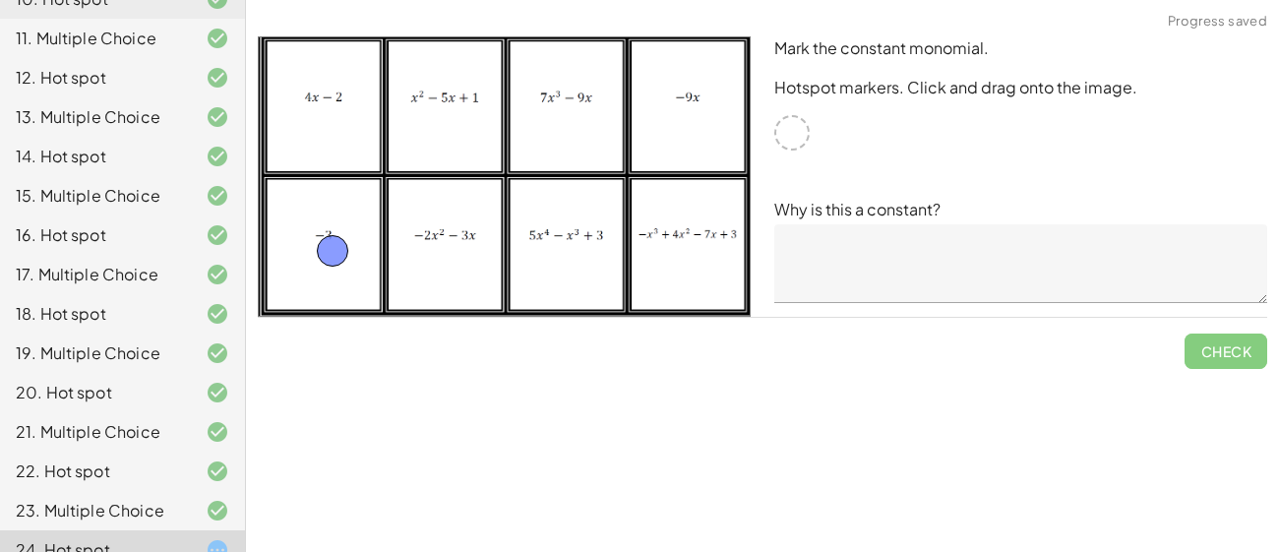
click at [895, 247] on textarea at bounding box center [1020, 263] width 493 height 79
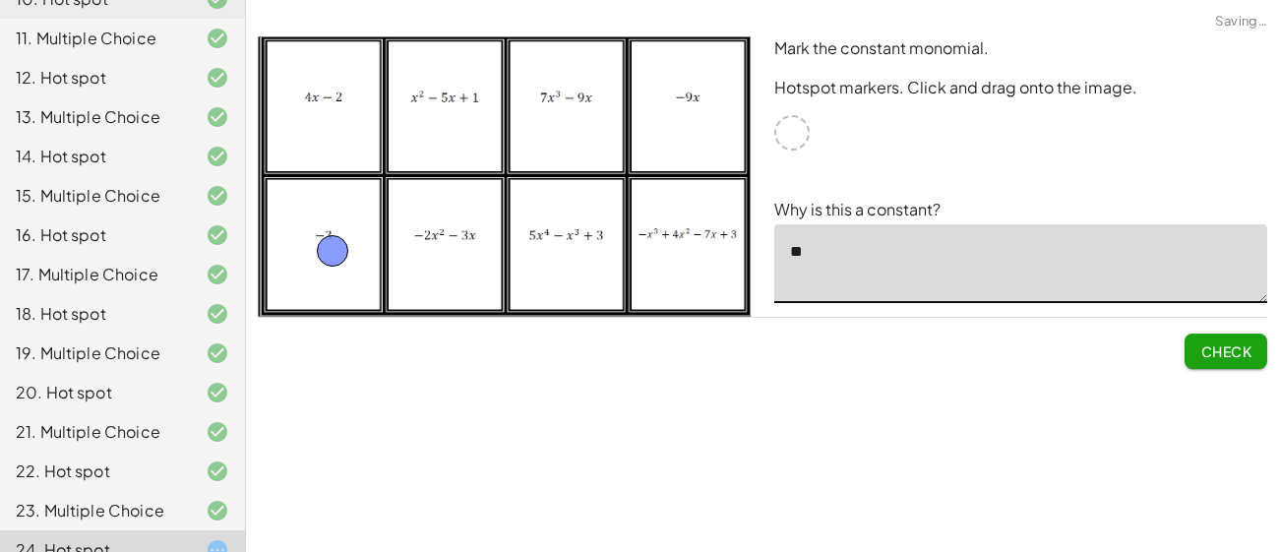
type textarea "*"
click at [1232, 363] on button "Check" at bounding box center [1226, 351] width 83 height 35
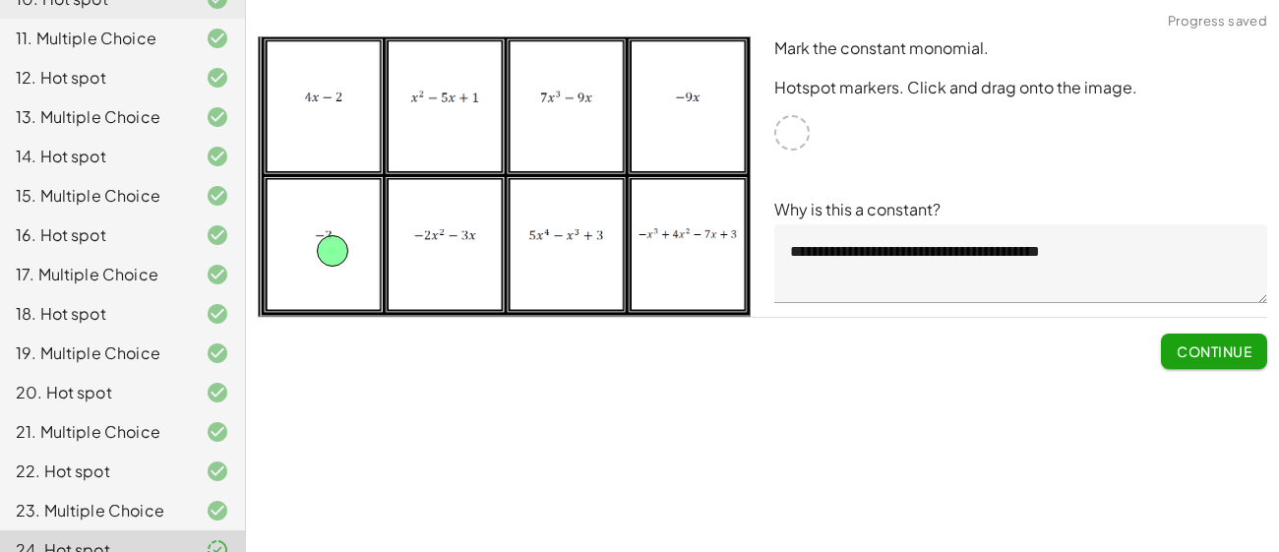
click at [1031, 249] on textarea "**********" at bounding box center [1020, 263] width 493 height 79
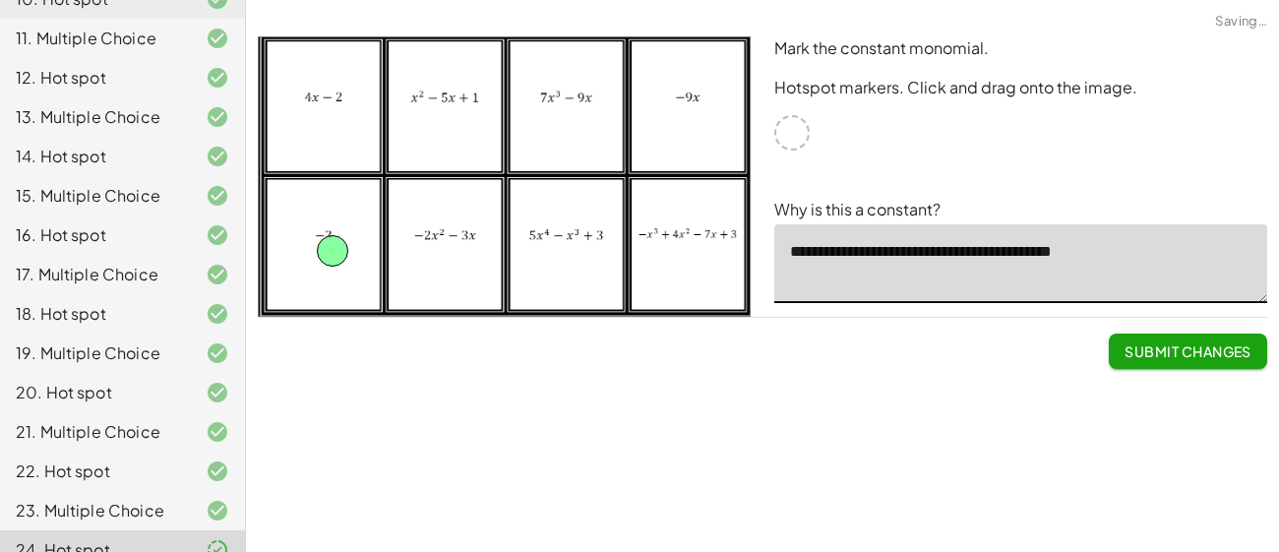
type textarea "**********"
click at [1190, 340] on button "Submit Changes" at bounding box center [1188, 351] width 158 height 35
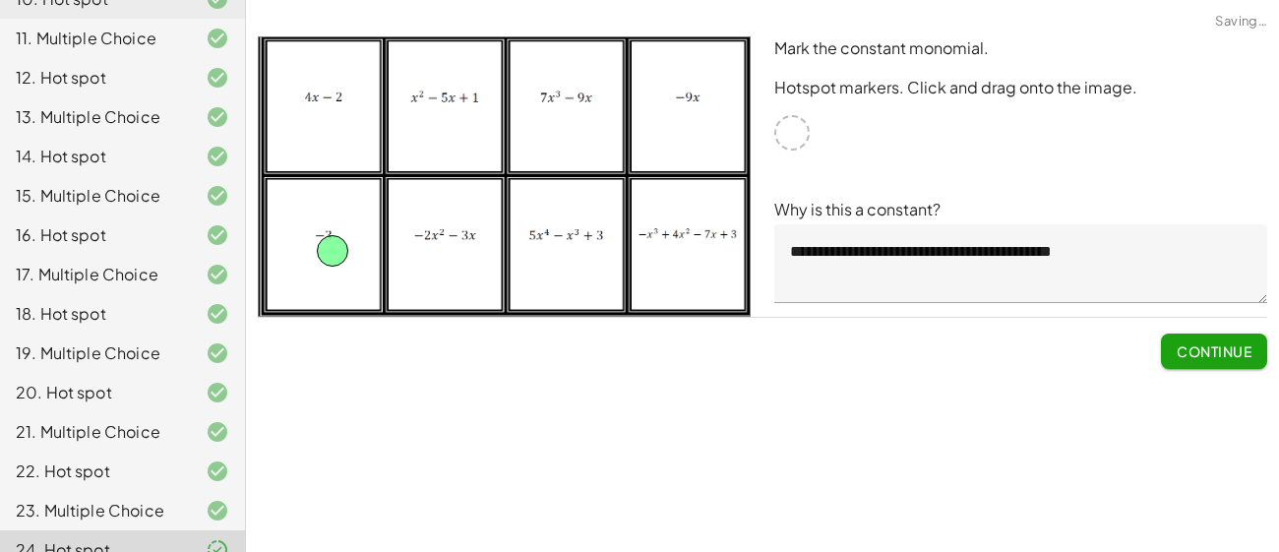
click at [1208, 361] on button "Continue" at bounding box center [1214, 351] width 106 height 35
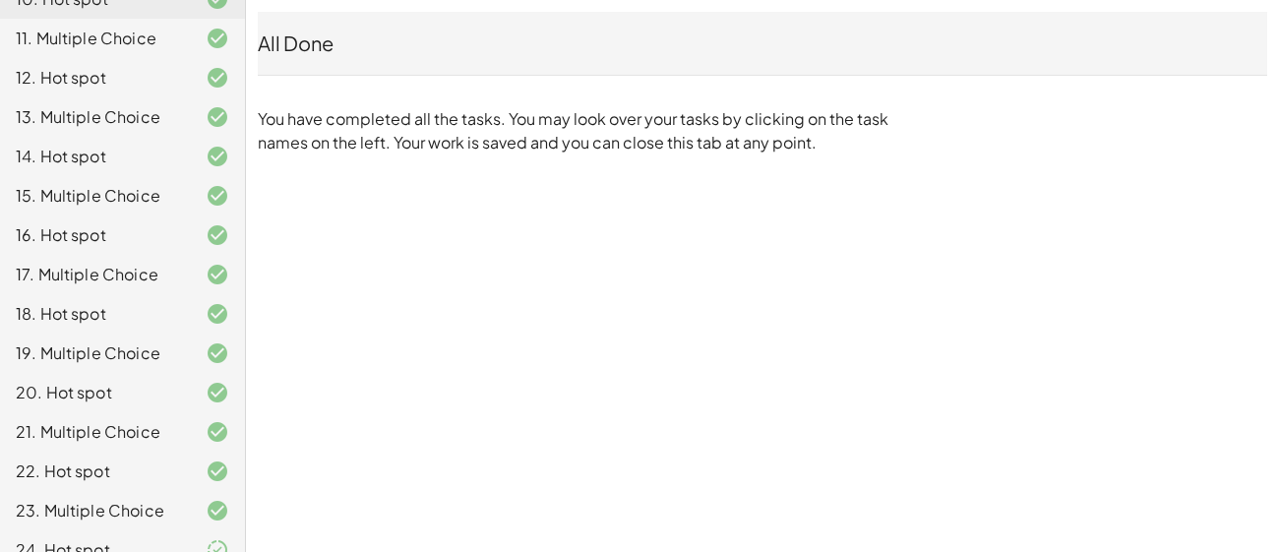
scroll to position [0, 0]
